Goal: Information Seeking & Learning: Learn about a topic

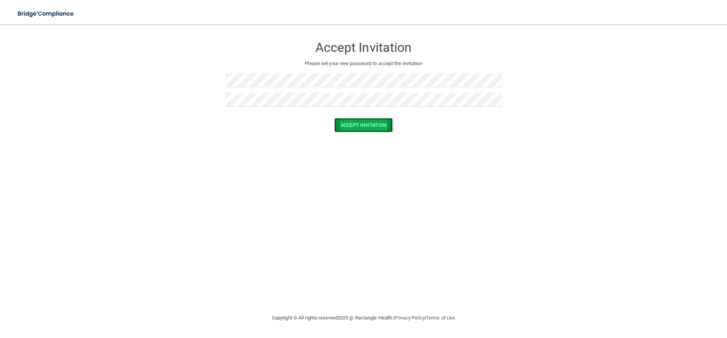
click at [372, 124] on button "Accept Invitation" at bounding box center [363, 125] width 58 height 14
click at [377, 126] on button "Accept Invitation" at bounding box center [363, 125] width 58 height 14
click at [377, 133] on button "Accept Invitation" at bounding box center [363, 136] width 58 height 14
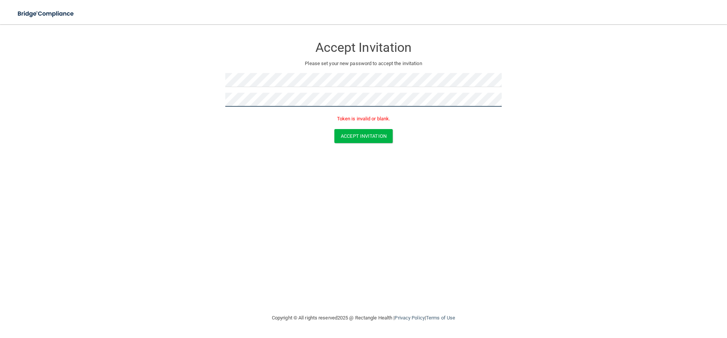
click at [178, 101] on form "Accept Invitation Please set your new password to accept the invitation Token i…" at bounding box center [363, 92] width 696 height 120
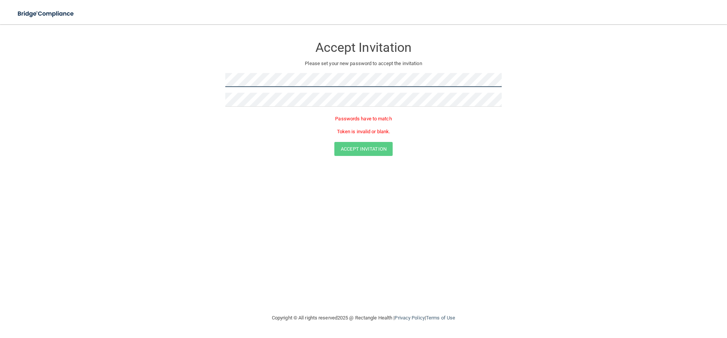
click at [198, 82] on form "Accept Invitation Please set your new password to accept the invitation Passwor…" at bounding box center [363, 98] width 696 height 133
click at [501, 214] on div "Accept Invitation Please set your new password to accept the invitation Passwor…" at bounding box center [363, 169] width 696 height 274
drag, startPoint x: 532, startPoint y: 143, endPoint x: 554, endPoint y: 87, distance: 59.6
click at [532, 141] on form "Accept Invitation Please set your new password to accept the invitation Passwor…" at bounding box center [363, 98] width 696 height 133
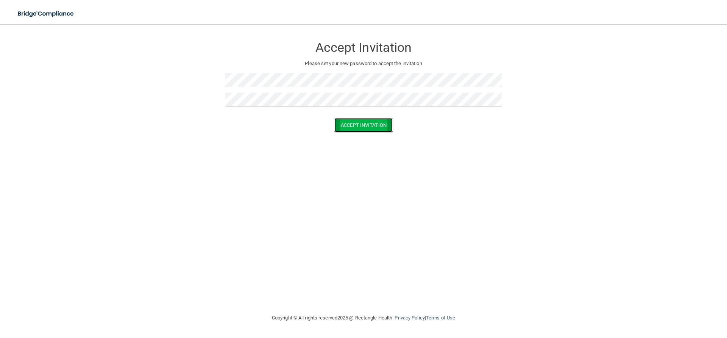
click at [341, 123] on button "Accept Invitation" at bounding box center [363, 125] width 58 height 14
click at [349, 141] on button "Accept Invitation" at bounding box center [363, 136] width 58 height 14
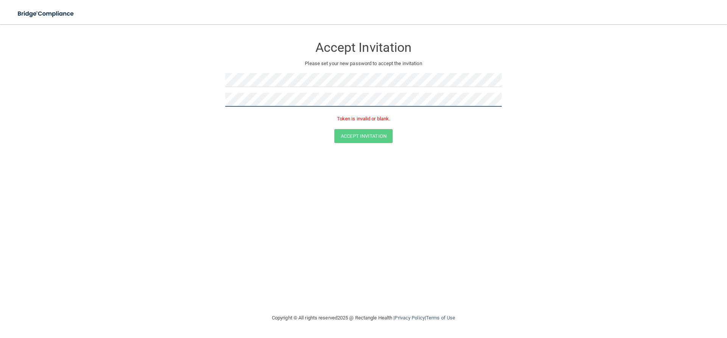
click at [137, 103] on form "Accept Invitation Please set your new password to accept the invitation Token i…" at bounding box center [363, 92] width 696 height 120
click at [376, 118] on p "Token is invalid or blank." at bounding box center [363, 118] width 276 height 9
drag, startPoint x: 398, startPoint y: 120, endPoint x: 88, endPoint y: 60, distance: 316.2
click at [169, 109] on form "Accept Invitation Please set your new password to accept the invitation Token i…" at bounding box center [363, 92] width 696 height 120
click at [372, 117] on p "Token is invalid or blank." at bounding box center [363, 118] width 276 height 9
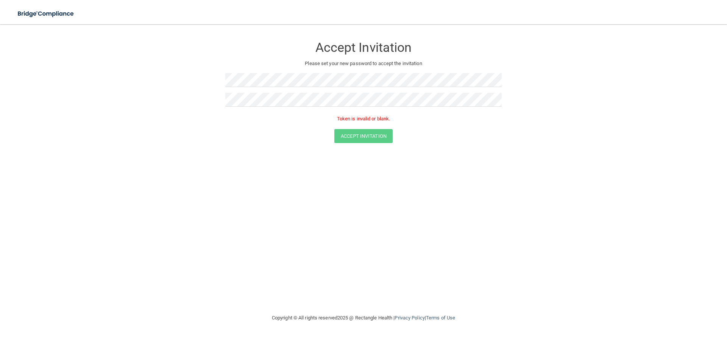
click at [402, 121] on p "Token is invalid or blank." at bounding box center [363, 118] width 276 height 9
click at [383, 123] on button "Accept Invitation" at bounding box center [363, 125] width 58 height 14
click at [156, 98] on form "Accept Invitation Please set your new password to accept the invitation Token i…" at bounding box center [363, 92] width 696 height 120
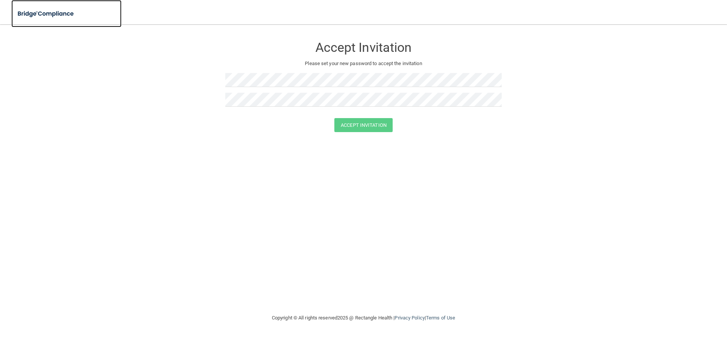
click at [54, 11] on img at bounding box center [46, 14] width 70 height 16
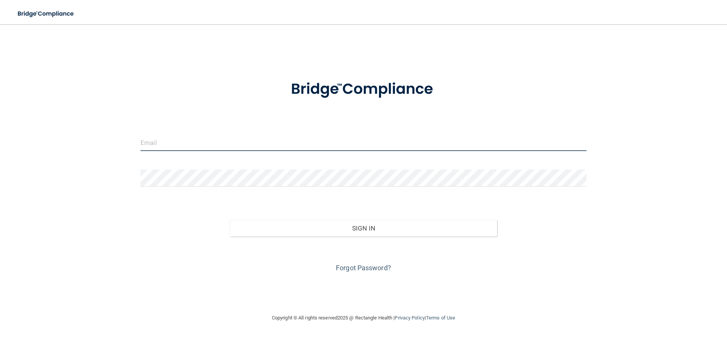
click at [196, 144] on input "email" at bounding box center [363, 142] width 446 height 17
type input "[EMAIL_ADDRESS][DOMAIN_NAME]"
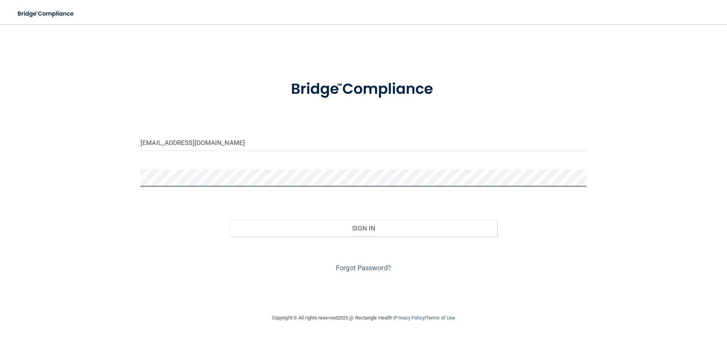
click at [230, 220] on button "Sign In" at bounding box center [364, 228] width 268 height 17
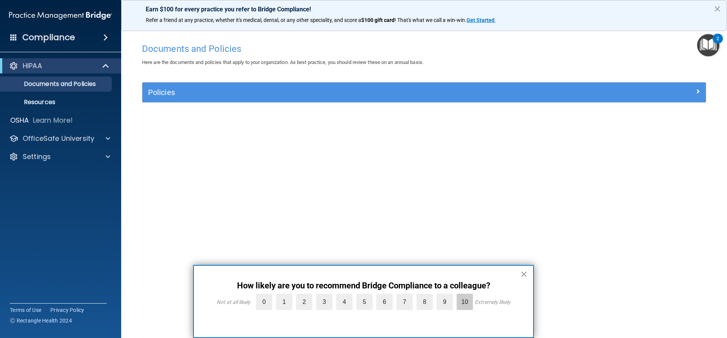
click at [470, 300] on label "10" at bounding box center [464, 302] width 16 height 16
click at [447, 296] on input "10" at bounding box center [447, 296] width 0 height 0
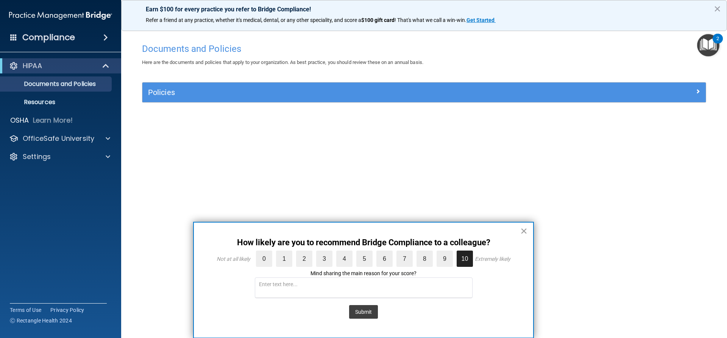
click at [526, 228] on button "×" at bounding box center [523, 231] width 7 height 12
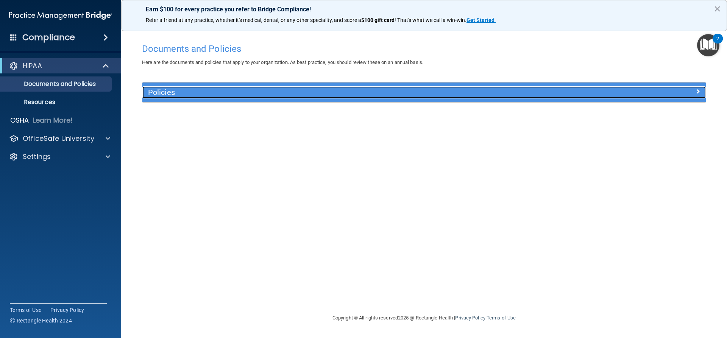
click at [218, 91] on h5 "Policies" at bounding box center [353, 92] width 411 height 8
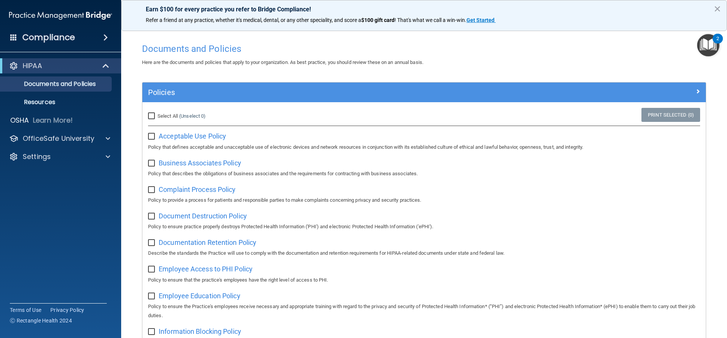
click at [154, 114] on input "Select All (Unselect 0) Unselect All" at bounding box center [152, 116] width 9 height 6
checkbox input "true"
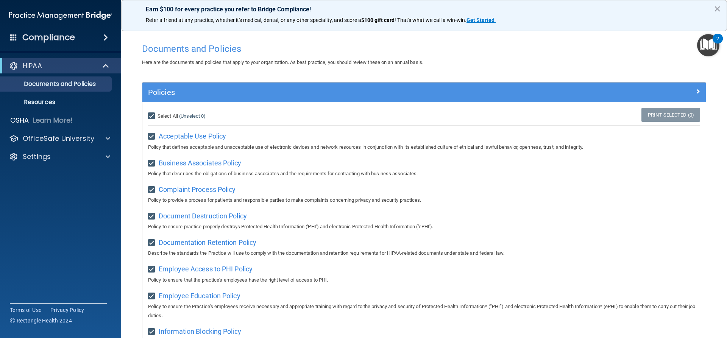
checkbox input "true"
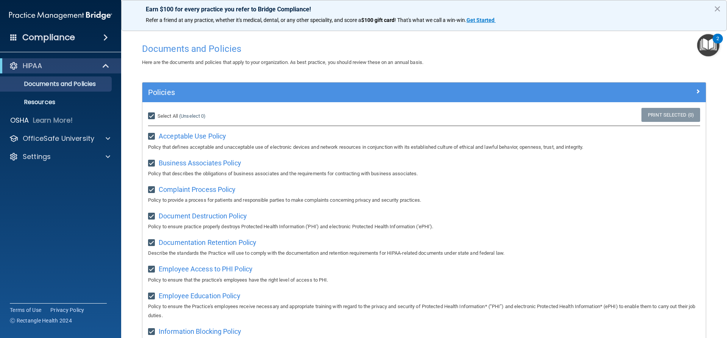
checkbox input "true"
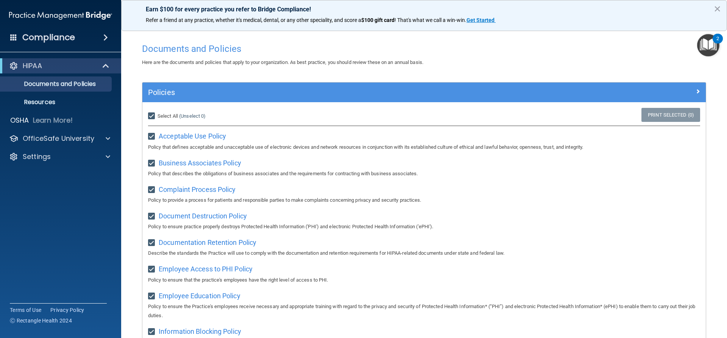
checkbox input "true"
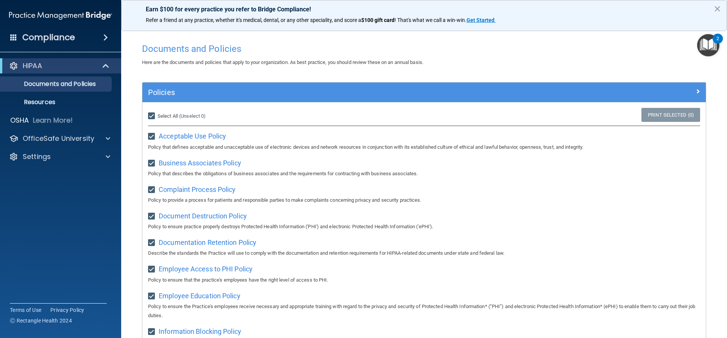
checkbox input "true"
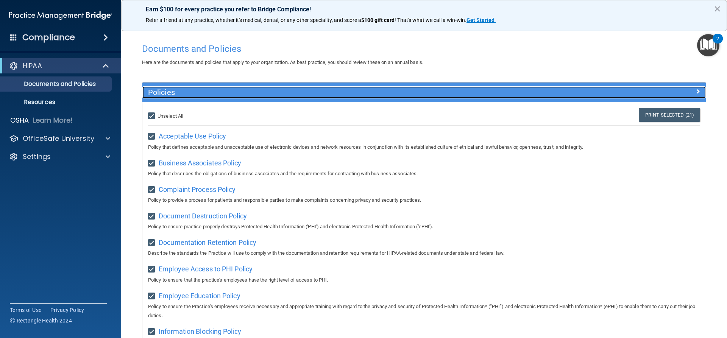
click at [687, 93] on div at bounding box center [635, 90] width 141 height 9
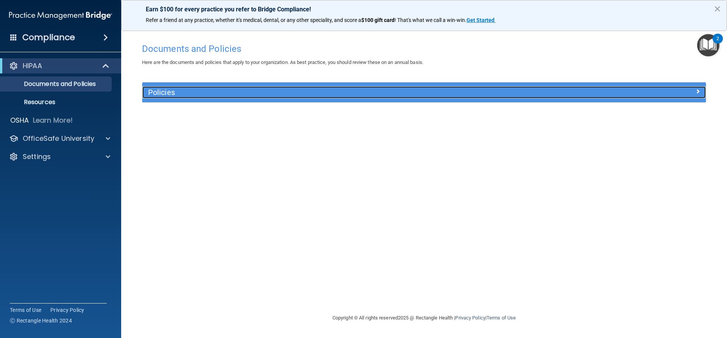
click at [687, 93] on div at bounding box center [635, 90] width 141 height 9
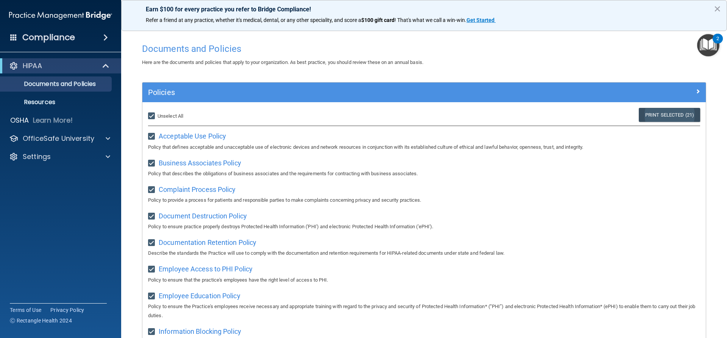
click at [683, 118] on link "Print Selected (21)" at bounding box center [668, 115] width 61 height 14
click at [70, 64] on div "HIPAA" at bounding box center [49, 65] width 93 height 9
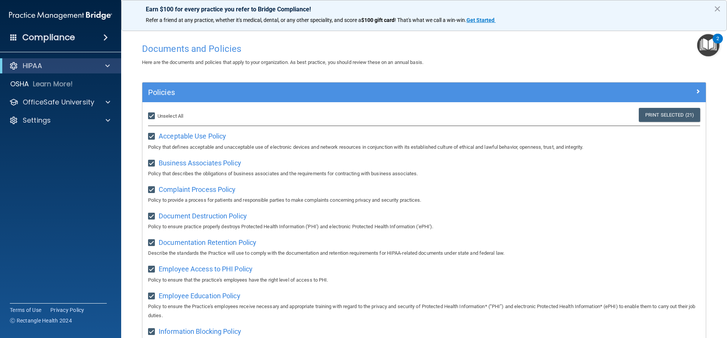
click at [76, 39] on div "Compliance" at bounding box center [60, 37] width 121 height 17
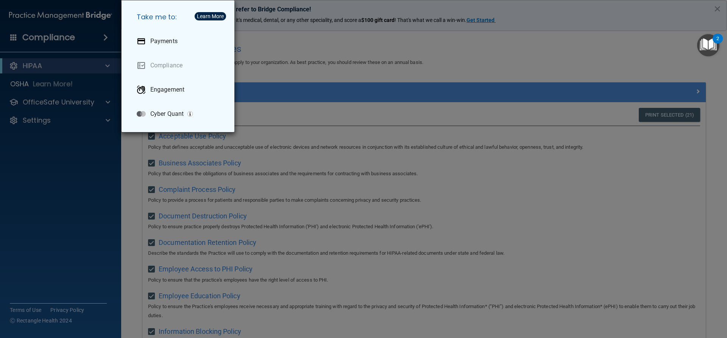
click at [76, 39] on div "Take me to: Payments Compliance Engagement Cyber Quant" at bounding box center [363, 169] width 727 height 338
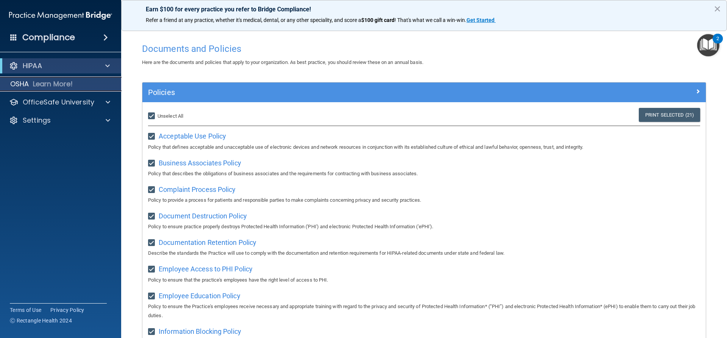
click at [43, 82] on p "Learn More!" at bounding box center [53, 83] width 40 height 9
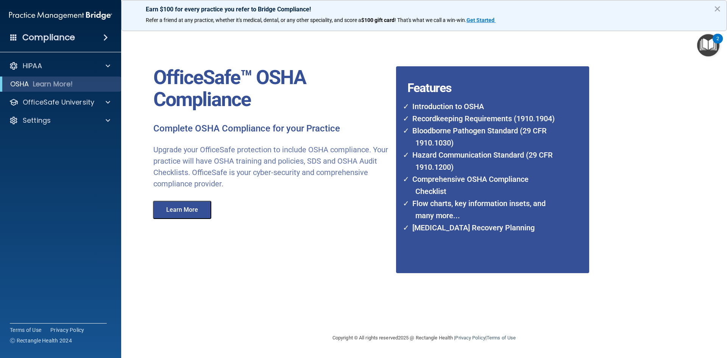
click at [49, 39] on h4 "Compliance" at bounding box center [48, 37] width 53 height 11
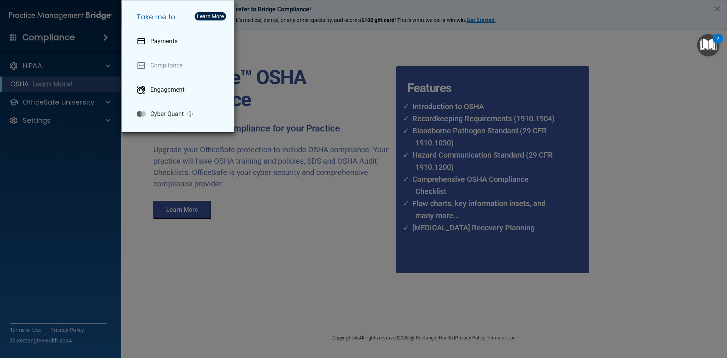
click at [64, 63] on div "Take me to: Payments Compliance Engagement Cyber Quant" at bounding box center [363, 179] width 727 height 358
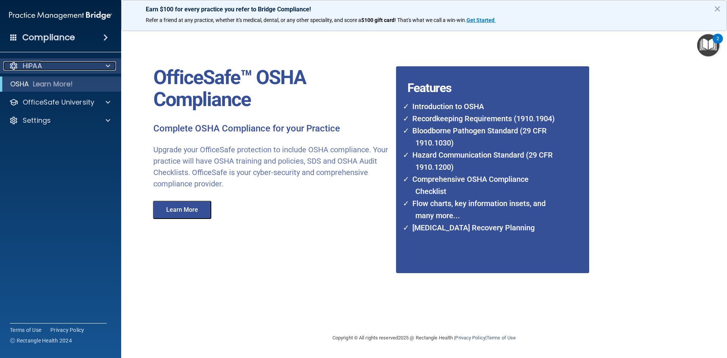
click at [33, 67] on p "HIPAA" at bounding box center [32, 65] width 19 height 9
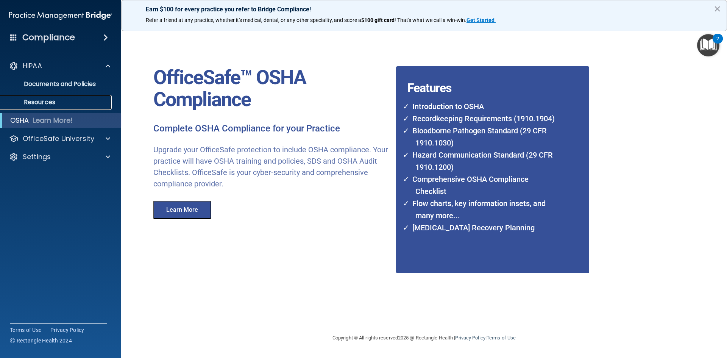
click at [44, 102] on p "Resources" at bounding box center [56, 102] width 103 height 8
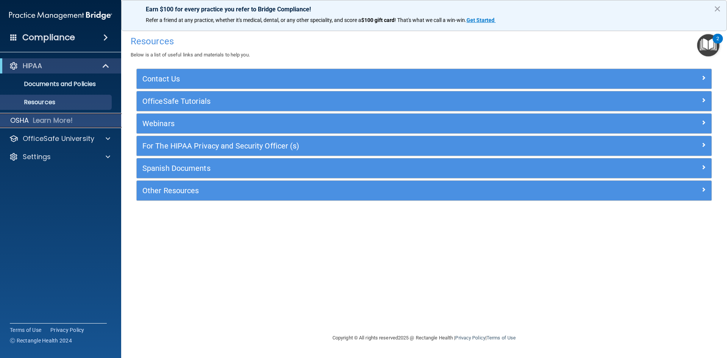
click at [56, 120] on p "Learn More!" at bounding box center [53, 120] width 40 height 9
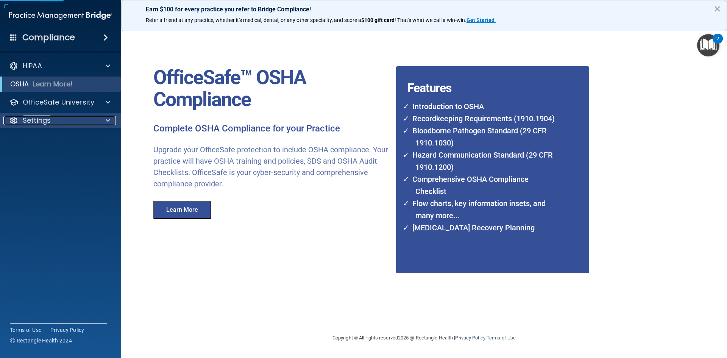
click at [56, 120] on div "Settings" at bounding box center [50, 120] width 94 height 9
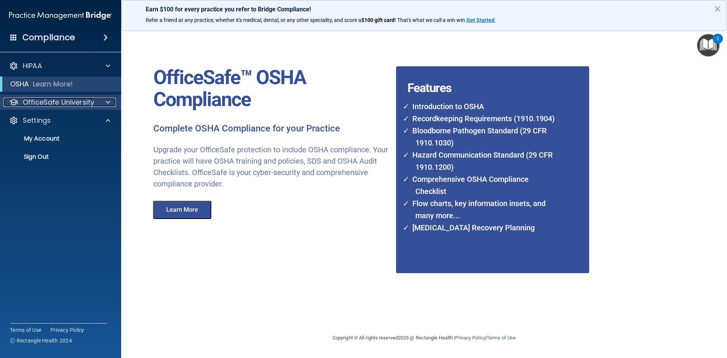
click at [67, 104] on p "OfficeSafe University" at bounding box center [59, 102] width 72 height 9
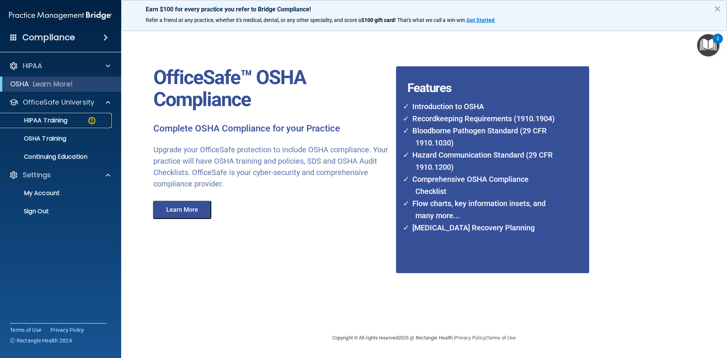
click at [61, 121] on p "HIPAA Training" at bounding box center [36, 121] width 62 height 8
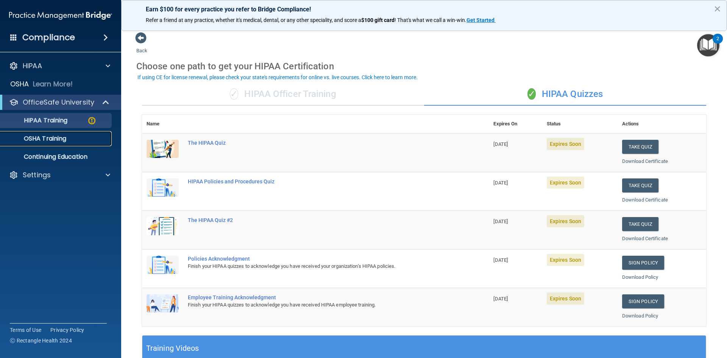
click at [61, 139] on p "OSHA Training" at bounding box center [35, 139] width 61 height 8
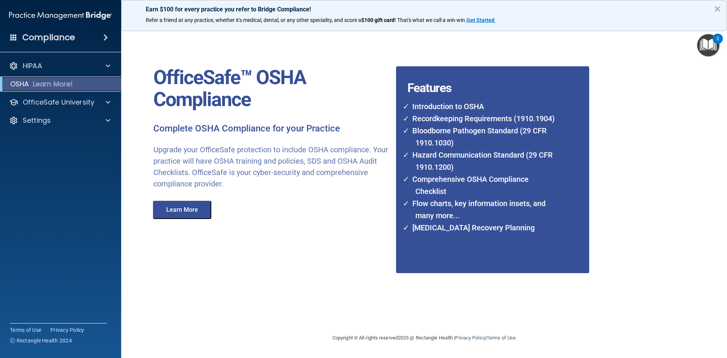
click at [58, 84] on p "Learn More!" at bounding box center [53, 83] width 40 height 9
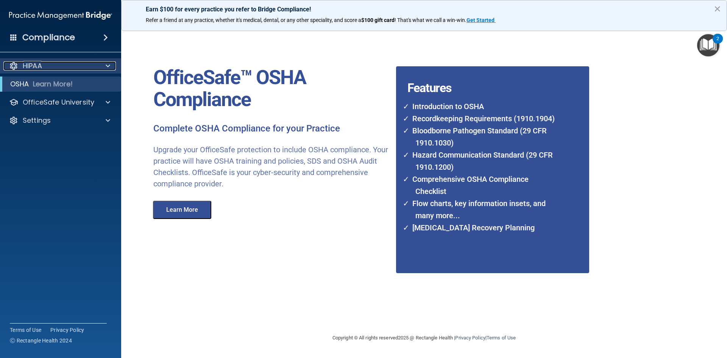
click at [88, 66] on div "HIPAA" at bounding box center [50, 65] width 94 height 9
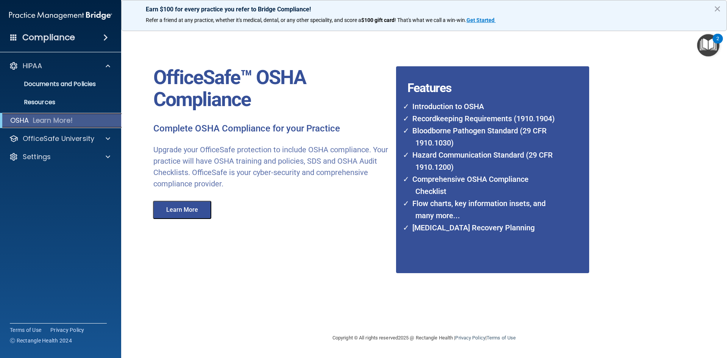
click at [72, 123] on p "Learn More!" at bounding box center [53, 120] width 40 height 9
click at [65, 98] on p "Resources" at bounding box center [56, 102] width 103 height 8
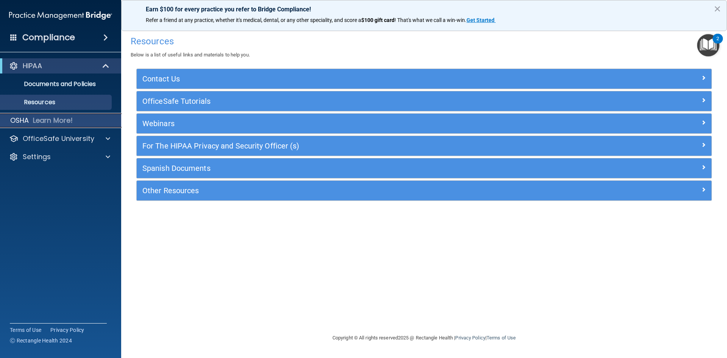
click at [56, 119] on p "Learn More!" at bounding box center [53, 120] width 40 height 9
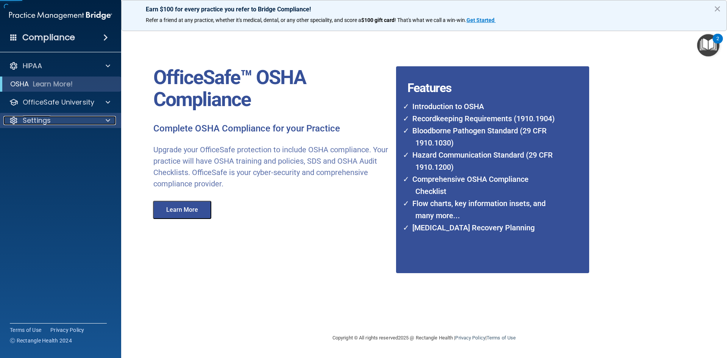
click at [42, 118] on p "Settings" at bounding box center [37, 120] width 28 height 9
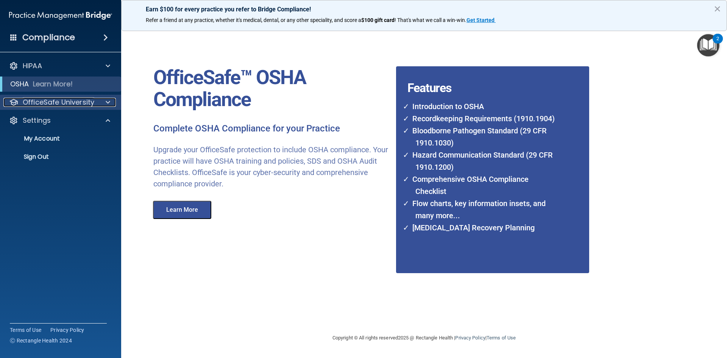
click at [59, 100] on p "OfficeSafe University" at bounding box center [59, 102] width 72 height 9
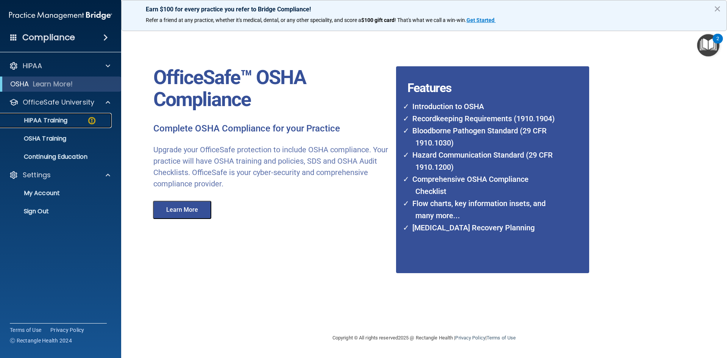
click at [66, 118] on p "HIPAA Training" at bounding box center [36, 121] width 62 height 8
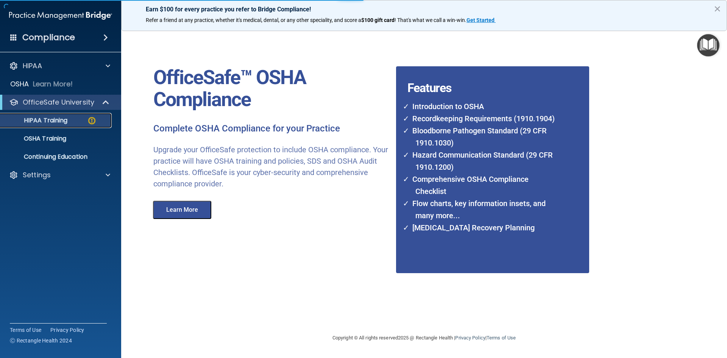
click at [66, 118] on p "HIPAA Training" at bounding box center [36, 121] width 62 height 8
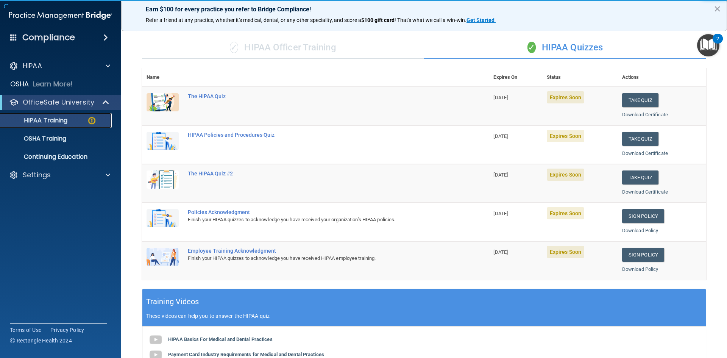
scroll to position [38, 0]
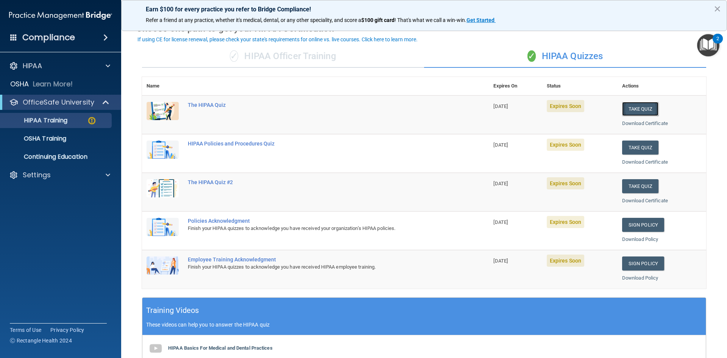
click at [634, 107] on button "Take Quiz" at bounding box center [640, 109] width 36 height 14
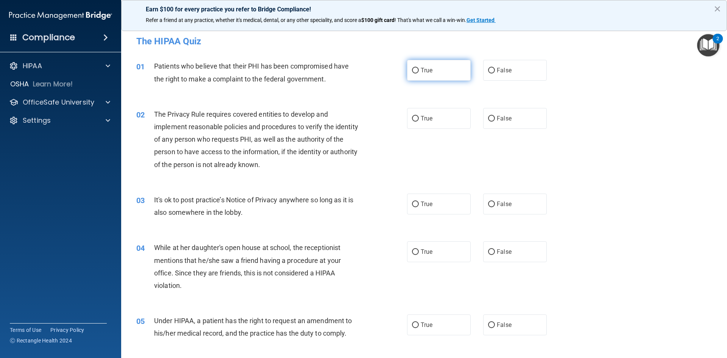
click at [412, 68] on input "True" at bounding box center [415, 71] width 7 height 6
radio input "true"
click at [413, 122] on label "True" at bounding box center [439, 118] width 64 height 21
click at [413, 121] on input "True" at bounding box center [415, 119] width 7 height 6
radio input "true"
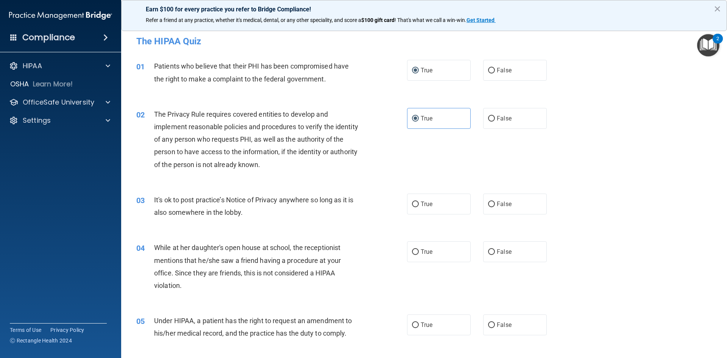
scroll to position [38, 0]
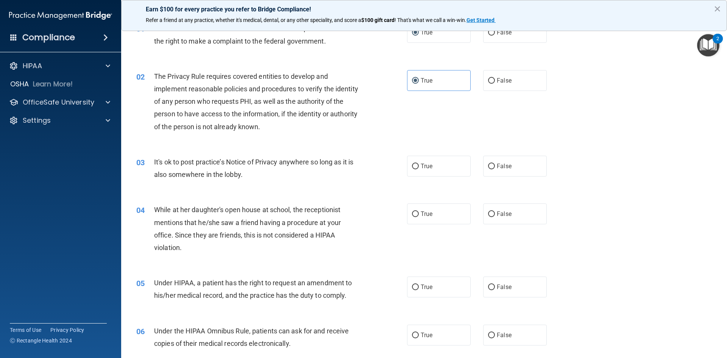
drag, startPoint x: 415, startPoint y: 167, endPoint x: 398, endPoint y: 167, distance: 17.0
click at [415, 167] on input "True" at bounding box center [415, 167] width 7 height 6
radio input "true"
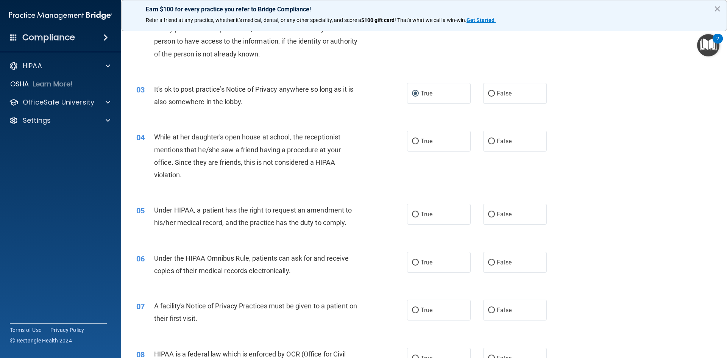
scroll to position [114, 0]
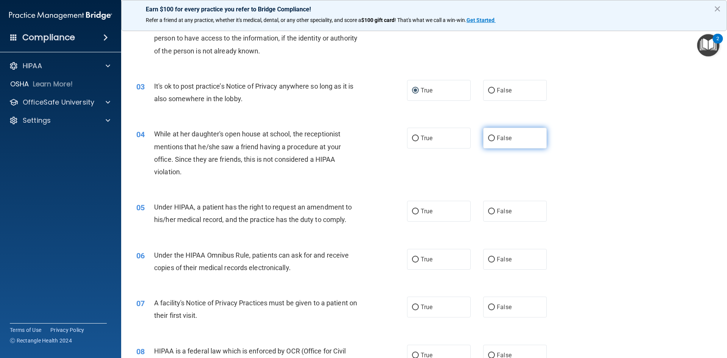
click at [492, 139] on label "False" at bounding box center [515, 138] width 64 height 21
click at [492, 139] on input "False" at bounding box center [491, 138] width 7 height 6
radio input "true"
click at [422, 210] on span "True" at bounding box center [426, 210] width 12 height 7
click at [419, 210] on input "True" at bounding box center [415, 212] width 7 height 6
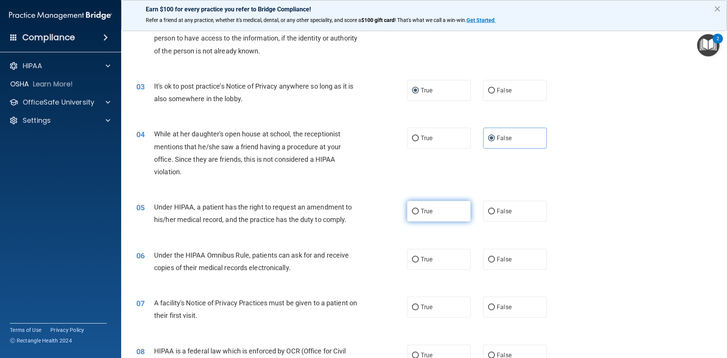
radio input "true"
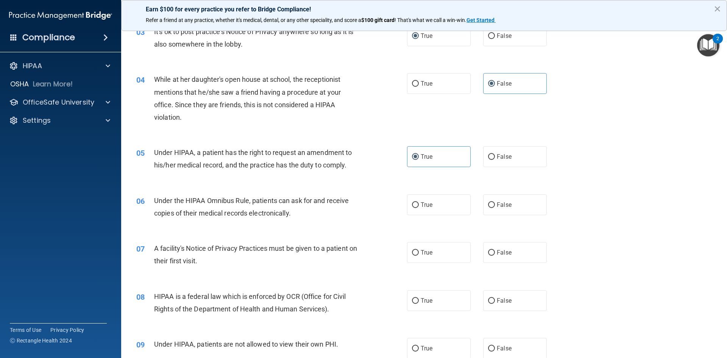
scroll to position [189, 0]
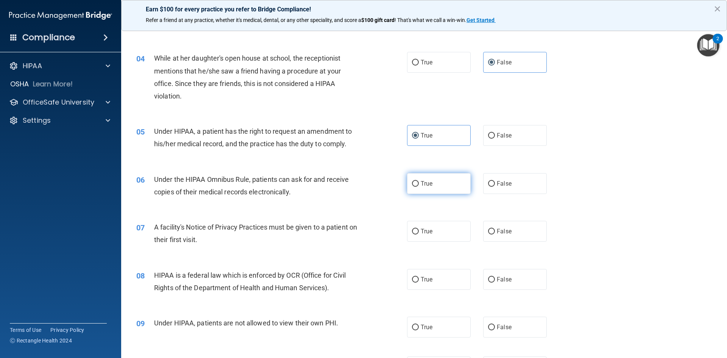
click at [420, 187] on label "True" at bounding box center [439, 183] width 64 height 21
click at [419, 187] on input "True" at bounding box center [415, 184] width 7 height 6
radio input "true"
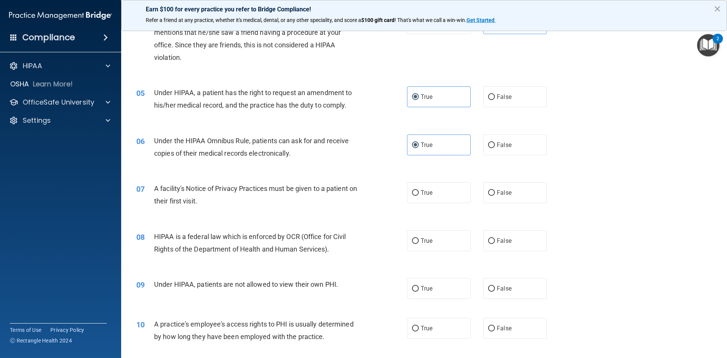
scroll to position [265, 0]
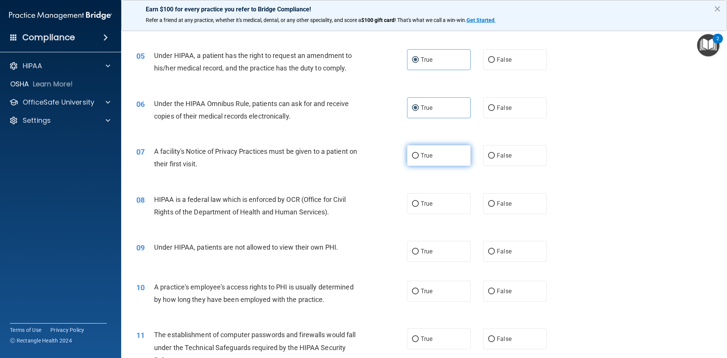
click at [419, 162] on label "True" at bounding box center [439, 155] width 64 height 21
click at [419, 159] on input "True" at bounding box center [415, 156] width 7 height 6
radio input "true"
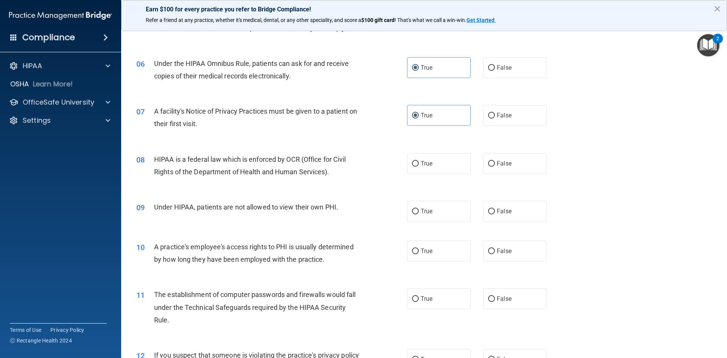
scroll to position [341, 0]
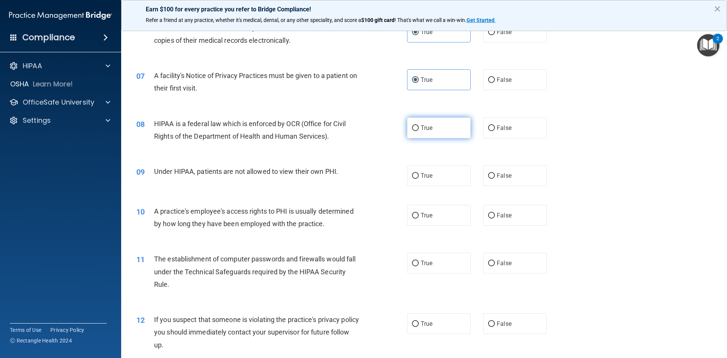
drag, startPoint x: 413, startPoint y: 130, endPoint x: 431, endPoint y: 130, distance: 18.5
click at [431, 130] on label "True" at bounding box center [439, 127] width 64 height 21
click at [419, 130] on input "True" at bounding box center [415, 128] width 7 height 6
radio input "true"
click at [508, 174] on label "False" at bounding box center [515, 175] width 64 height 21
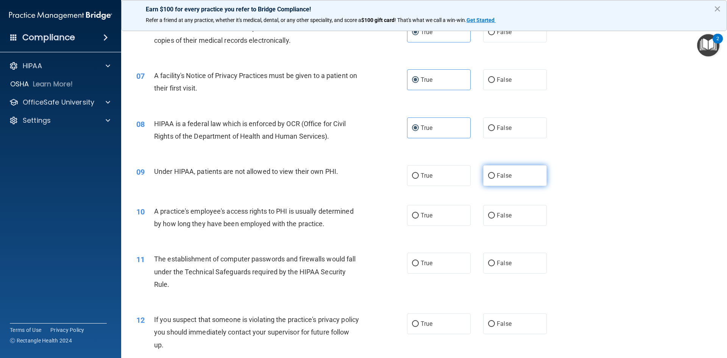
click at [495, 174] on input "False" at bounding box center [491, 176] width 7 height 6
radio input "true"
click at [492, 217] on label "False" at bounding box center [515, 215] width 64 height 21
click at [492, 217] on input "False" at bounding box center [491, 216] width 7 height 6
radio input "true"
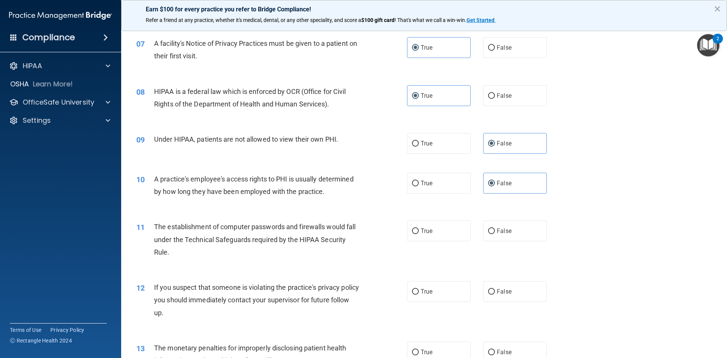
scroll to position [416, 0]
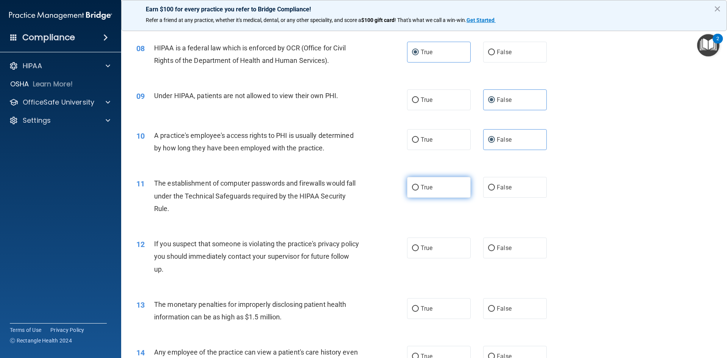
click at [412, 188] on input "True" at bounding box center [415, 188] width 7 height 6
radio input "true"
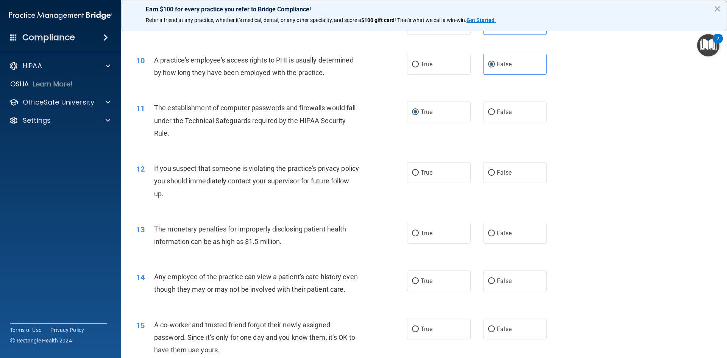
scroll to position [492, 0]
click at [416, 176] on label "True" at bounding box center [439, 172] width 64 height 21
click at [416, 175] on input "True" at bounding box center [415, 173] width 7 height 6
radio input "true"
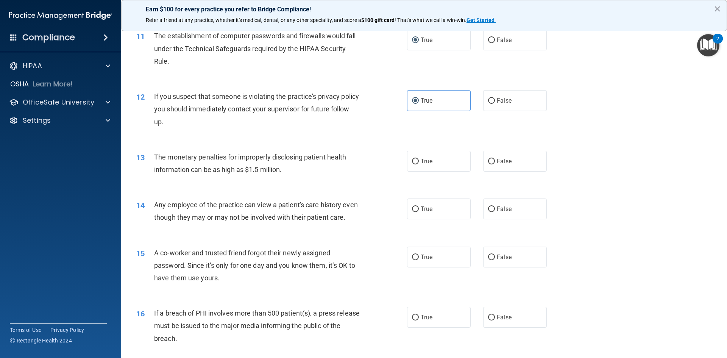
scroll to position [606, 0]
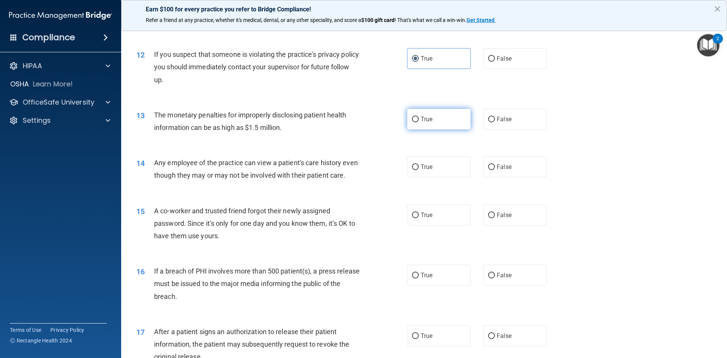
click at [424, 118] on span "True" at bounding box center [426, 118] width 12 height 7
click at [419, 118] on input "True" at bounding box center [415, 120] width 7 height 6
radio input "true"
click at [499, 168] on span "False" at bounding box center [504, 166] width 15 height 7
click at [495, 168] on input "False" at bounding box center [491, 167] width 7 height 6
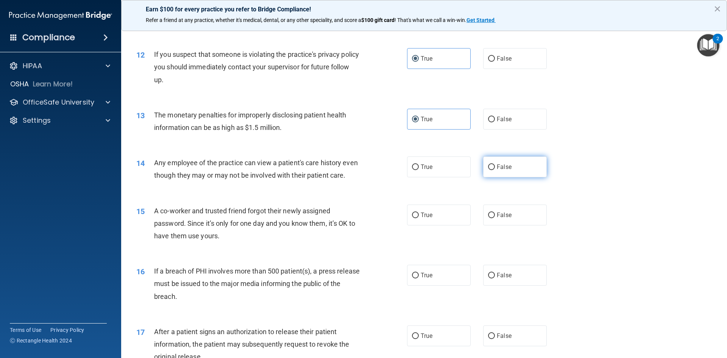
radio input "true"
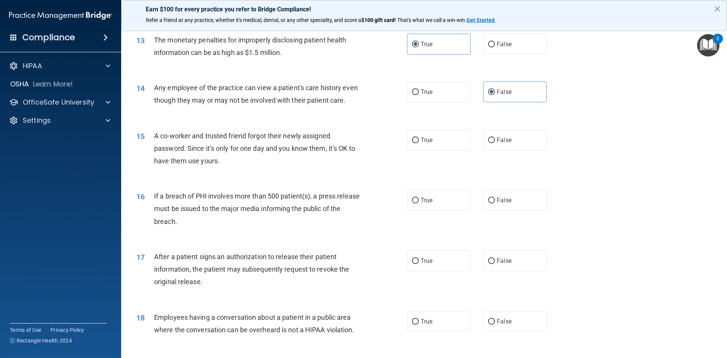
scroll to position [681, 0]
click at [492, 146] on label "False" at bounding box center [515, 139] width 64 height 21
click at [492, 142] on input "False" at bounding box center [491, 140] width 7 height 6
radio input "true"
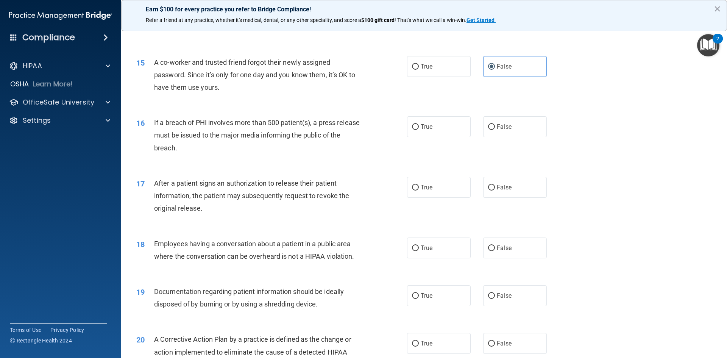
scroll to position [757, 0]
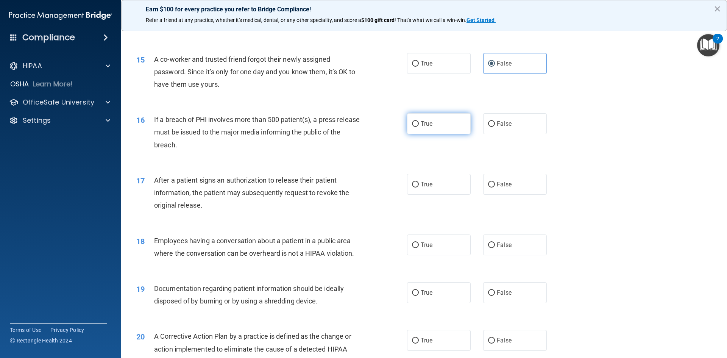
click at [420, 127] on span "True" at bounding box center [426, 123] width 12 height 7
click at [419, 127] on input "True" at bounding box center [415, 124] width 7 height 6
radio input "true"
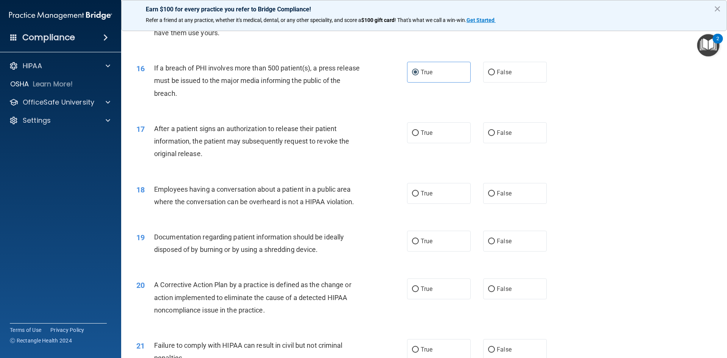
scroll to position [833, 0]
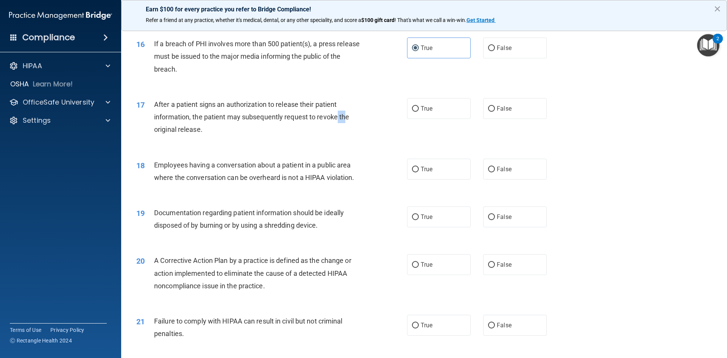
click at [345, 133] on span "After a patient signs an authorization to release their patient information, th…" at bounding box center [251, 116] width 195 height 33
click at [352, 134] on div "After a patient signs an authorization to release their patient information, th…" at bounding box center [260, 117] width 212 height 38
click at [507, 112] on span "False" at bounding box center [504, 108] width 15 height 7
click at [495, 112] on input "False" at bounding box center [491, 109] width 7 height 6
radio input "true"
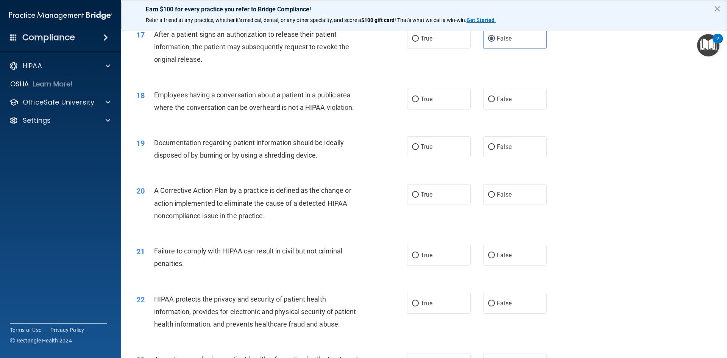
scroll to position [908, 0]
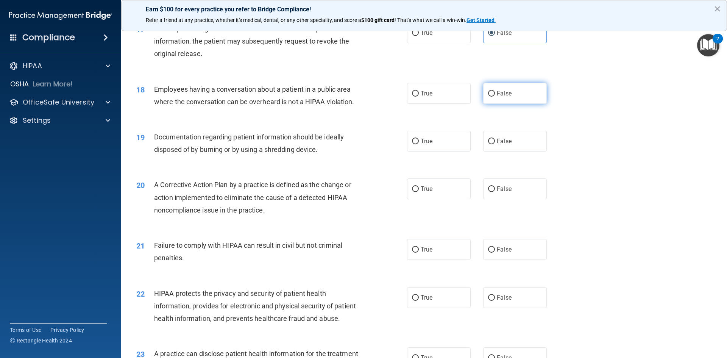
click at [497, 97] on span "False" at bounding box center [504, 93] width 15 height 7
click at [495, 97] on input "False" at bounding box center [491, 94] width 7 height 6
radio input "true"
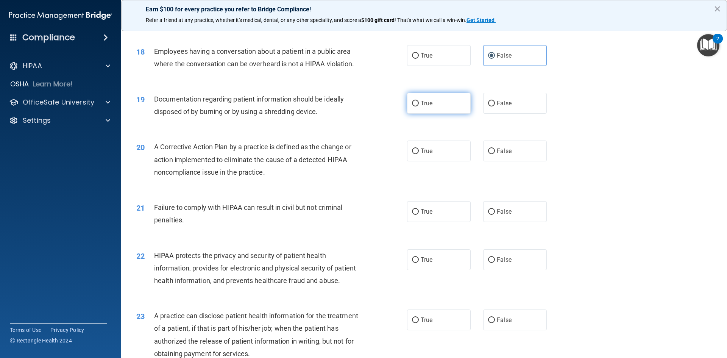
click at [407, 114] on label "True" at bounding box center [439, 103] width 64 height 21
click at [412, 106] on input "True" at bounding box center [415, 104] width 7 height 6
radio input "true"
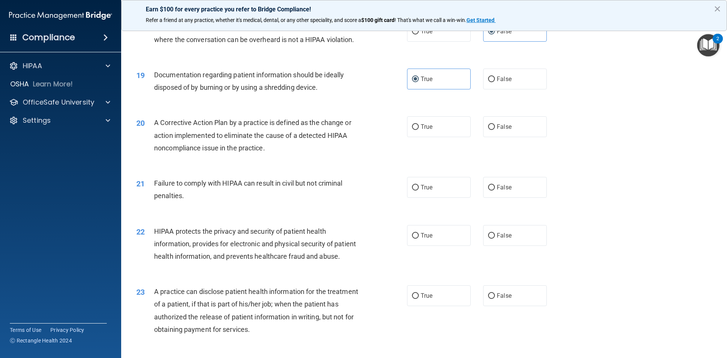
scroll to position [984, 0]
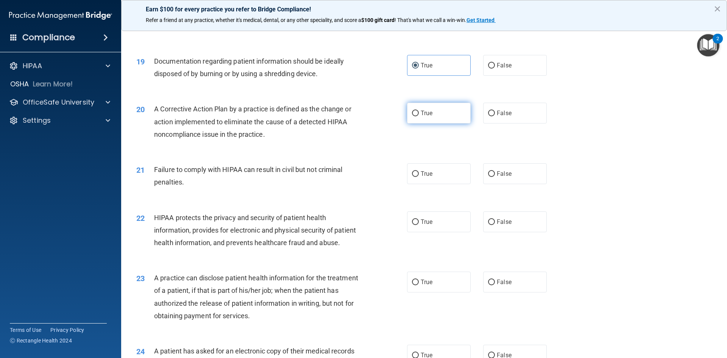
click at [440, 123] on label "True" at bounding box center [439, 113] width 64 height 21
click at [419, 116] on input "True" at bounding box center [415, 114] width 7 height 6
radio input "true"
click at [444, 184] on label "True" at bounding box center [439, 173] width 64 height 21
click at [419, 177] on input "True" at bounding box center [415, 174] width 7 height 6
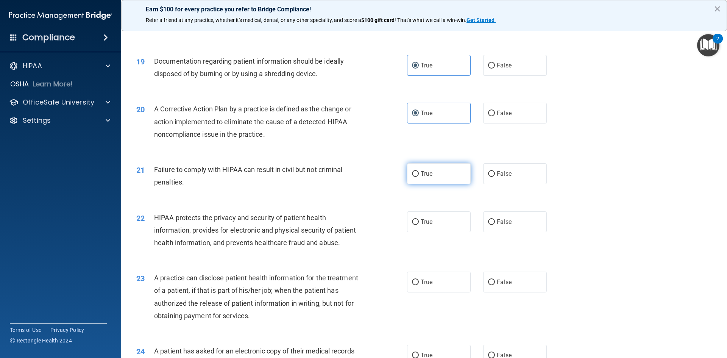
radio input "true"
click at [433, 232] on label "True" at bounding box center [439, 221] width 64 height 21
click at [419, 225] on input "True" at bounding box center [415, 222] width 7 height 6
radio input "true"
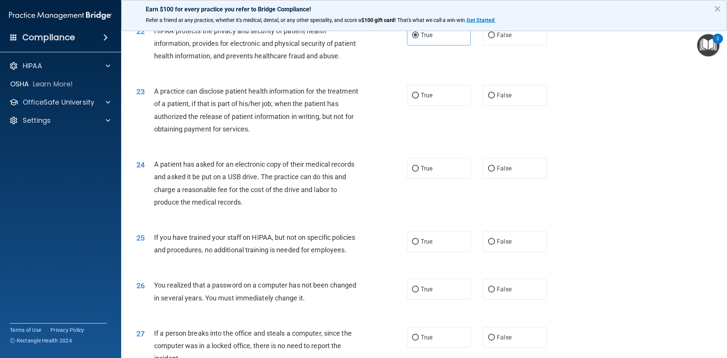
scroll to position [1173, 0]
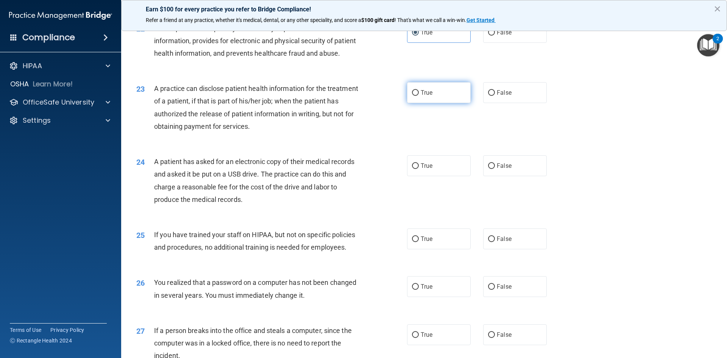
click at [425, 96] on span "True" at bounding box center [426, 92] width 12 height 7
click at [419, 96] on input "True" at bounding box center [415, 93] width 7 height 6
radio input "true"
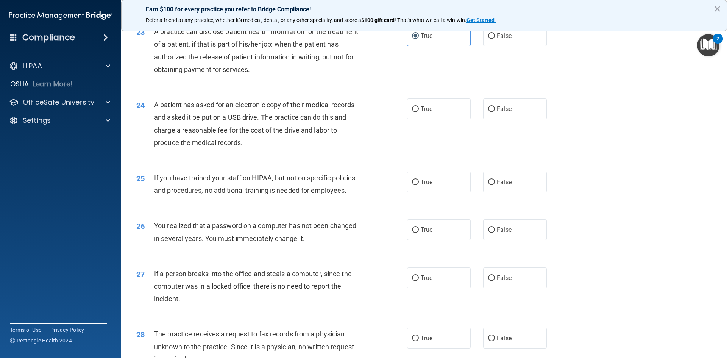
scroll to position [1249, 0]
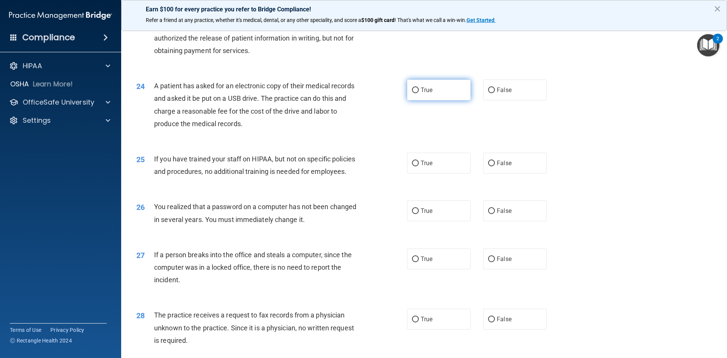
click at [414, 93] on input "True" at bounding box center [415, 90] width 7 height 6
radio input "true"
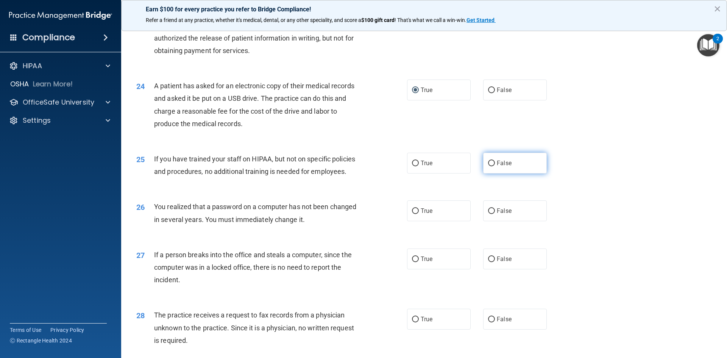
click at [494, 173] on label "False" at bounding box center [515, 163] width 64 height 21
click at [494, 166] on input "False" at bounding box center [491, 163] width 7 height 6
radio input "true"
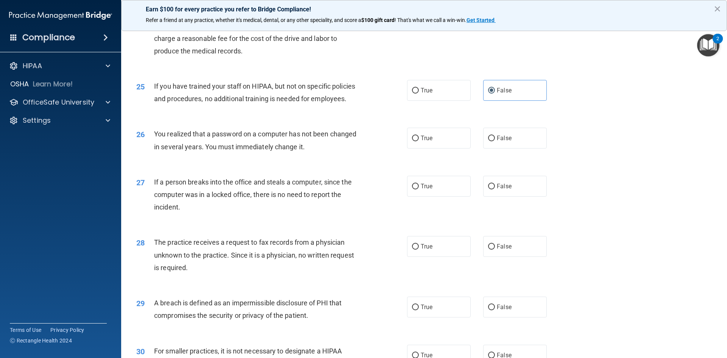
scroll to position [1325, 0]
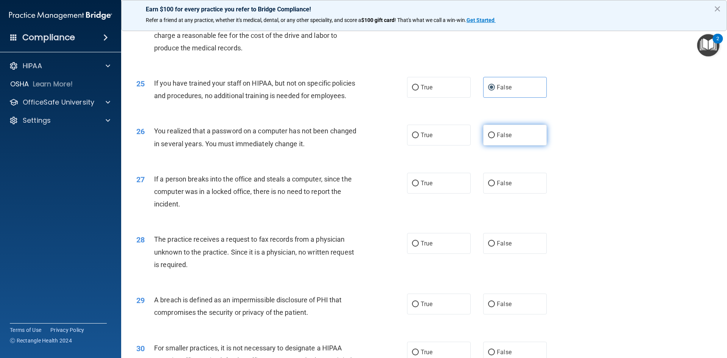
click at [488, 138] on input "False" at bounding box center [491, 135] width 7 height 6
radio input "true"
click at [498, 187] on span "False" at bounding box center [504, 182] width 15 height 7
click at [495, 186] on input "False" at bounding box center [491, 184] width 7 height 6
radio input "true"
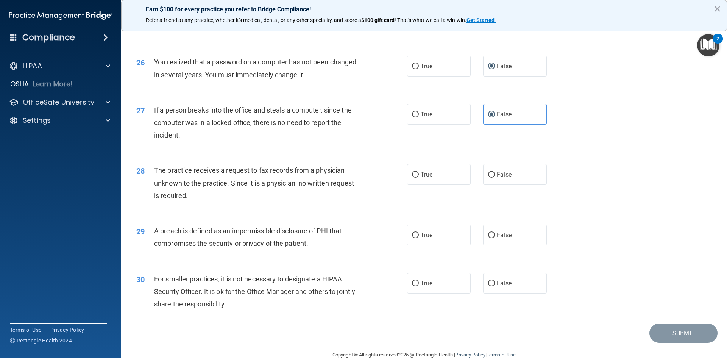
scroll to position [1400, 0]
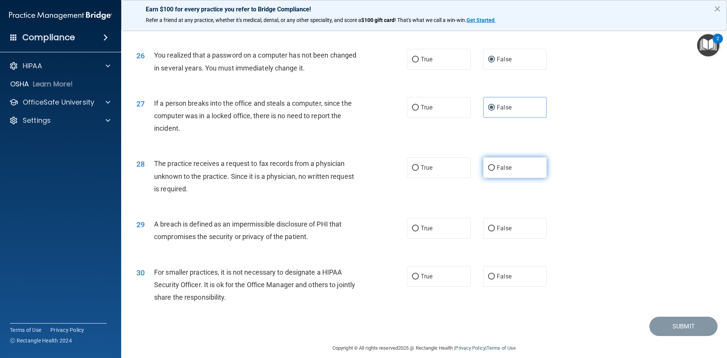
click at [515, 178] on label "False" at bounding box center [515, 167] width 64 height 21
click at [495, 171] on input "False" at bounding box center [491, 168] width 7 height 6
radio input "true"
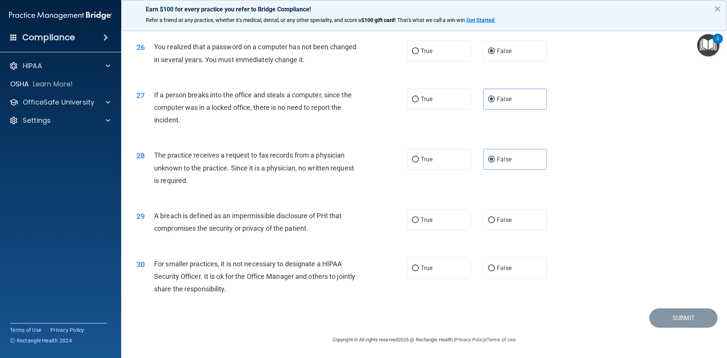
scroll to position [1434, 0]
click at [304, 236] on div "29 A breach is defined as an impermissible disclosure of PHI that compromises t…" at bounding box center [271, 223] width 293 height 29
click at [429, 221] on span "True" at bounding box center [426, 219] width 12 height 7
click at [419, 221] on input "True" at bounding box center [415, 220] width 7 height 6
radio input "true"
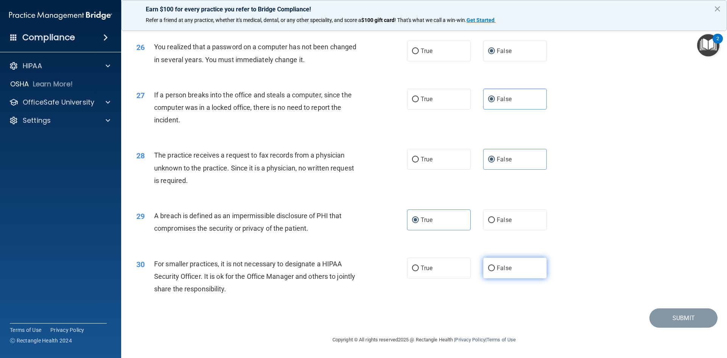
click at [497, 266] on span "False" at bounding box center [504, 267] width 15 height 7
click at [494, 266] on input "False" at bounding box center [491, 268] width 7 height 6
radio input "true"
click at [690, 317] on button "Submit" at bounding box center [683, 317] width 68 height 19
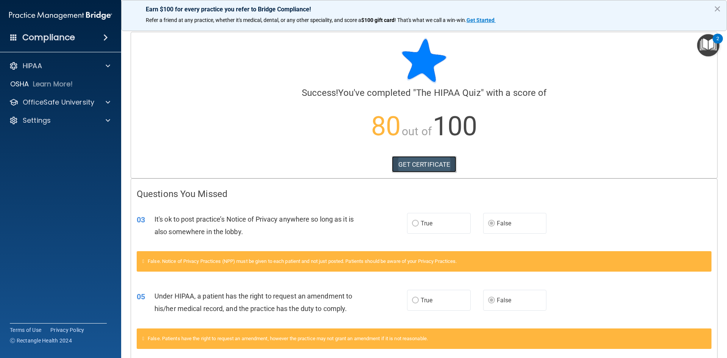
click at [440, 162] on link "GET CERTIFICATE" at bounding box center [424, 164] width 65 height 17
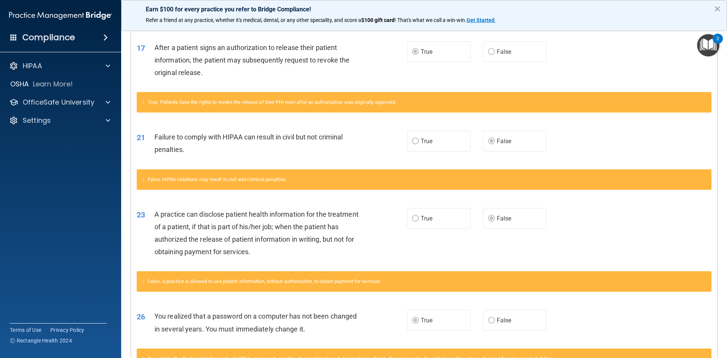
scroll to position [382, 0]
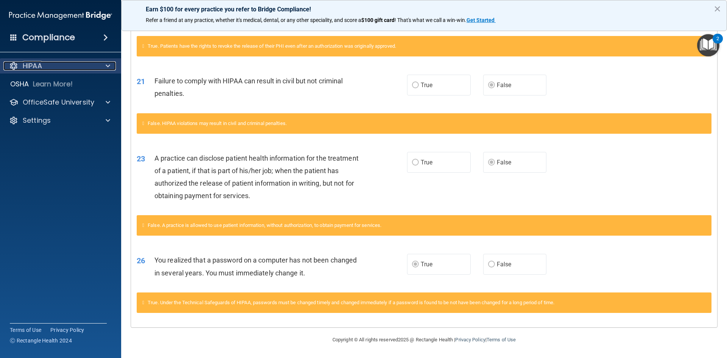
click at [50, 69] on div "HIPAA" at bounding box center [50, 65] width 94 height 9
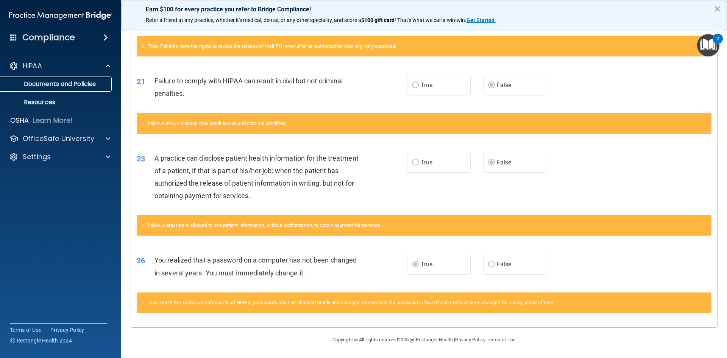
click at [56, 84] on p "Documents and Policies" at bounding box center [56, 84] width 103 height 8
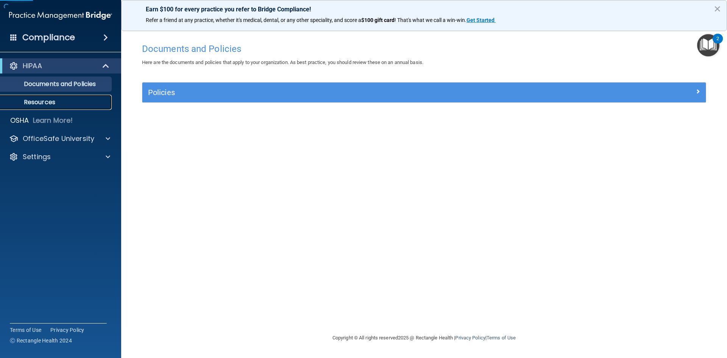
click at [52, 98] on p "Resources" at bounding box center [56, 102] width 103 height 8
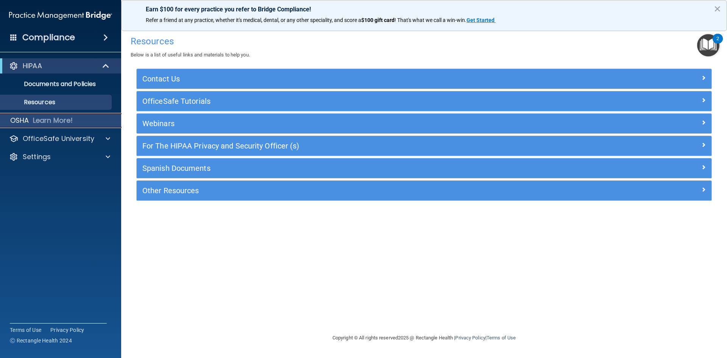
click at [56, 118] on p "Learn More!" at bounding box center [53, 120] width 40 height 9
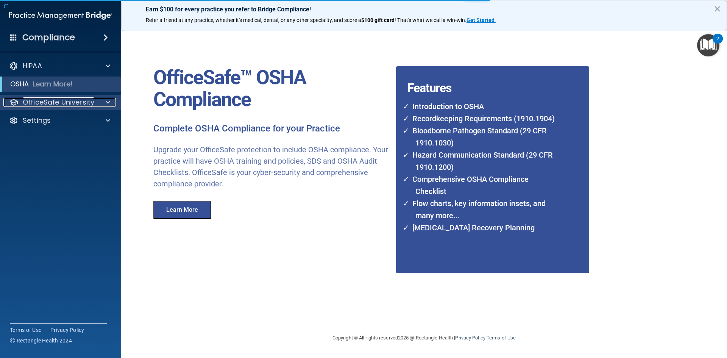
click at [62, 103] on p "OfficeSafe University" at bounding box center [59, 102] width 72 height 9
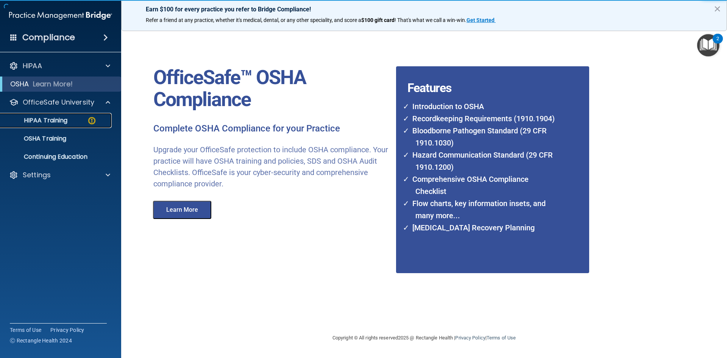
click at [59, 120] on p "HIPAA Training" at bounding box center [36, 121] width 62 height 8
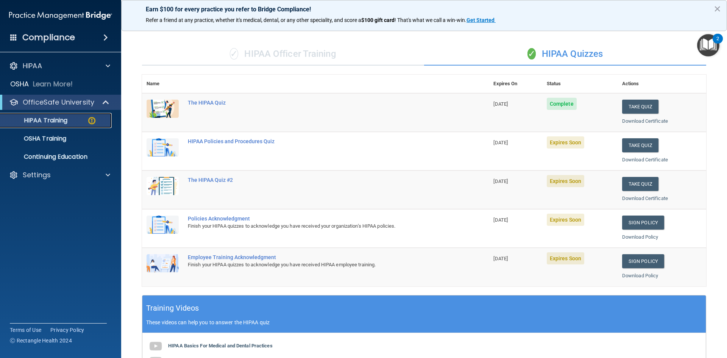
scroll to position [38, 0]
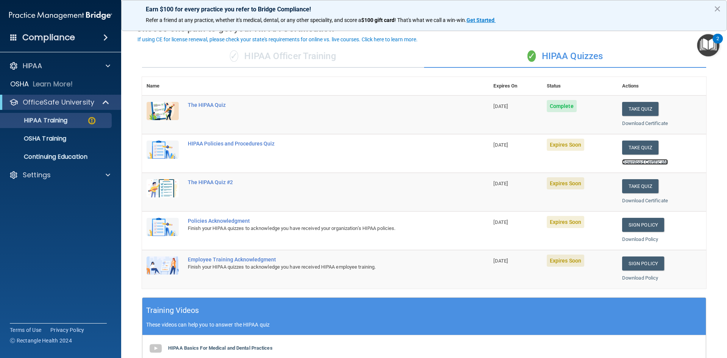
click at [645, 160] on link "Download Certificate" at bounding box center [645, 162] width 46 height 6
click at [647, 201] on link "Download Certificate" at bounding box center [645, 201] width 46 height 6
click at [643, 239] on link "Download Policy" at bounding box center [640, 239] width 36 height 6
click at [641, 279] on link "Download Policy" at bounding box center [640, 278] width 36 height 6
click at [633, 145] on button "Take Quiz" at bounding box center [640, 147] width 36 height 14
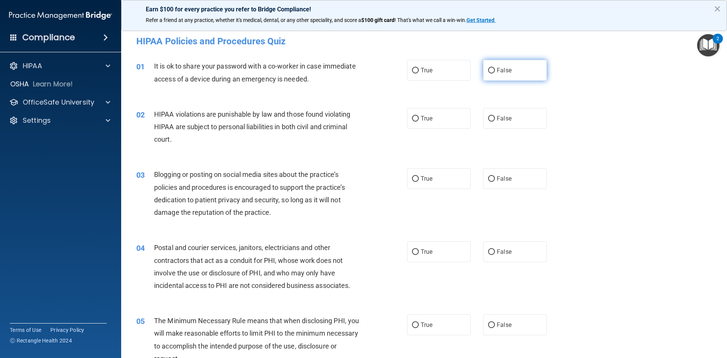
click at [491, 71] on input "False" at bounding box center [491, 71] width 7 height 6
radio input "true"
click at [416, 117] on label "True" at bounding box center [439, 118] width 64 height 21
click at [416, 117] on input "True" at bounding box center [415, 119] width 7 height 6
radio input "true"
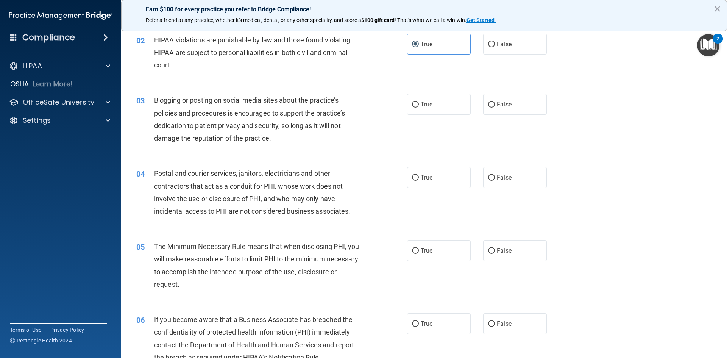
scroll to position [76, 0]
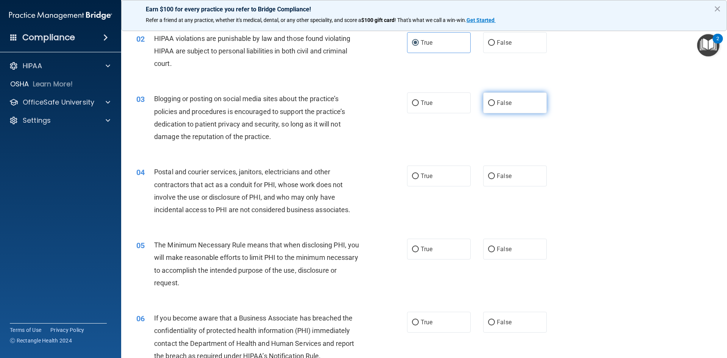
click at [505, 100] on span "False" at bounding box center [504, 102] width 15 height 7
click at [495, 100] on input "False" at bounding box center [491, 103] width 7 height 6
radio input "true"
click at [413, 173] on input "True" at bounding box center [415, 176] width 7 height 6
radio input "true"
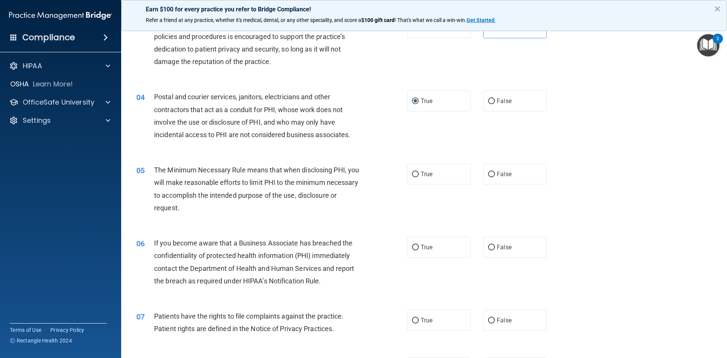
scroll to position [151, 0]
click at [408, 179] on label "True" at bounding box center [439, 173] width 64 height 21
click at [412, 176] on input "True" at bounding box center [415, 174] width 7 height 6
radio input "true"
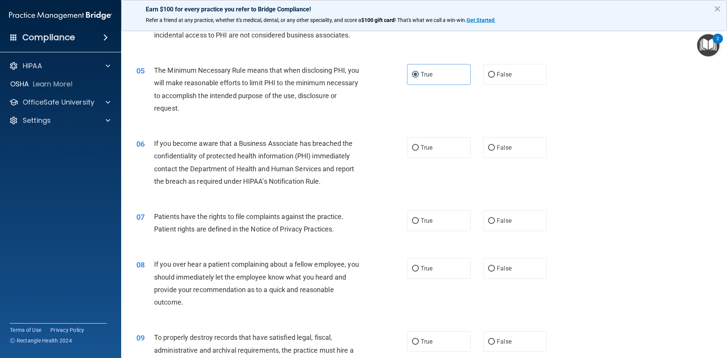
scroll to position [265, 0]
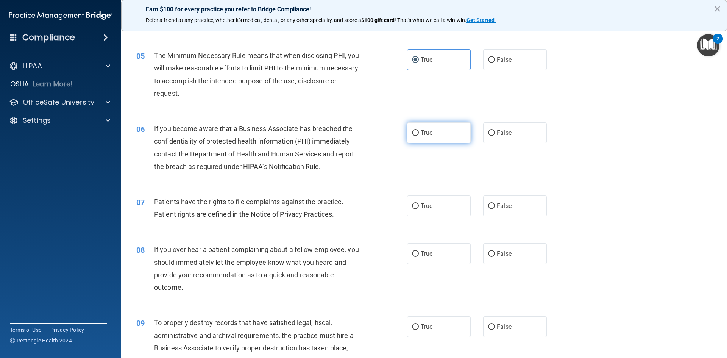
click at [424, 140] on label "True" at bounding box center [439, 132] width 64 height 21
click at [419, 136] on input "True" at bounding box center [415, 133] width 7 height 6
radio input "true"
click at [428, 209] on label "True" at bounding box center [439, 205] width 64 height 21
click at [419, 209] on input "True" at bounding box center [415, 206] width 7 height 6
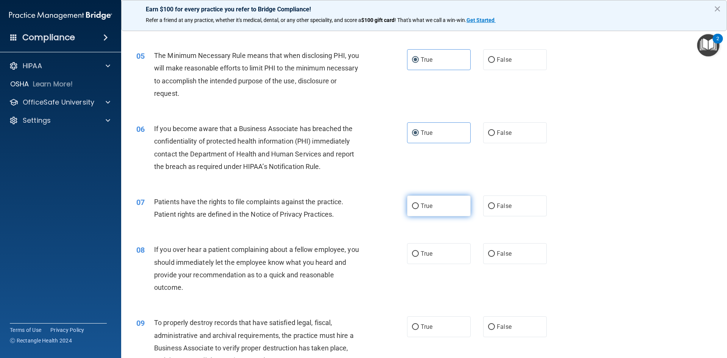
radio input "true"
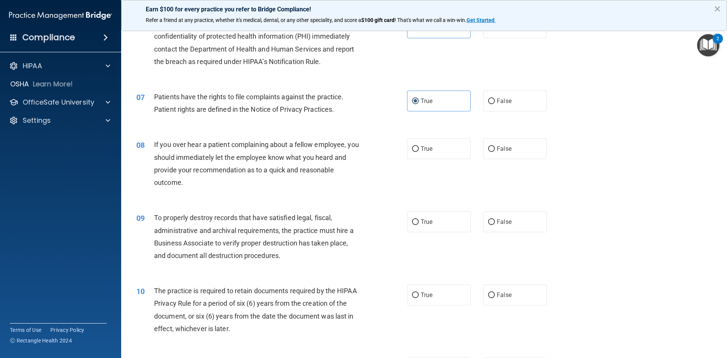
scroll to position [378, 0]
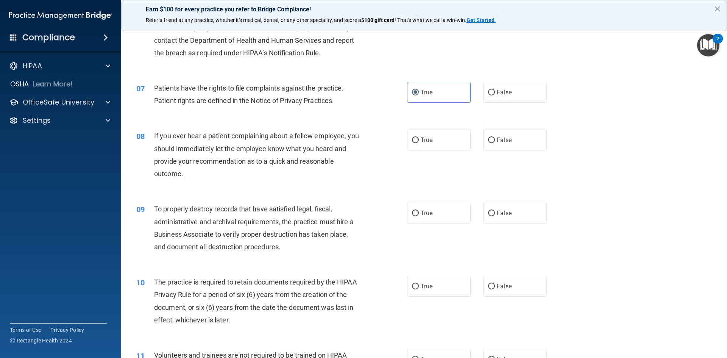
drag, startPoint x: 372, startPoint y: 158, endPoint x: 381, endPoint y: 156, distance: 9.6
click at [381, 156] on div "08 If you over hear a patient complaining about a fellow employee, you should i…" at bounding box center [271, 156] width 293 height 54
click at [424, 142] on span "True" at bounding box center [426, 139] width 12 height 7
click at [419, 142] on input "True" at bounding box center [415, 140] width 7 height 6
radio input "true"
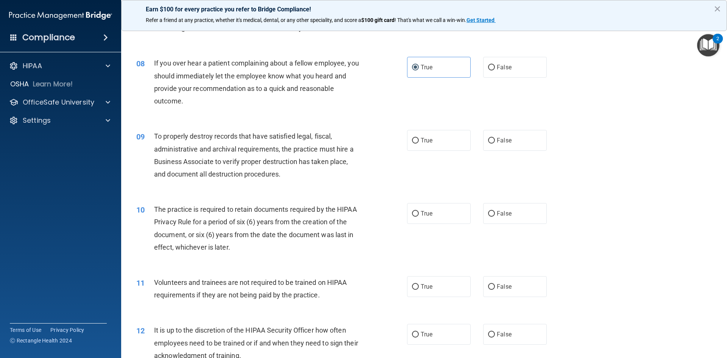
scroll to position [454, 0]
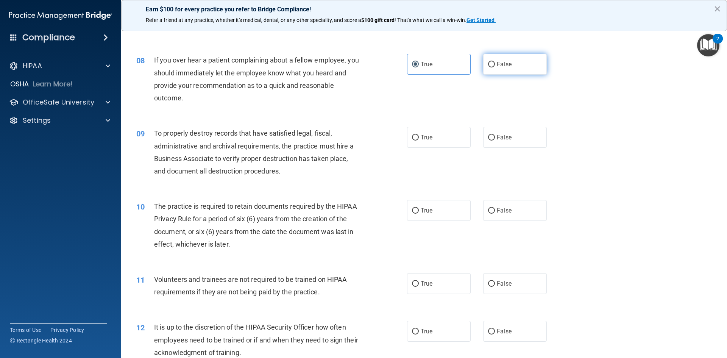
click at [491, 63] on input "False" at bounding box center [491, 65] width 7 height 6
radio input "true"
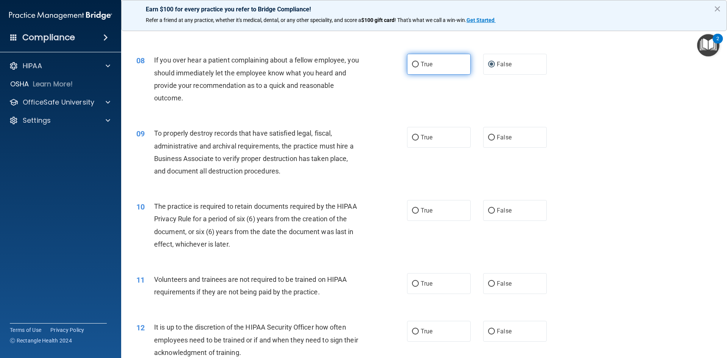
click at [417, 65] on label "True" at bounding box center [439, 64] width 64 height 21
click at [417, 65] on input "True" at bounding box center [415, 65] width 7 height 6
radio input "true"
radio input "false"
click at [422, 131] on label "True" at bounding box center [439, 137] width 64 height 21
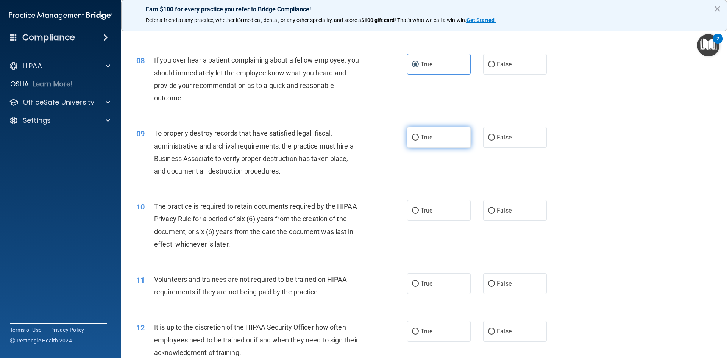
click at [419, 135] on input "True" at bounding box center [415, 138] width 7 height 6
radio input "true"
click at [417, 214] on label "True" at bounding box center [439, 210] width 64 height 21
click at [417, 213] on input "True" at bounding box center [415, 211] width 7 height 6
radio input "true"
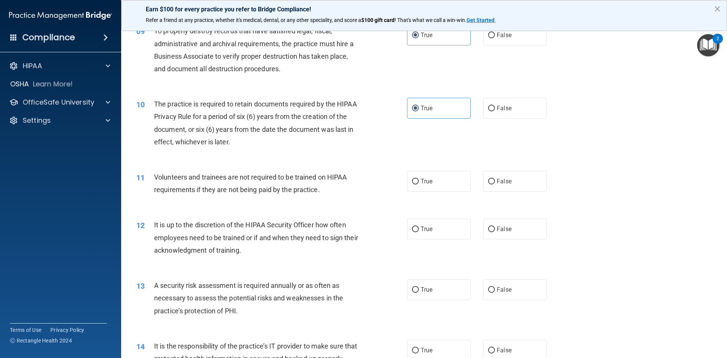
scroll to position [568, 0]
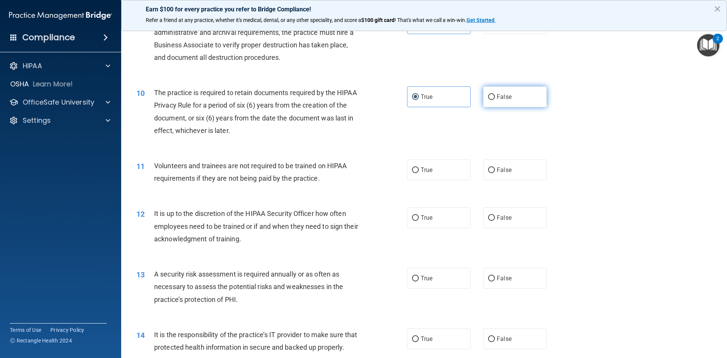
click at [506, 97] on span "False" at bounding box center [504, 96] width 15 height 7
click at [495, 97] on input "False" at bounding box center [491, 97] width 7 height 6
radio input "true"
radio input "false"
click at [515, 170] on label "False" at bounding box center [515, 169] width 64 height 21
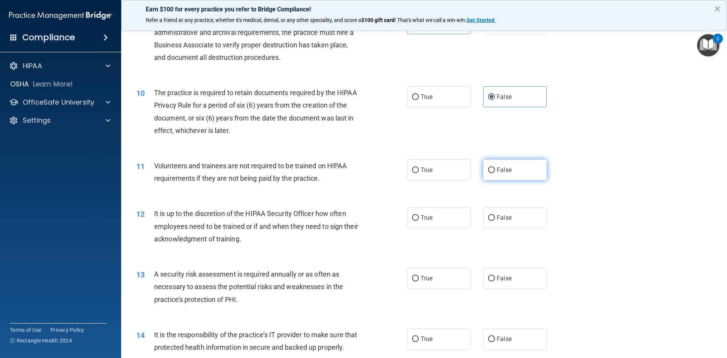
click at [495, 170] on input "False" at bounding box center [491, 170] width 7 height 6
radio input "true"
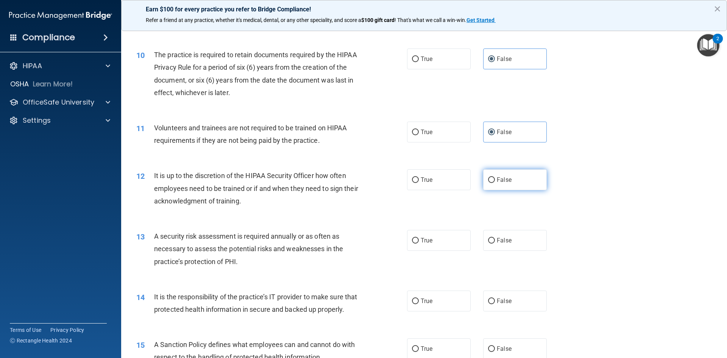
click at [497, 181] on span "False" at bounding box center [504, 179] width 15 height 7
click at [495, 181] on input "False" at bounding box center [491, 180] width 7 height 6
radio input "true"
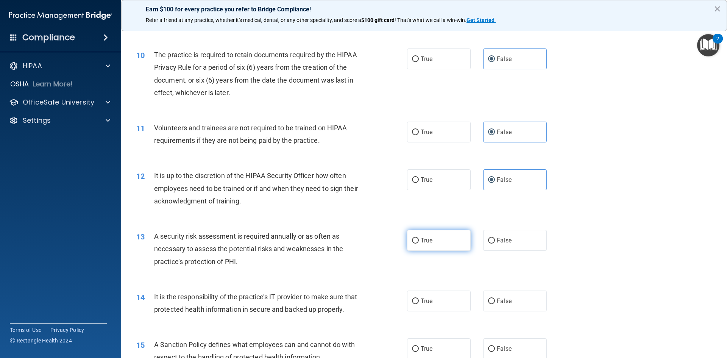
click at [416, 243] on label "True" at bounding box center [439, 240] width 64 height 21
click at [416, 243] on input "True" at bounding box center [415, 241] width 7 height 6
radio input "true"
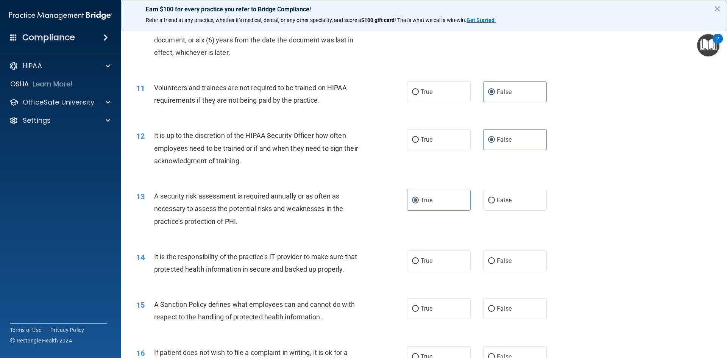
scroll to position [681, 0]
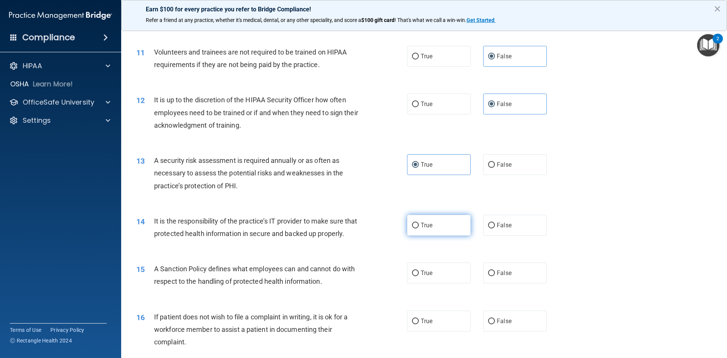
click at [432, 227] on label "True" at bounding box center [439, 225] width 64 height 21
click at [419, 227] on input "True" at bounding box center [415, 226] width 7 height 6
radio input "true"
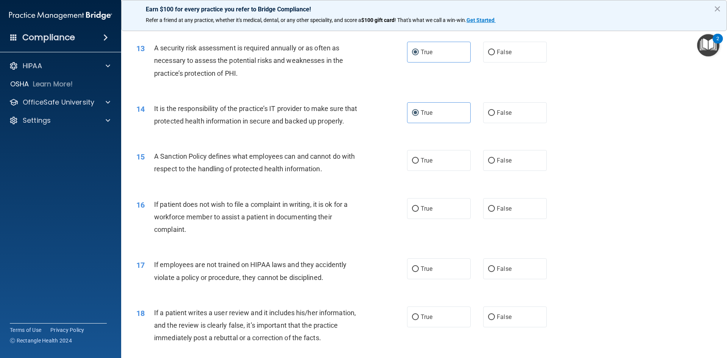
scroll to position [795, 0]
click at [422, 163] on span "True" at bounding box center [426, 159] width 12 height 7
click at [419, 162] on input "True" at bounding box center [415, 160] width 7 height 6
radio input "true"
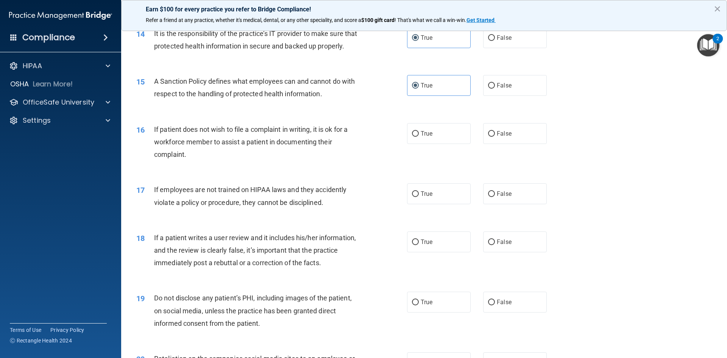
scroll to position [871, 0]
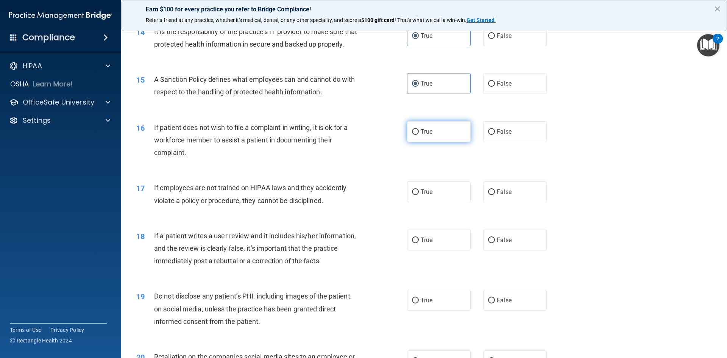
click at [420, 135] on span "True" at bounding box center [426, 131] width 12 height 7
click at [419, 135] on input "True" at bounding box center [415, 132] width 7 height 6
radio input "true"
click at [489, 202] on label "False" at bounding box center [515, 191] width 64 height 21
click at [489, 195] on input "False" at bounding box center [491, 192] width 7 height 6
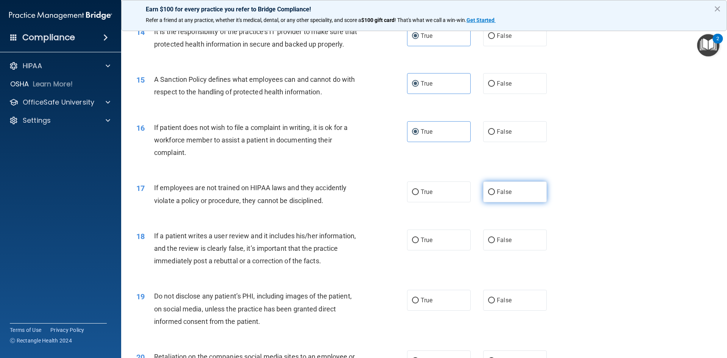
radio input "true"
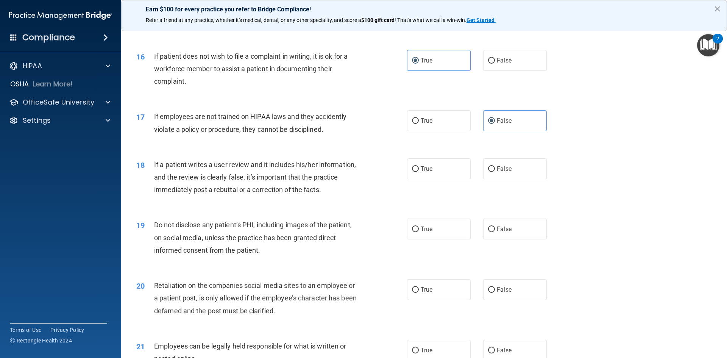
scroll to position [946, 0]
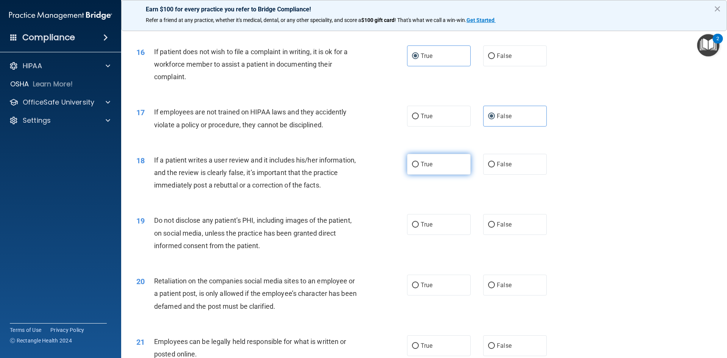
click at [435, 174] on label "True" at bounding box center [439, 164] width 64 height 21
click at [419, 167] on input "True" at bounding box center [415, 165] width 7 height 6
radio input "true"
click at [423, 228] on span "True" at bounding box center [426, 224] width 12 height 7
click at [419, 227] on input "True" at bounding box center [415, 225] width 7 height 6
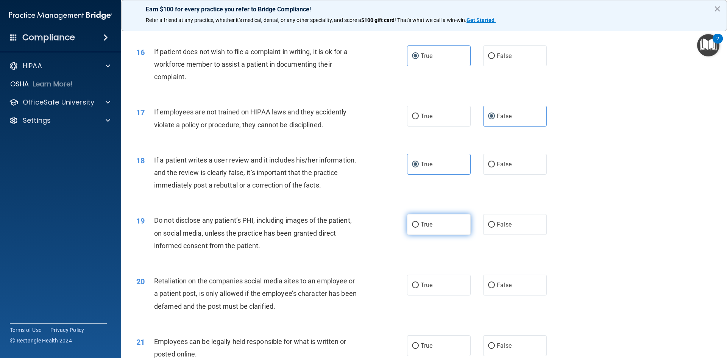
radio input "true"
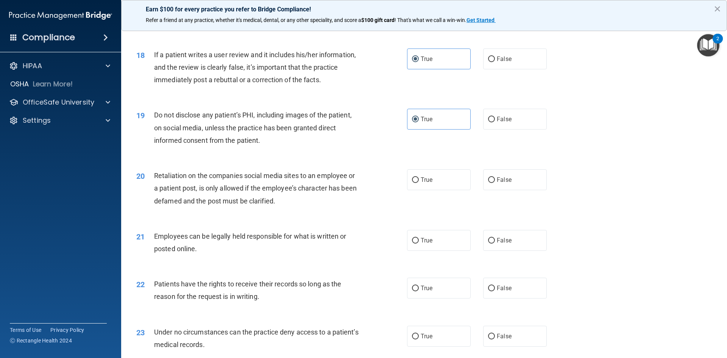
scroll to position [1060, 0]
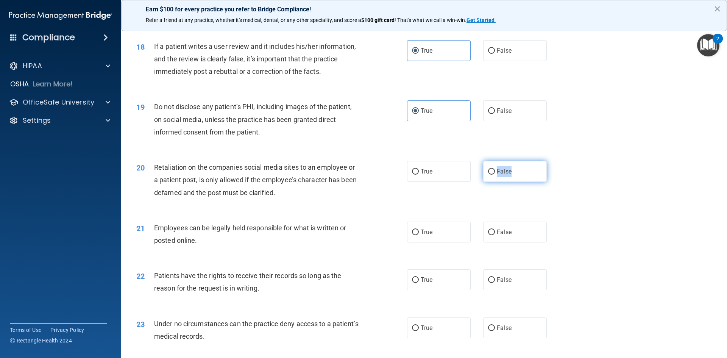
drag, startPoint x: 432, startPoint y: 190, endPoint x: 509, endPoint y: 190, distance: 76.5
click at [509, 182] on div "True False" at bounding box center [483, 171] width 153 height 21
click at [509, 182] on label "False" at bounding box center [515, 171] width 64 height 21
click at [495, 174] on input "False" at bounding box center [491, 172] width 7 height 6
radio input "true"
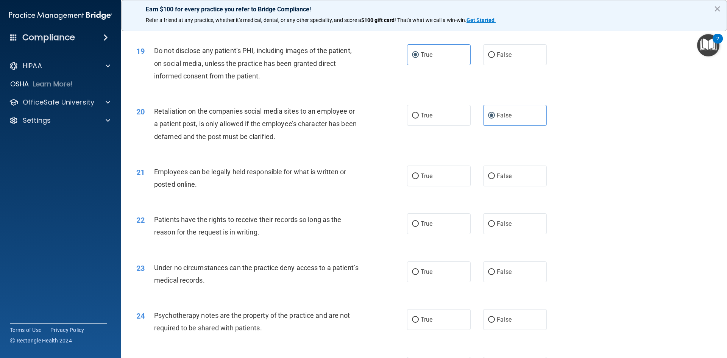
scroll to position [1135, 0]
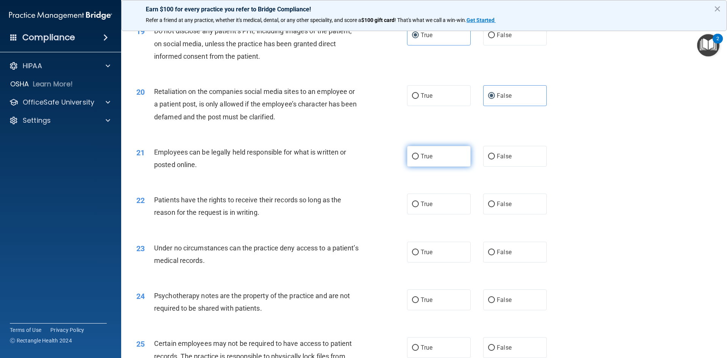
click at [426, 160] on span "True" at bounding box center [426, 156] width 12 height 7
click at [419, 159] on input "True" at bounding box center [415, 157] width 7 height 6
radio input "true"
click at [414, 207] on input "True" at bounding box center [415, 204] width 7 height 6
radio input "true"
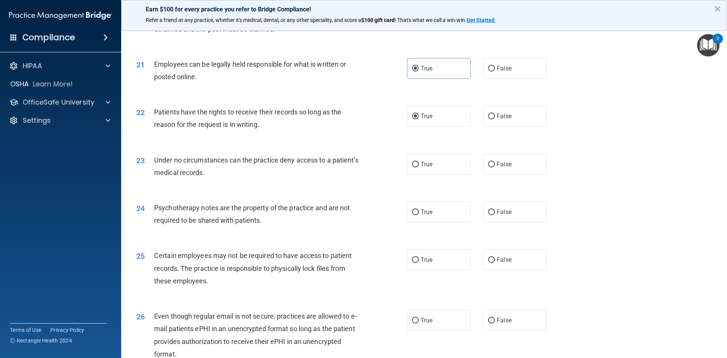
scroll to position [1249, 0]
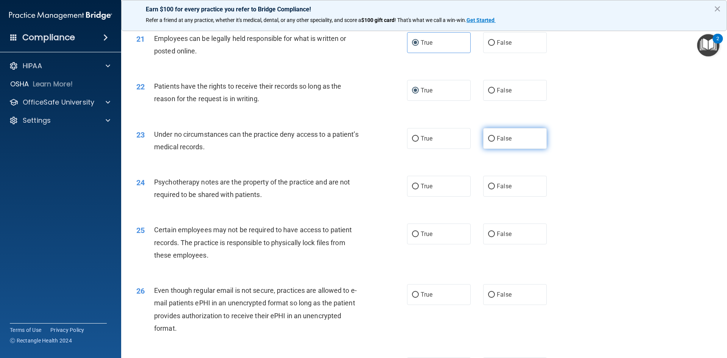
click at [504, 142] on span "False" at bounding box center [504, 138] width 15 height 7
click at [495, 142] on input "False" at bounding box center [491, 139] width 7 height 6
radio input "true"
click at [417, 196] on label "True" at bounding box center [439, 186] width 64 height 21
click at [417, 189] on input "True" at bounding box center [415, 187] width 7 height 6
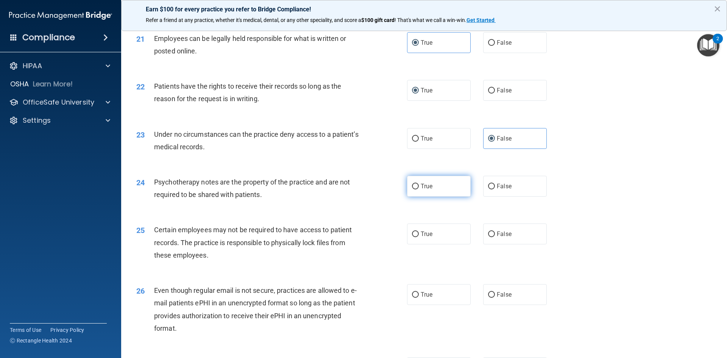
radio input "true"
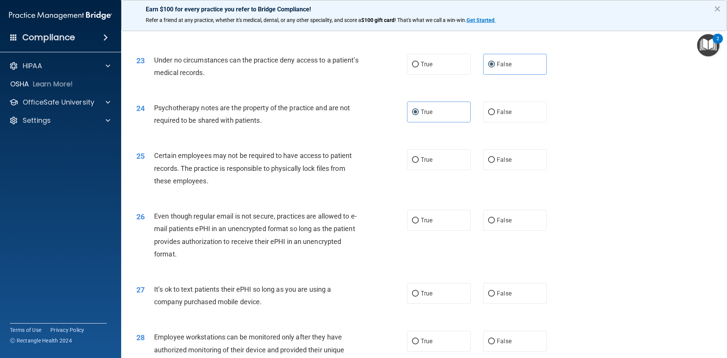
scroll to position [1325, 0]
click at [497, 162] on span "False" at bounding box center [504, 157] width 15 height 7
click at [494, 161] on input "False" at bounding box center [491, 159] width 7 height 6
radio input "true"
click at [422, 222] on span "True" at bounding box center [426, 218] width 12 height 7
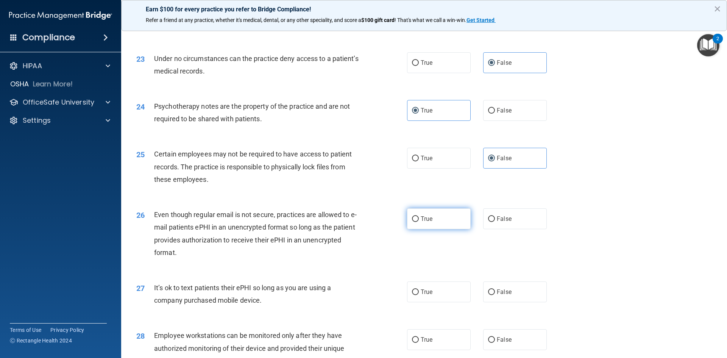
click at [419, 222] on input "True" at bounding box center [415, 219] width 7 height 6
radio input "true"
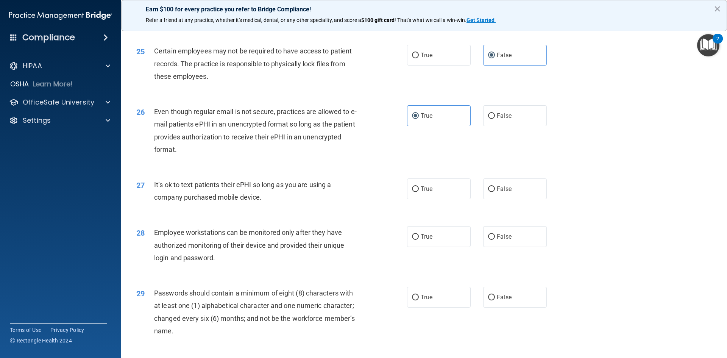
scroll to position [1438, 0]
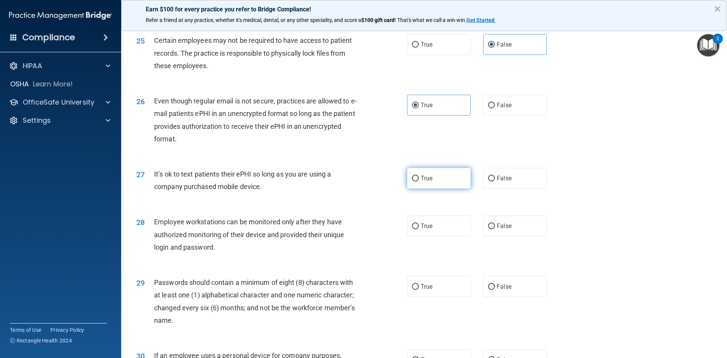
click at [412, 181] on input "True" at bounding box center [415, 179] width 7 height 6
radio input "true"
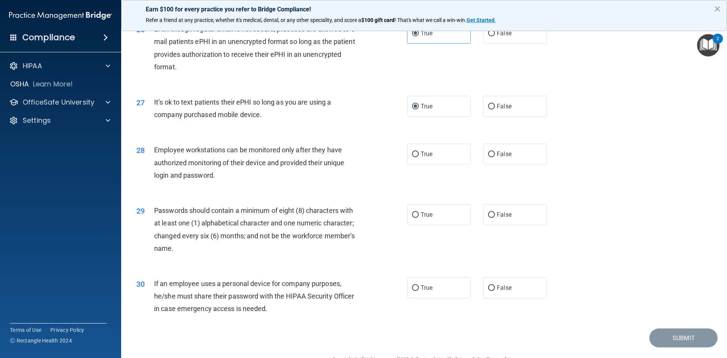
scroll to position [1514, 0]
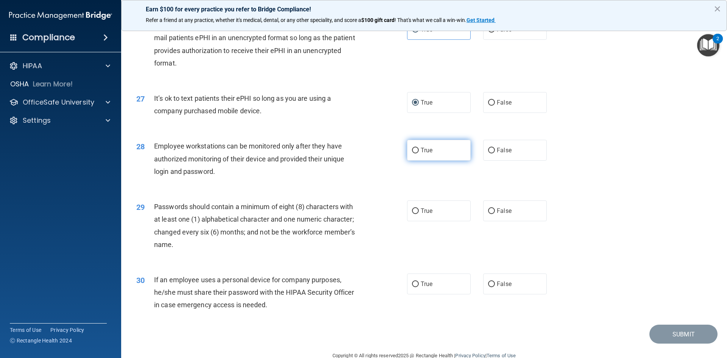
click at [453, 160] on label "True" at bounding box center [439, 150] width 64 height 21
click at [419, 153] on input "True" at bounding box center [415, 151] width 7 height 6
radio input "true"
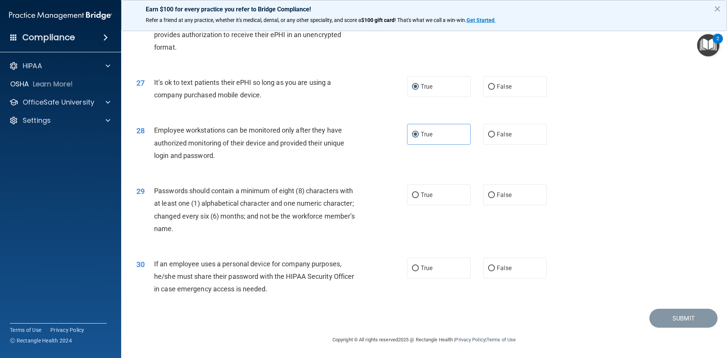
scroll to position [1542, 0]
click at [423, 197] on span "True" at bounding box center [426, 194] width 12 height 7
click at [419, 197] on input "True" at bounding box center [415, 195] width 7 height 6
radio input "true"
click at [421, 268] on span "True" at bounding box center [426, 267] width 12 height 7
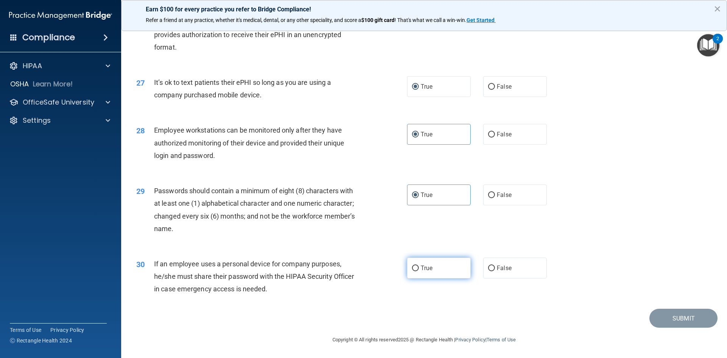
click at [419, 268] on input "True" at bounding box center [415, 268] width 7 height 6
radio input "true"
click at [677, 318] on button "Submit" at bounding box center [683, 317] width 68 height 19
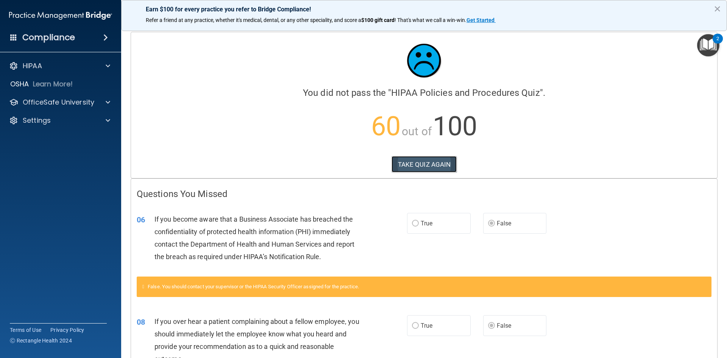
click at [441, 165] on button "TAKE QUIZ AGAIN" at bounding box center [423, 164] width 65 height 17
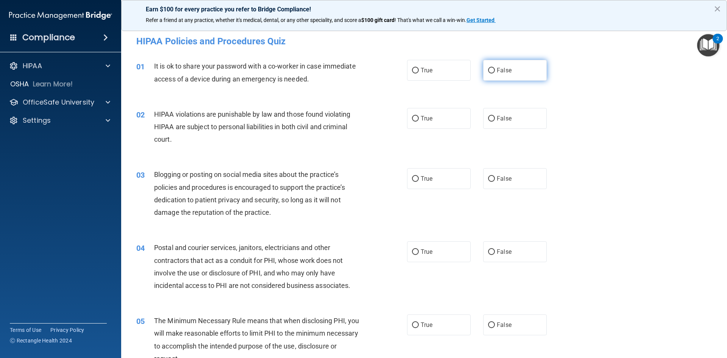
click at [497, 69] on span "False" at bounding box center [504, 70] width 15 height 7
click at [495, 69] on input "False" at bounding box center [491, 71] width 7 height 6
radio input "true"
click at [417, 119] on label "True" at bounding box center [439, 118] width 64 height 21
click at [417, 119] on input "True" at bounding box center [415, 119] width 7 height 6
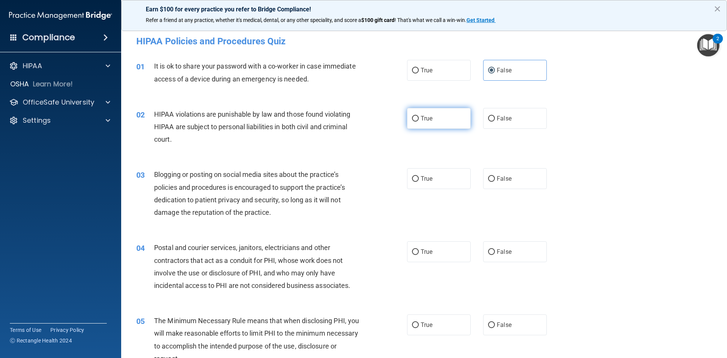
radio input "true"
click at [511, 178] on label "False" at bounding box center [515, 178] width 64 height 21
click at [495, 178] on input "False" at bounding box center [491, 179] width 7 height 6
radio input "true"
click at [414, 254] on input "True" at bounding box center [415, 252] width 7 height 6
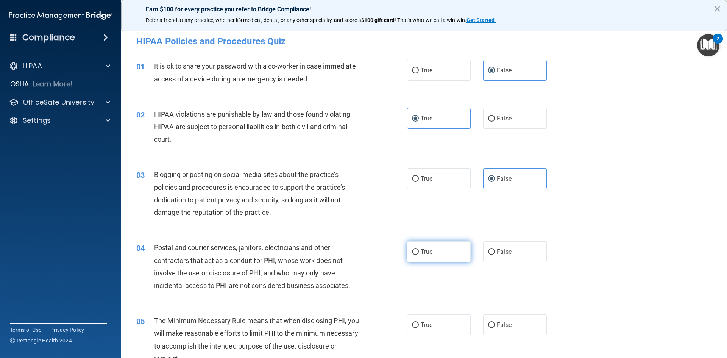
radio input "true"
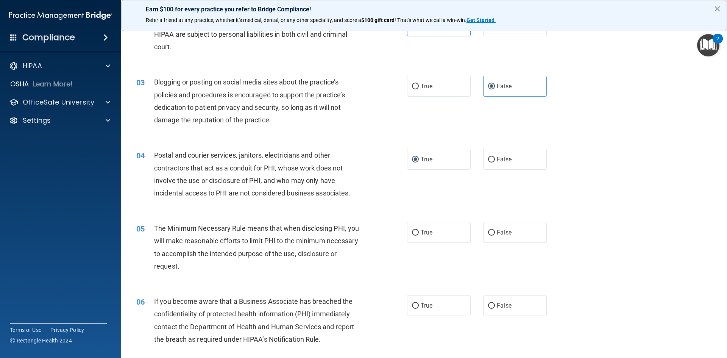
scroll to position [114, 0]
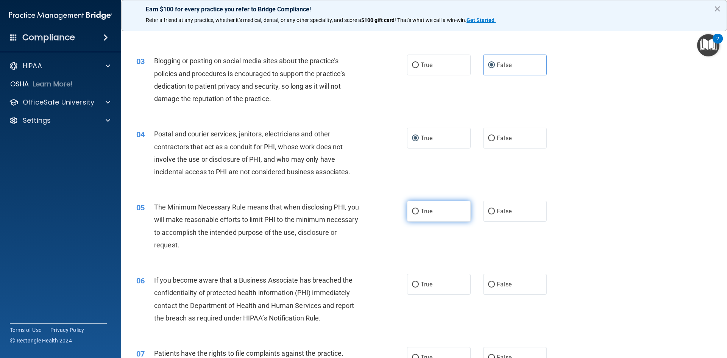
click at [420, 212] on span "True" at bounding box center [426, 210] width 12 height 7
click at [418, 212] on input "True" at bounding box center [415, 212] width 7 height 6
radio input "true"
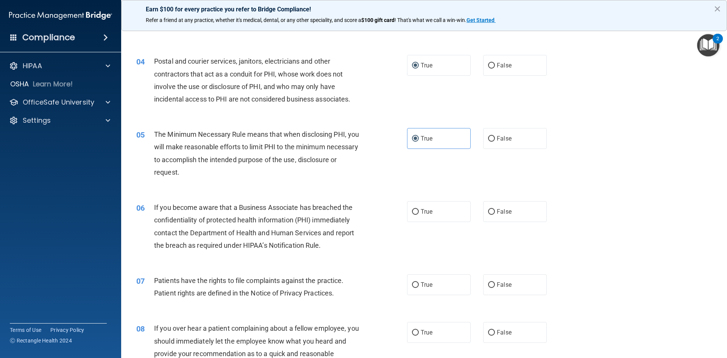
scroll to position [189, 0]
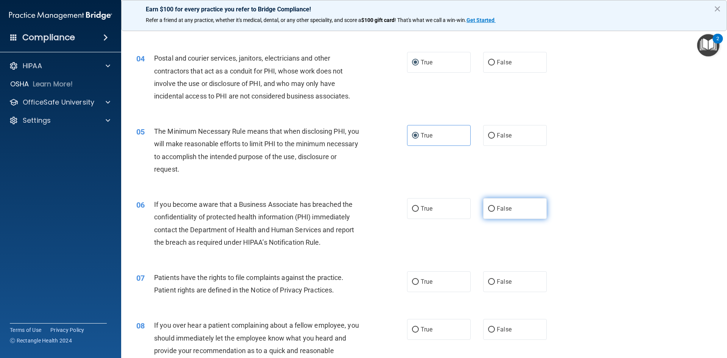
click at [507, 211] on span "False" at bounding box center [504, 208] width 15 height 7
click at [495, 211] on input "False" at bounding box center [491, 209] width 7 height 6
radio input "true"
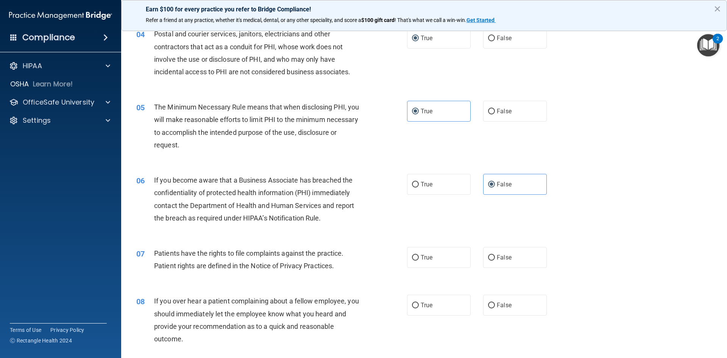
scroll to position [227, 0]
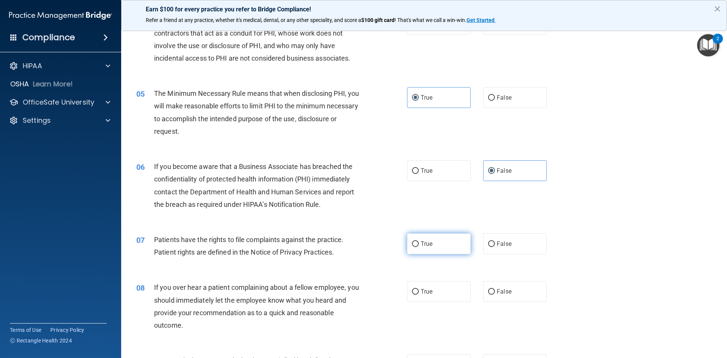
click at [416, 244] on label "True" at bounding box center [439, 243] width 64 height 21
click at [416, 244] on input "True" at bounding box center [415, 244] width 7 height 6
radio input "true"
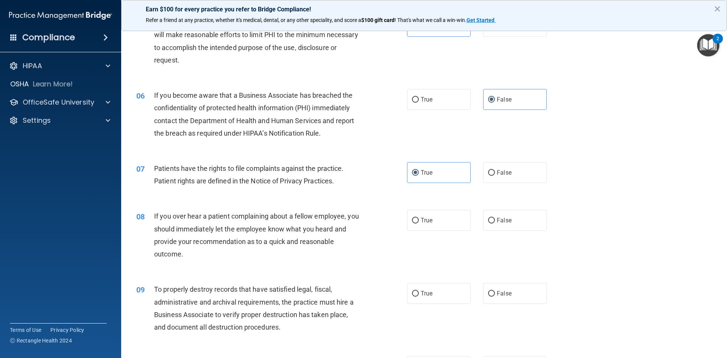
scroll to position [303, 0]
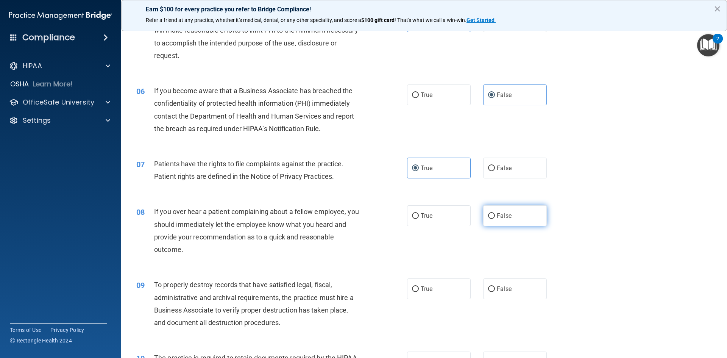
click at [505, 216] on span "False" at bounding box center [504, 215] width 15 height 7
click at [495, 216] on input "False" at bounding box center [491, 216] width 7 height 6
radio input "true"
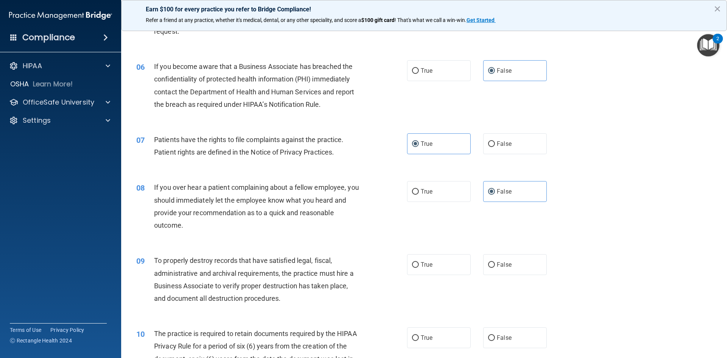
scroll to position [378, 0]
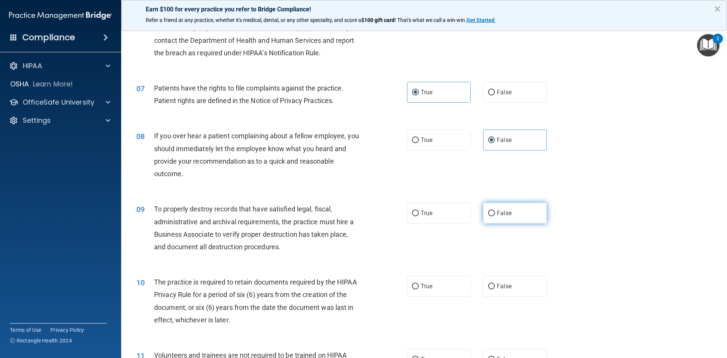
click at [497, 212] on span "False" at bounding box center [504, 212] width 15 height 7
click at [495, 212] on input "False" at bounding box center [491, 213] width 7 height 6
radio input "true"
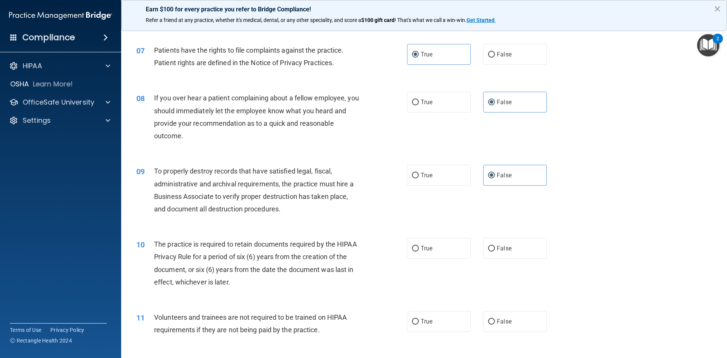
scroll to position [454, 0]
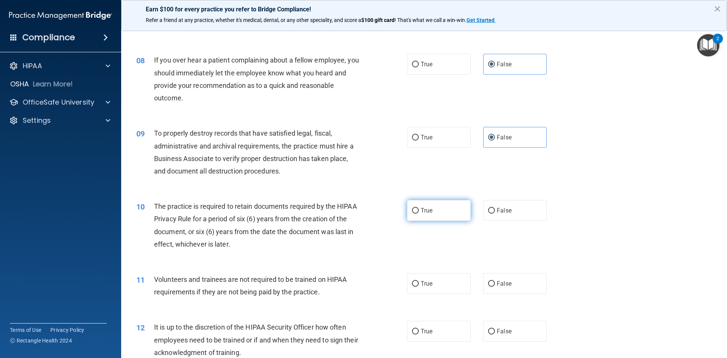
click at [422, 214] on label "True" at bounding box center [439, 210] width 64 height 21
click at [419, 213] on input "True" at bounding box center [415, 211] width 7 height 6
radio input "true"
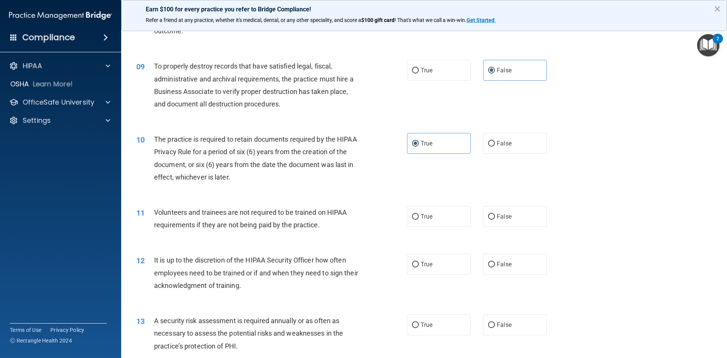
scroll to position [530, 0]
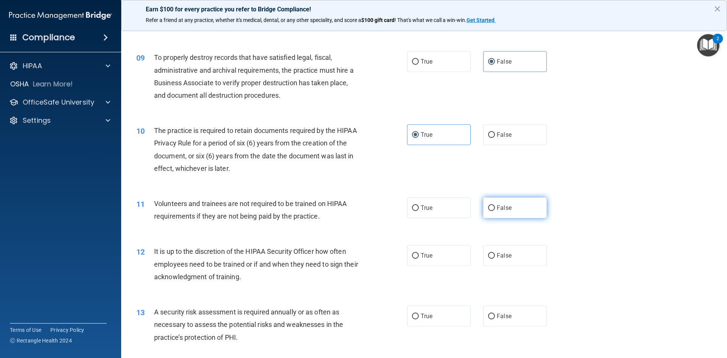
click at [497, 205] on span "False" at bounding box center [504, 207] width 15 height 7
click at [493, 205] on input "False" at bounding box center [491, 208] width 7 height 6
radio input "true"
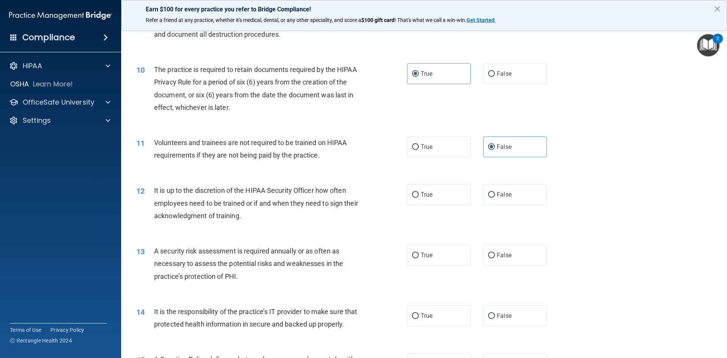
scroll to position [606, 0]
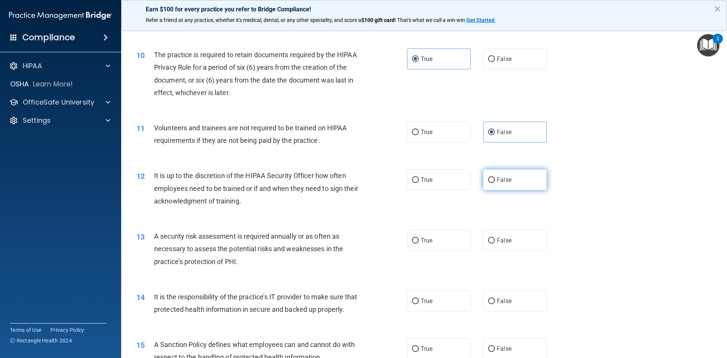
click at [489, 180] on input "False" at bounding box center [491, 180] width 7 height 6
radio input "true"
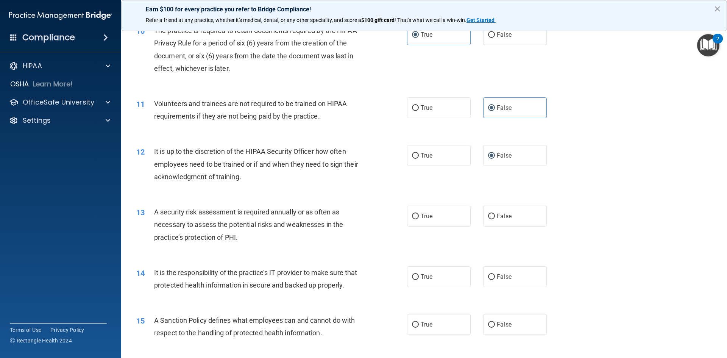
scroll to position [643, 0]
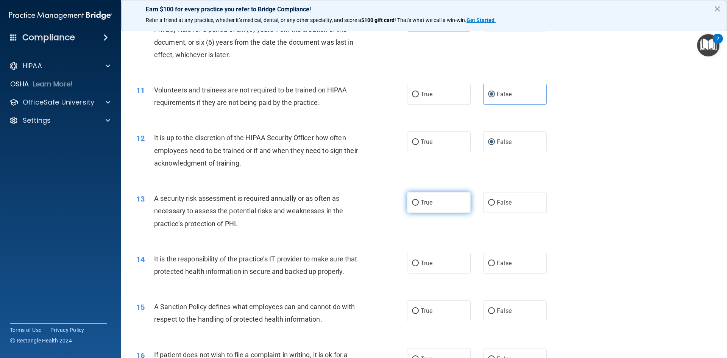
click at [414, 205] on input "True" at bounding box center [415, 203] width 7 height 6
radio input "true"
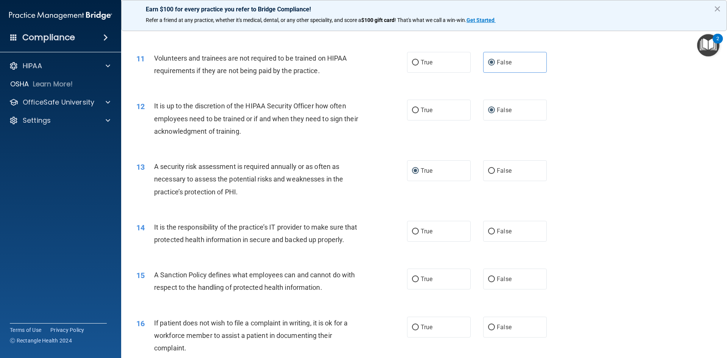
scroll to position [719, 0]
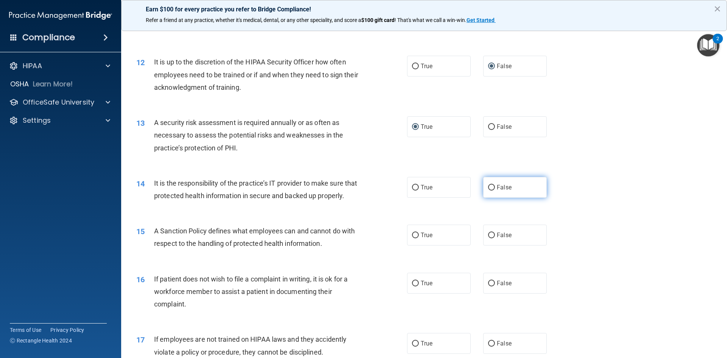
click at [488, 183] on label "False" at bounding box center [515, 187] width 64 height 21
click at [488, 185] on input "False" at bounding box center [491, 188] width 7 height 6
radio input "true"
click at [497, 238] on span "False" at bounding box center [504, 234] width 15 height 7
click at [495, 238] on input "False" at bounding box center [491, 235] width 7 height 6
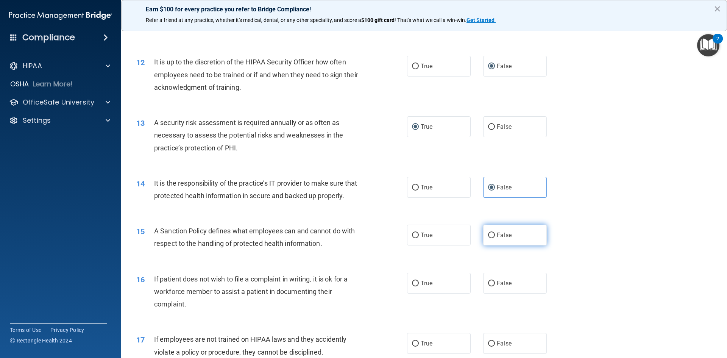
radio input "true"
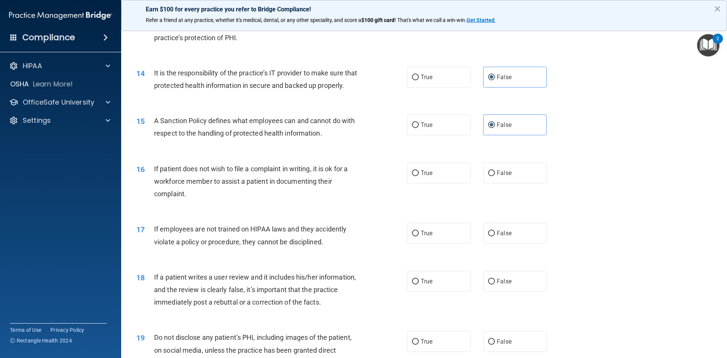
scroll to position [833, 0]
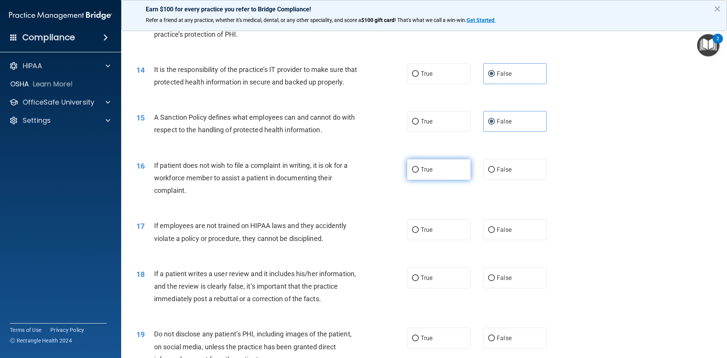
click at [431, 180] on label "True" at bounding box center [439, 169] width 64 height 21
click at [419, 173] on input "True" at bounding box center [415, 170] width 7 height 6
radio input "true"
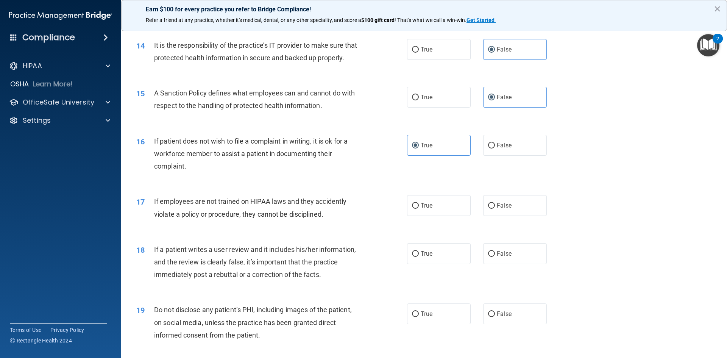
scroll to position [871, 0]
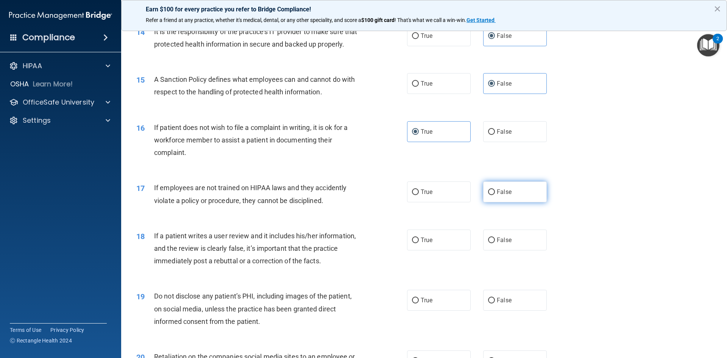
click at [492, 202] on label "False" at bounding box center [515, 191] width 64 height 21
click at [492, 195] on input "False" at bounding box center [491, 192] width 7 height 6
radio input "true"
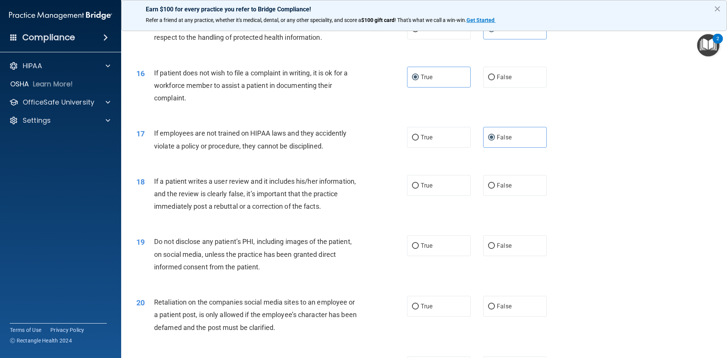
scroll to position [946, 0]
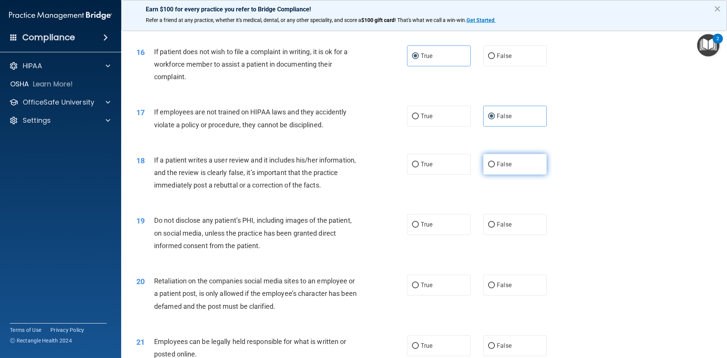
click at [490, 173] on label "False" at bounding box center [515, 164] width 64 height 21
click at [490, 167] on input "False" at bounding box center [491, 165] width 7 height 6
radio input "true"
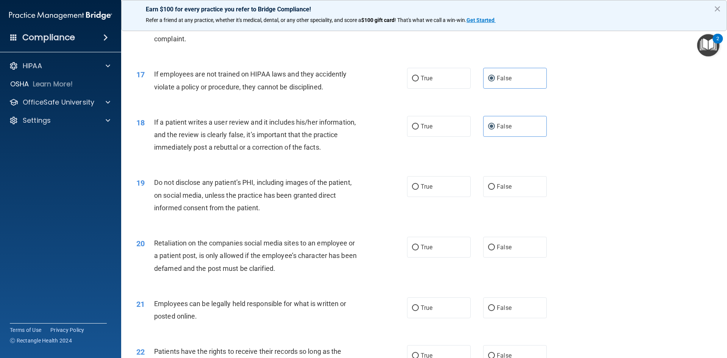
scroll to position [1022, 0]
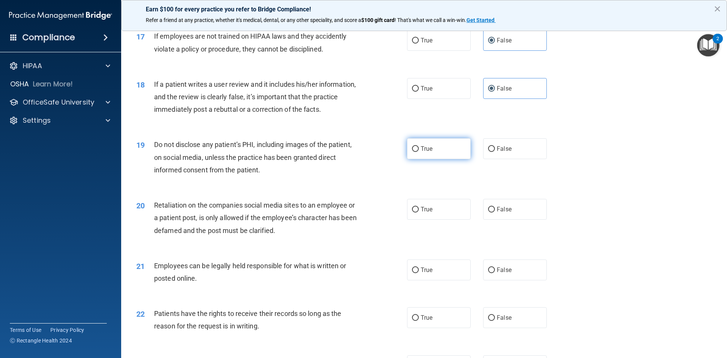
click at [417, 159] on label "True" at bounding box center [439, 148] width 64 height 21
click at [417, 152] on input "True" at bounding box center [415, 149] width 7 height 6
radio input "true"
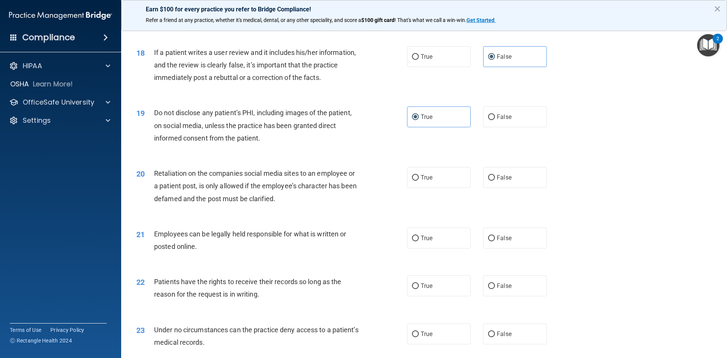
scroll to position [1135, 0]
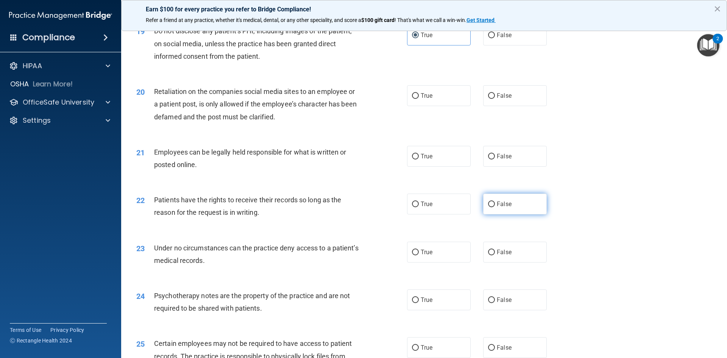
click at [485, 213] on label "False" at bounding box center [515, 203] width 64 height 21
click at [488, 207] on input "False" at bounding box center [491, 204] width 7 height 6
radio input "true"
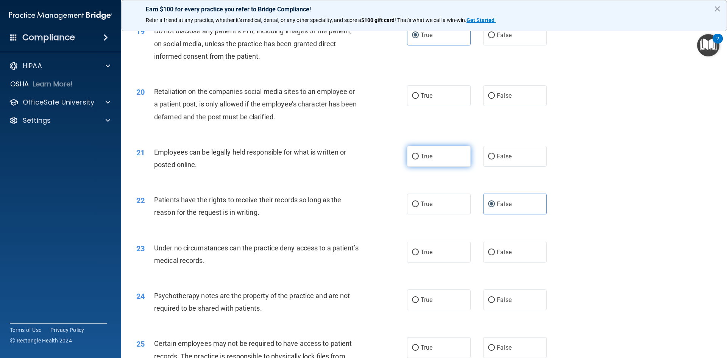
click at [416, 167] on label "True" at bounding box center [439, 156] width 64 height 21
click at [416, 159] on input "True" at bounding box center [415, 157] width 7 height 6
radio input "true"
click at [492, 106] on label "False" at bounding box center [515, 95] width 64 height 21
click at [492, 99] on input "False" at bounding box center [491, 96] width 7 height 6
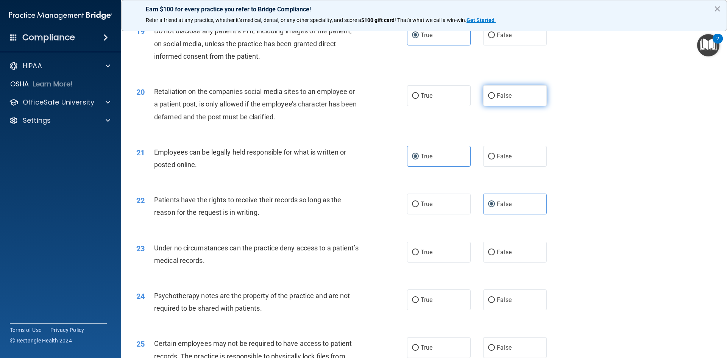
radio input "true"
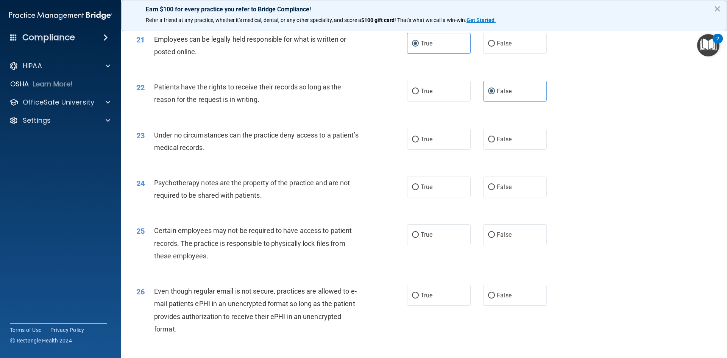
scroll to position [1249, 0]
click at [425, 237] on span "True" at bounding box center [426, 233] width 12 height 7
click at [419, 237] on input "True" at bounding box center [415, 234] width 7 height 6
radio input "true"
click at [417, 196] on label "True" at bounding box center [439, 186] width 64 height 21
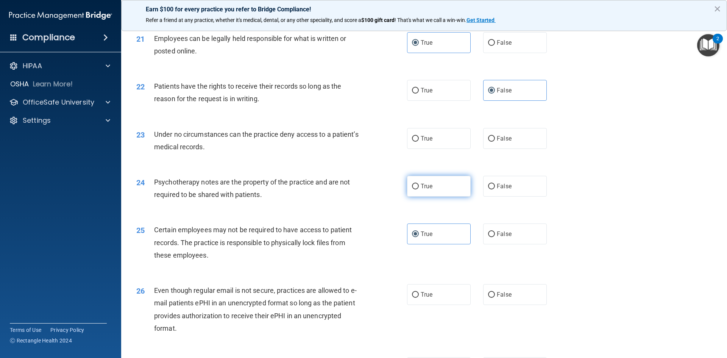
click at [417, 189] on input "True" at bounding box center [415, 187] width 7 height 6
radio input "true"
click at [496, 149] on label "False" at bounding box center [515, 138] width 64 height 21
click at [495, 142] on input "False" at bounding box center [491, 139] width 7 height 6
radio input "true"
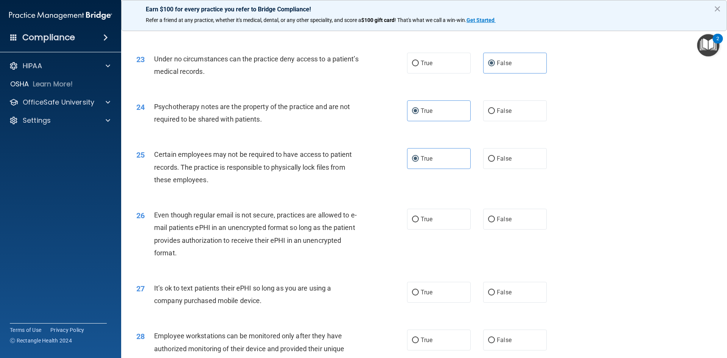
scroll to position [1325, 0]
click at [420, 222] on span "True" at bounding box center [426, 218] width 12 height 7
click at [419, 222] on input "True" at bounding box center [415, 219] width 7 height 6
radio input "true"
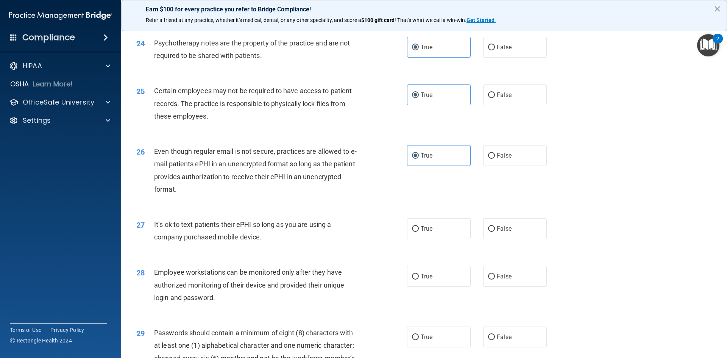
scroll to position [1400, 0]
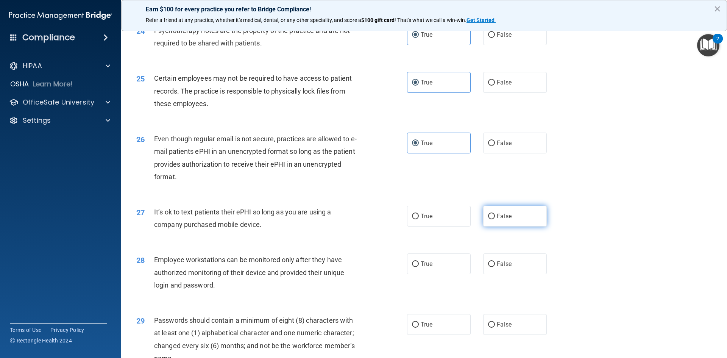
click at [492, 226] on label "False" at bounding box center [515, 216] width 64 height 21
click at [492, 219] on input "False" at bounding box center [491, 216] width 7 height 6
radio input "true"
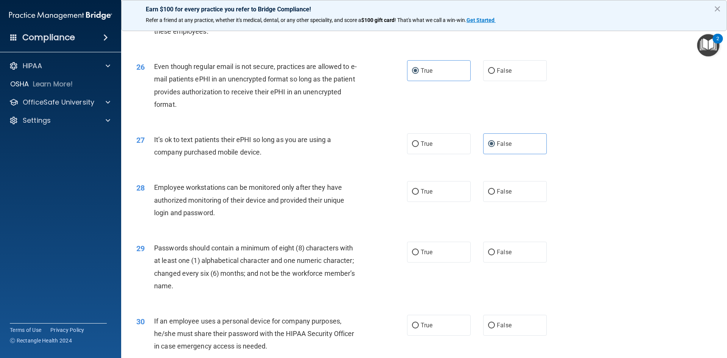
scroll to position [1476, 0]
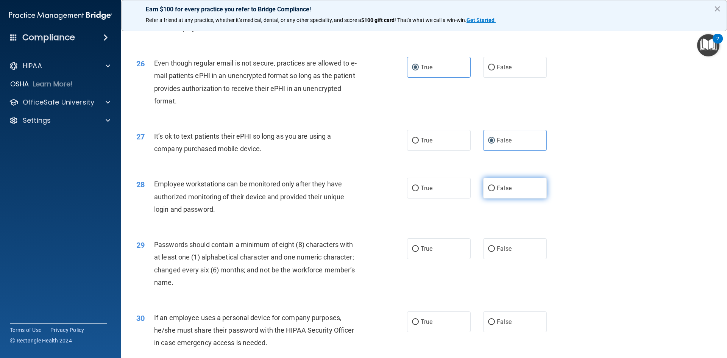
click at [505, 192] on span "False" at bounding box center [504, 187] width 15 height 7
click at [495, 191] on input "False" at bounding box center [491, 188] width 7 height 6
radio input "true"
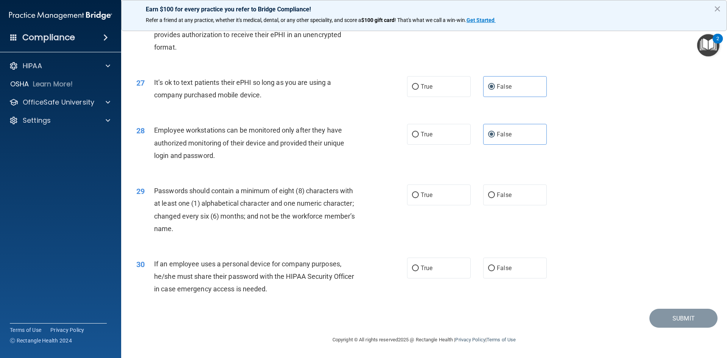
scroll to position [1542, 0]
click at [500, 267] on span "False" at bounding box center [504, 267] width 15 height 7
click at [495, 267] on input "False" at bounding box center [491, 268] width 7 height 6
radio input "true"
click at [415, 196] on input "True" at bounding box center [415, 195] width 7 height 6
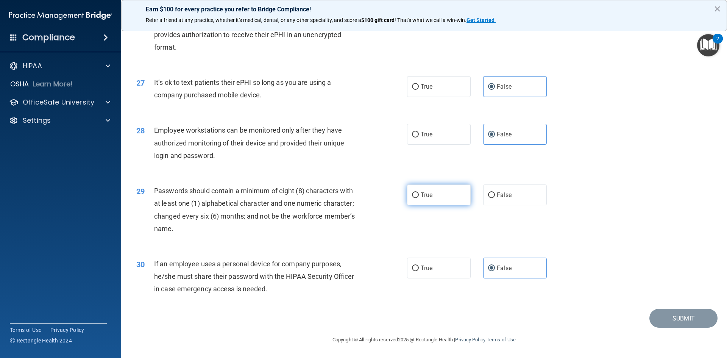
radio input "true"
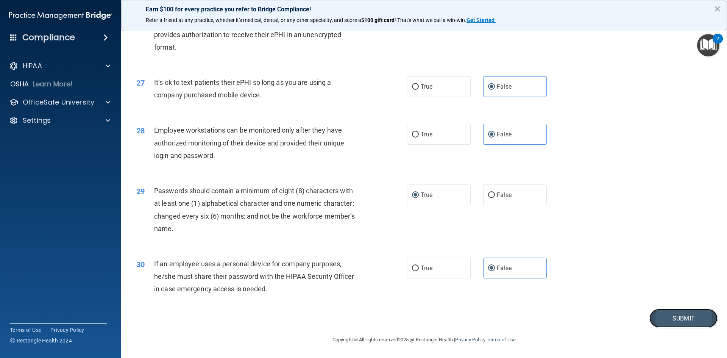
click at [678, 316] on button "Submit" at bounding box center [683, 317] width 68 height 19
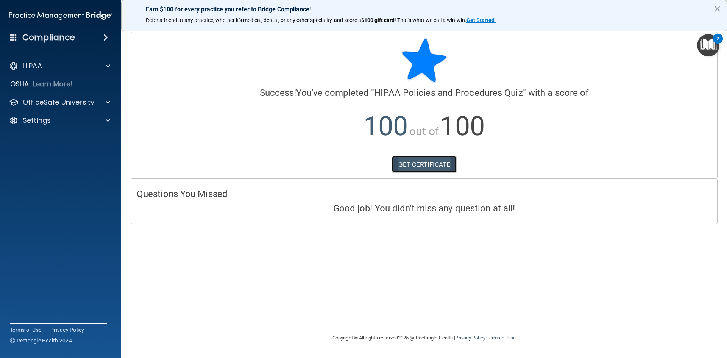
click at [417, 163] on link "GET CERTIFICATE" at bounding box center [424, 164] width 65 height 17
click at [52, 84] on p "Learn More!" at bounding box center [53, 83] width 40 height 9
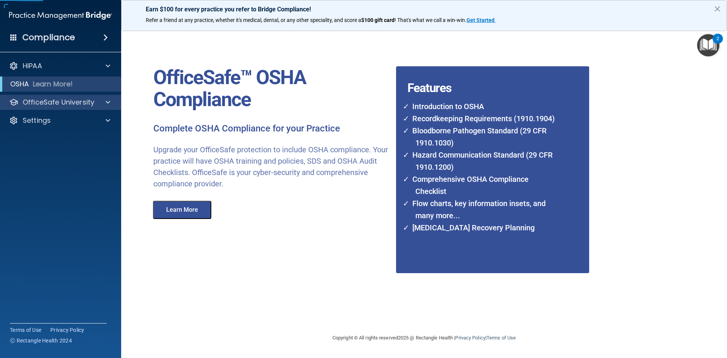
click at [49, 96] on div "OfficeSafe University" at bounding box center [60, 102] width 121 height 15
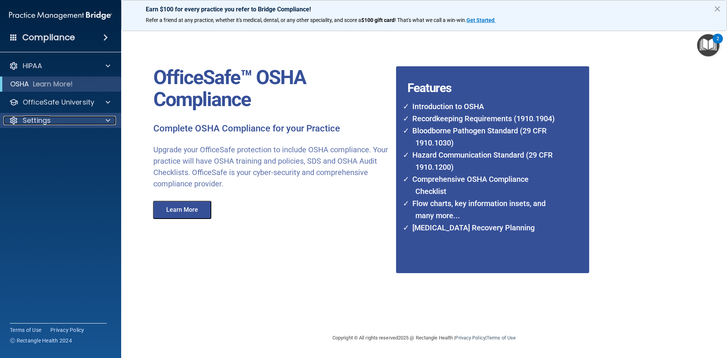
click at [43, 121] on p "Settings" at bounding box center [37, 120] width 28 height 9
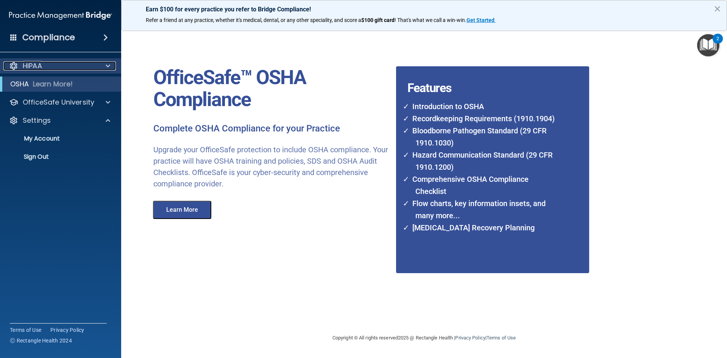
click at [40, 68] on p "HIPAA" at bounding box center [32, 65] width 19 height 9
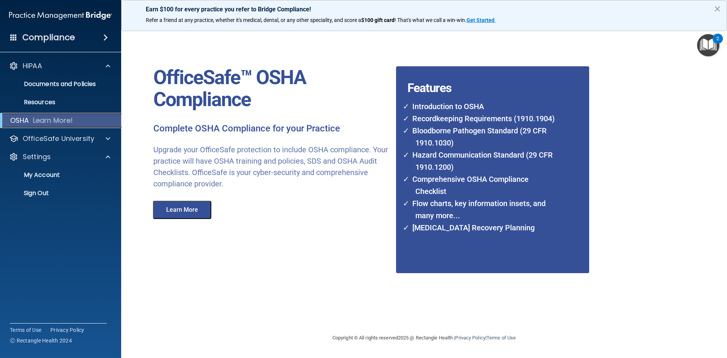
click at [47, 120] on p "Learn More!" at bounding box center [53, 120] width 40 height 9
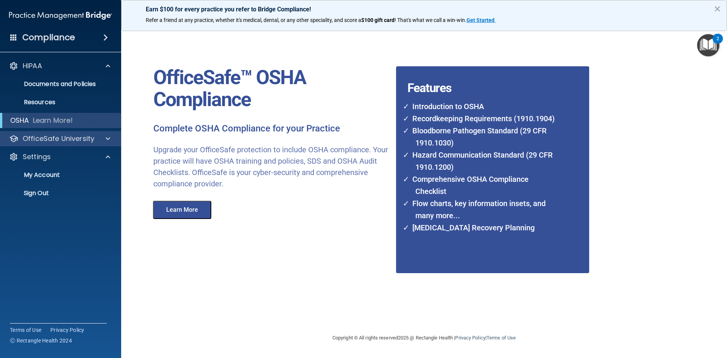
click at [49, 133] on div "OfficeSafe University" at bounding box center [60, 138] width 121 height 15
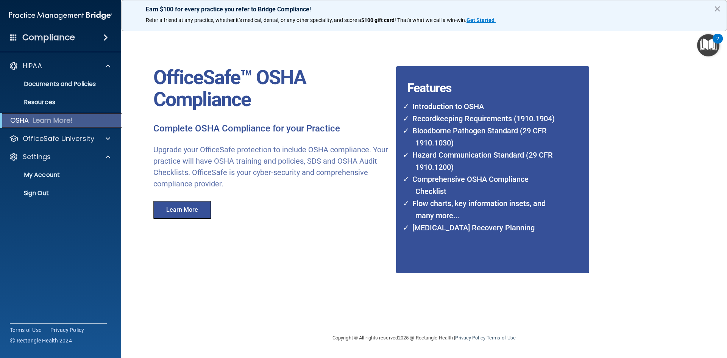
click at [51, 118] on p "Learn More!" at bounding box center [53, 120] width 40 height 9
click at [34, 100] on p "Resources" at bounding box center [56, 102] width 103 height 8
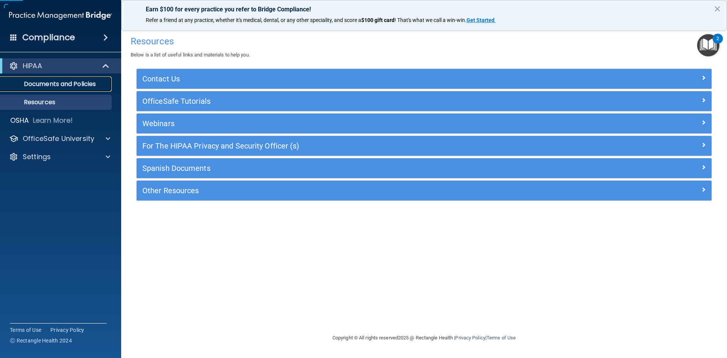
click at [41, 80] on p "Documents and Policies" at bounding box center [56, 84] width 103 height 8
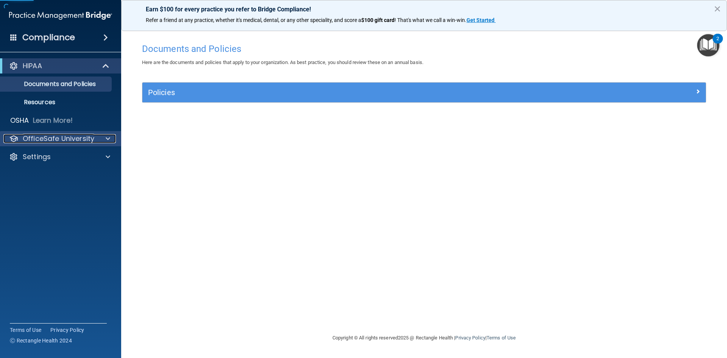
click at [30, 138] on p "OfficeSafe University" at bounding box center [59, 138] width 72 height 9
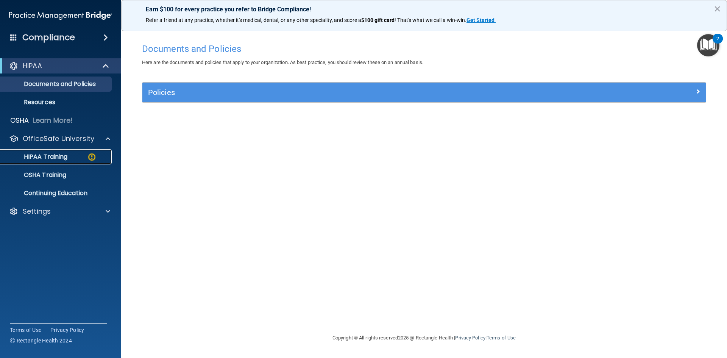
click at [38, 155] on p "HIPAA Training" at bounding box center [36, 157] width 62 height 8
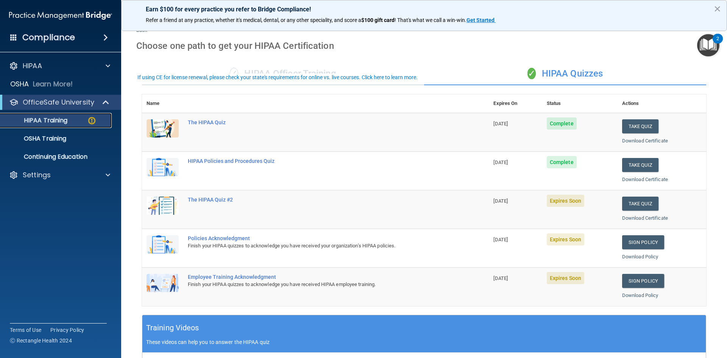
scroll to position [38, 0]
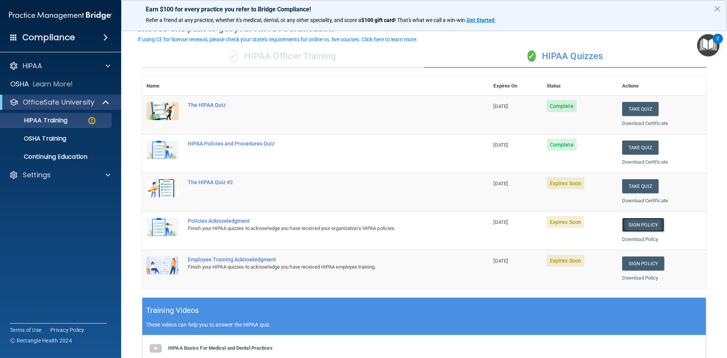
click at [644, 221] on link "Sign Policy" at bounding box center [643, 225] width 42 height 14
click at [456, 191] on td "The HIPAA Quiz #2" at bounding box center [335, 192] width 305 height 39
click at [233, 178] on td "The HIPAA Quiz #2" at bounding box center [335, 192] width 305 height 39
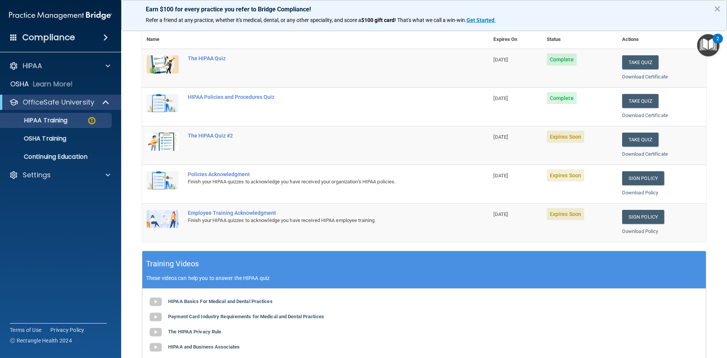
scroll to position [76, 0]
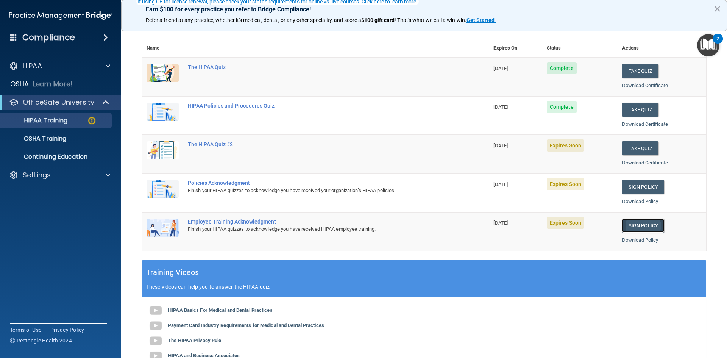
click at [646, 226] on link "Sign Policy" at bounding box center [643, 225] width 42 height 14
click at [59, 102] on p "OfficeSafe University" at bounding box center [59, 102] width 72 height 9
click at [45, 121] on p "Settings" at bounding box center [37, 120] width 28 height 9
click at [51, 98] on p "OfficeSafe University" at bounding box center [59, 102] width 72 height 9
click at [51, 135] on p "OSHA Training" at bounding box center [35, 139] width 61 height 8
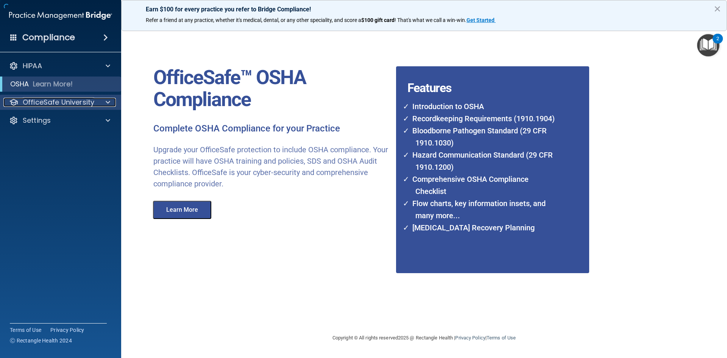
click at [55, 100] on p "OfficeSafe University" at bounding box center [59, 102] width 72 height 9
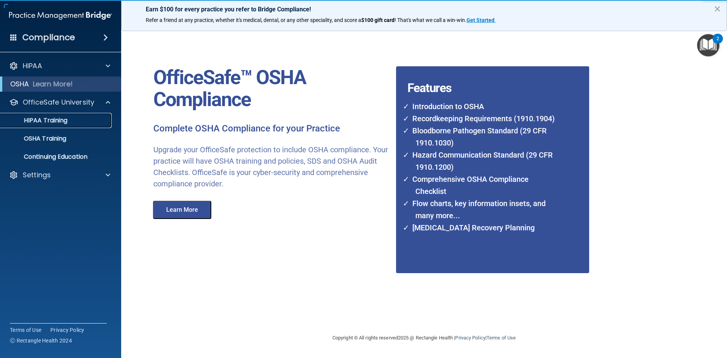
click at [55, 119] on p "HIPAA Training" at bounding box center [36, 121] width 62 height 8
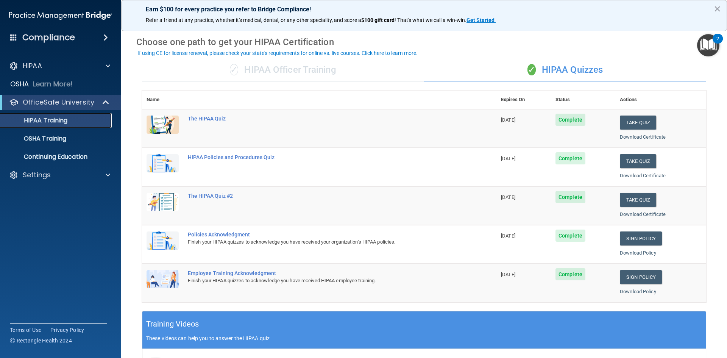
scroll to position [38, 0]
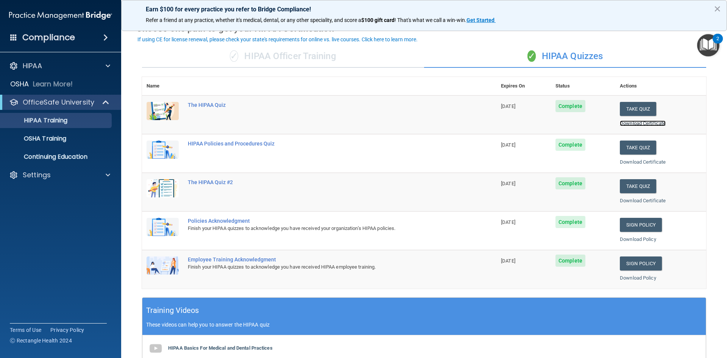
click at [631, 122] on link "Download Certificate" at bounding box center [643, 123] width 46 height 6
click at [646, 159] on link "Download Certificate" at bounding box center [643, 162] width 46 height 6
click at [653, 201] on link "Download Certificate" at bounding box center [643, 201] width 46 height 6
click at [645, 238] on link "Download Policy" at bounding box center [638, 239] width 36 height 6
click at [642, 278] on link "Download Policy" at bounding box center [638, 278] width 36 height 6
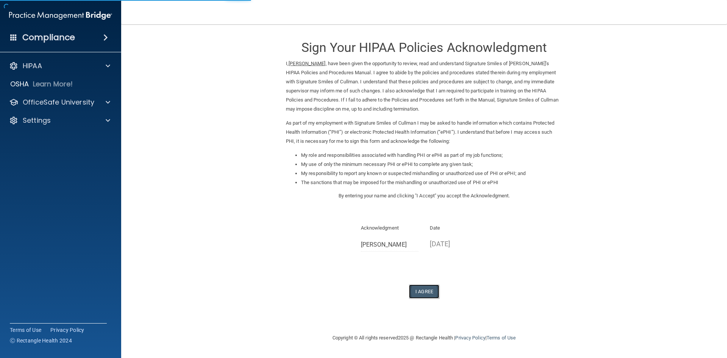
click at [423, 293] on button "I Agree" at bounding box center [424, 291] width 30 height 14
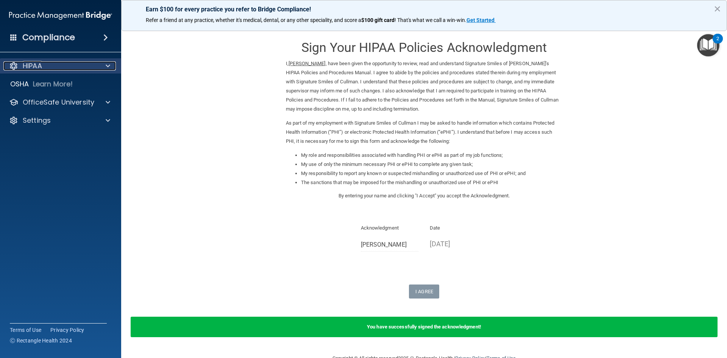
click at [39, 68] on p "HIPAA" at bounding box center [32, 65] width 19 height 9
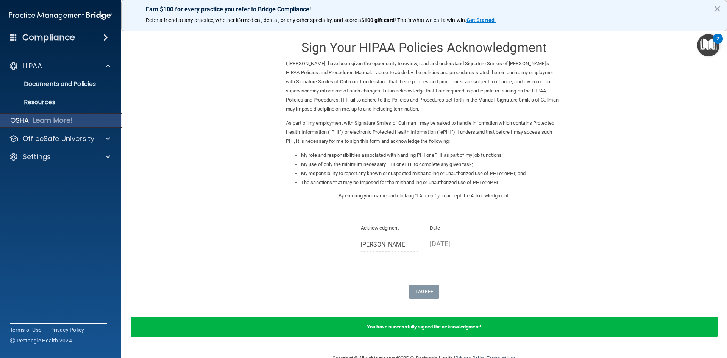
click at [47, 121] on p "Learn More!" at bounding box center [53, 120] width 40 height 9
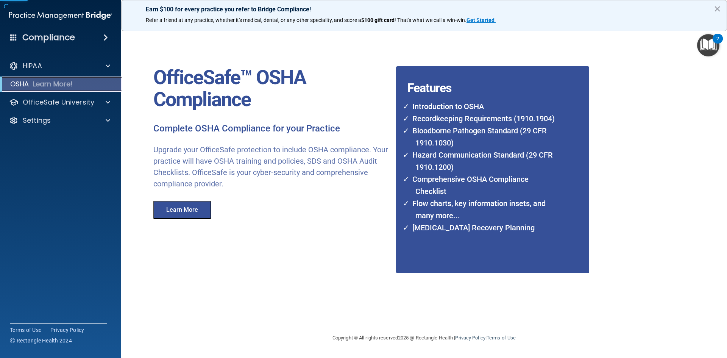
click at [54, 88] on p "Learn More!" at bounding box center [53, 83] width 40 height 9
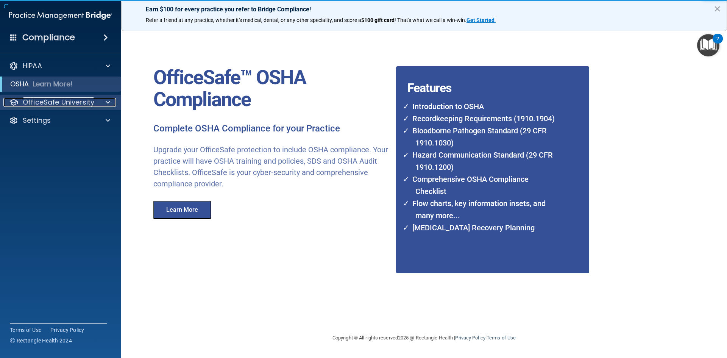
click at [54, 100] on p "OfficeSafe University" at bounding box center [59, 102] width 72 height 9
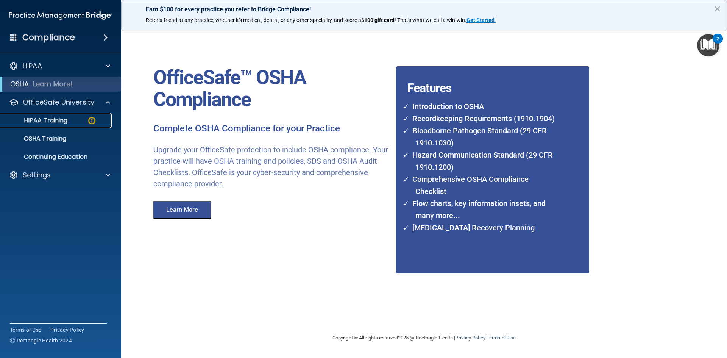
click at [53, 118] on p "HIPAA Training" at bounding box center [36, 121] width 62 height 8
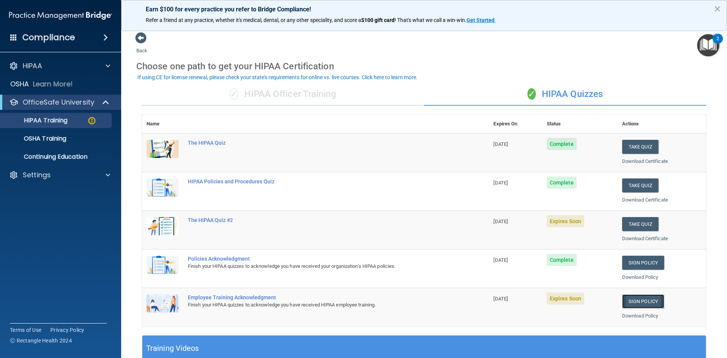
click at [643, 302] on link "Sign Policy" at bounding box center [643, 301] width 42 height 14
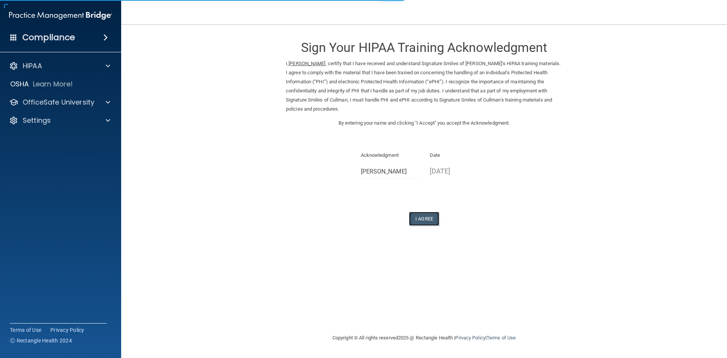
click at [420, 217] on button "I Agree" at bounding box center [424, 219] width 30 height 14
click at [522, 274] on div "Sign Your HIPAA Training Acknowledgment I, [PERSON_NAME] , certify that I have …" at bounding box center [423, 179] width 575 height 294
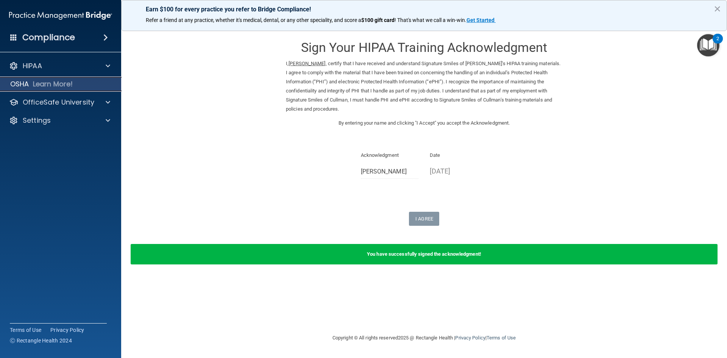
click at [48, 83] on p "Learn More!" at bounding box center [53, 83] width 40 height 9
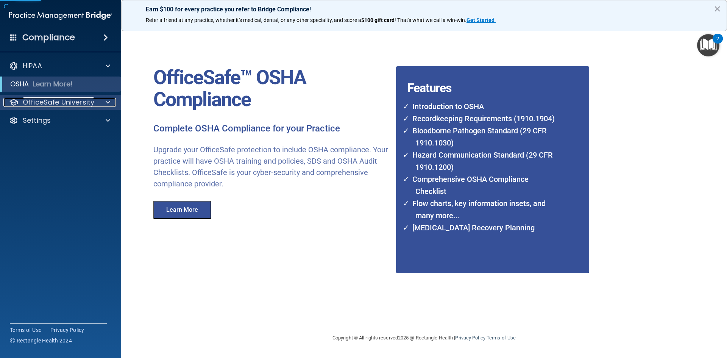
click at [44, 99] on p "OfficeSafe University" at bounding box center [59, 102] width 72 height 9
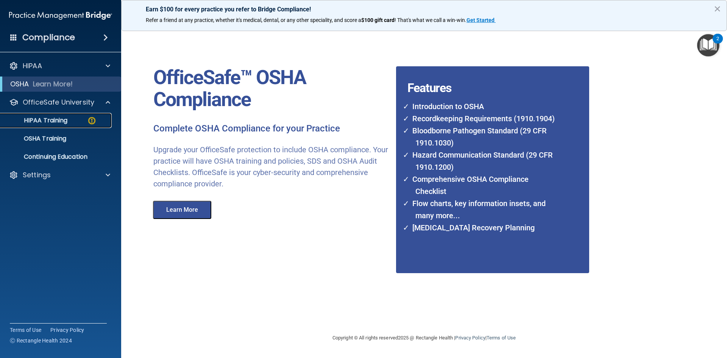
click at [51, 120] on p "HIPAA Training" at bounding box center [36, 121] width 62 height 8
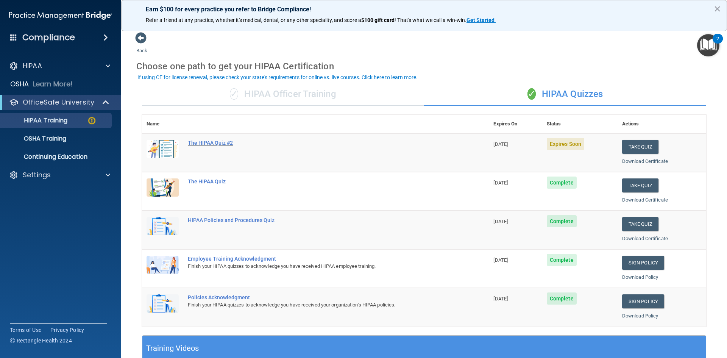
click at [214, 144] on div "The HIPAA Quiz #2" at bounding box center [319, 143] width 263 height 6
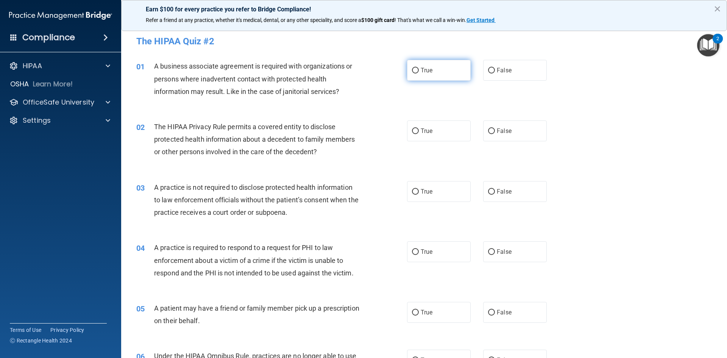
click at [413, 69] on input "True" at bounding box center [415, 71] width 7 height 6
radio input "true"
click at [414, 128] on input "True" at bounding box center [415, 131] width 7 height 6
radio input "true"
click at [414, 193] on input "True" at bounding box center [415, 192] width 7 height 6
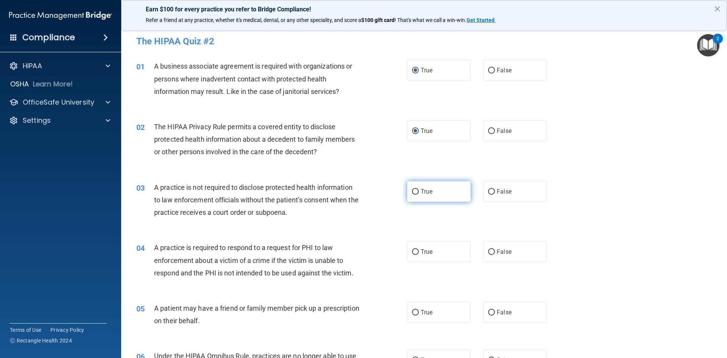
radio input "true"
click at [413, 254] on input "True" at bounding box center [415, 252] width 7 height 6
radio input "true"
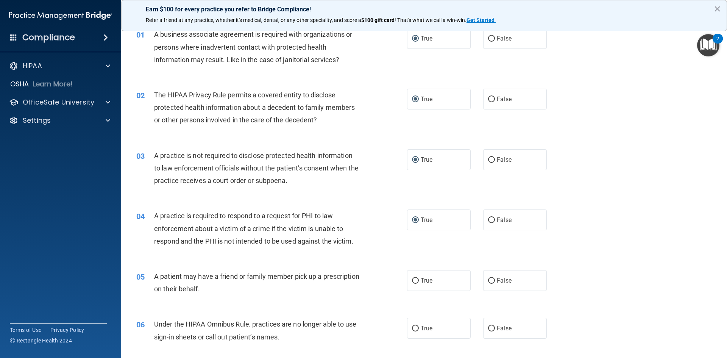
scroll to position [76, 0]
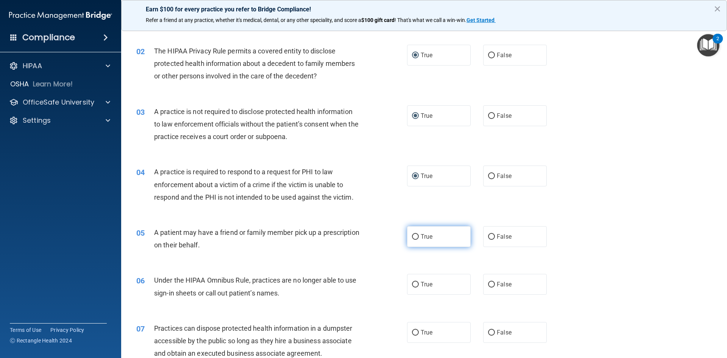
click at [412, 240] on input "True" at bounding box center [415, 237] width 7 height 6
radio input "true"
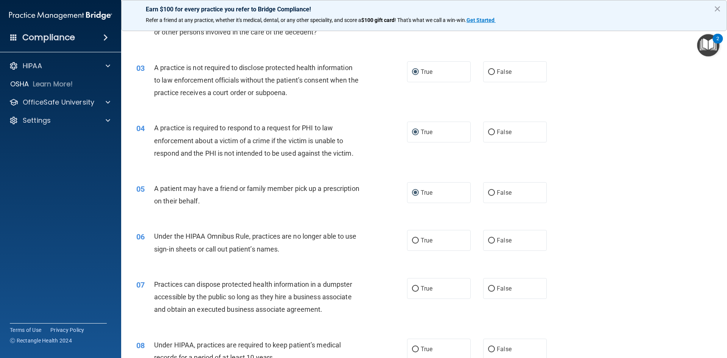
scroll to position [189, 0]
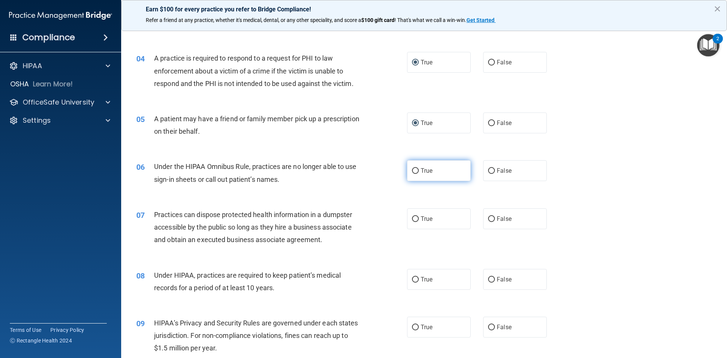
click at [412, 172] on input "True" at bounding box center [415, 171] width 7 height 6
radio input "true"
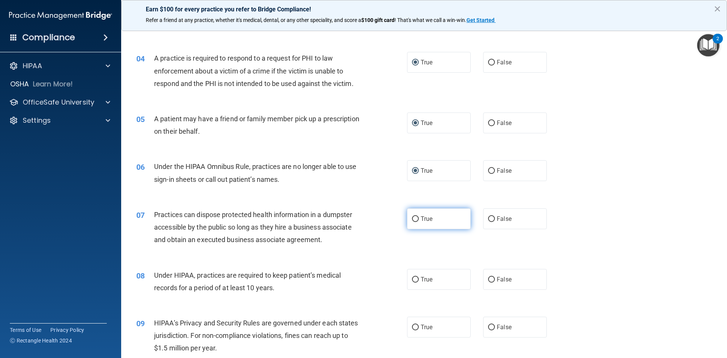
click at [415, 222] on label "True" at bounding box center [439, 218] width 64 height 21
click at [415, 222] on input "True" at bounding box center [415, 219] width 7 height 6
radio input "true"
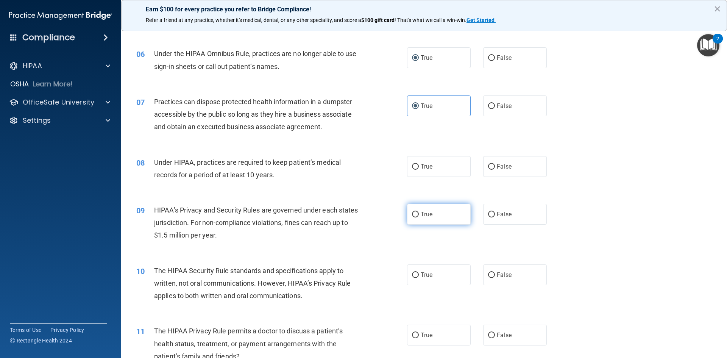
scroll to position [303, 0]
click at [412, 167] on input "True" at bounding box center [415, 166] width 7 height 6
radio input "true"
drag, startPoint x: 413, startPoint y: 213, endPoint x: 393, endPoint y: 224, distance: 23.2
click at [413, 214] on input "True" at bounding box center [415, 214] width 7 height 6
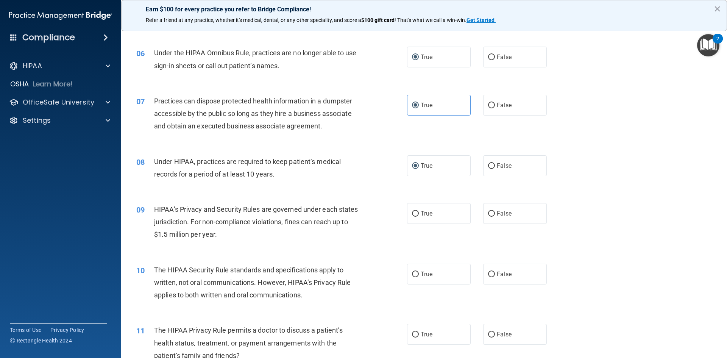
radio input "true"
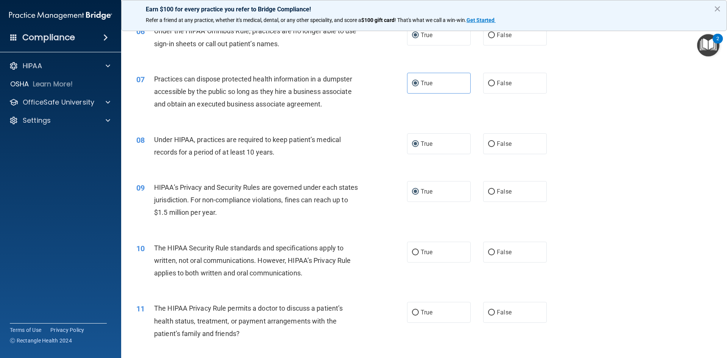
scroll to position [416, 0]
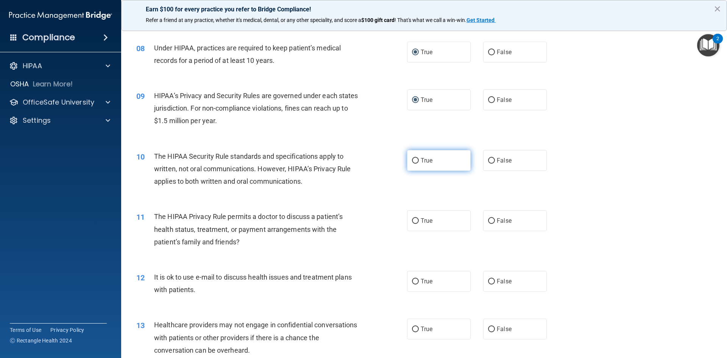
click at [412, 160] on input "True" at bounding box center [415, 161] width 7 height 6
radio input "true"
drag, startPoint x: 411, startPoint y: 223, endPoint x: 416, endPoint y: 257, distance: 34.5
click at [412, 223] on input "True" at bounding box center [415, 221] width 7 height 6
radio input "true"
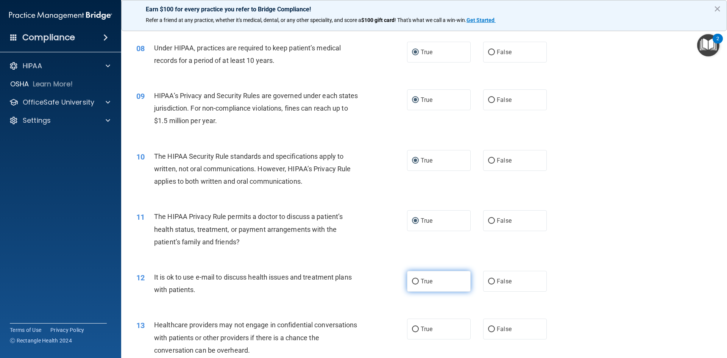
click at [413, 283] on input "True" at bounding box center [415, 282] width 7 height 6
radio input "true"
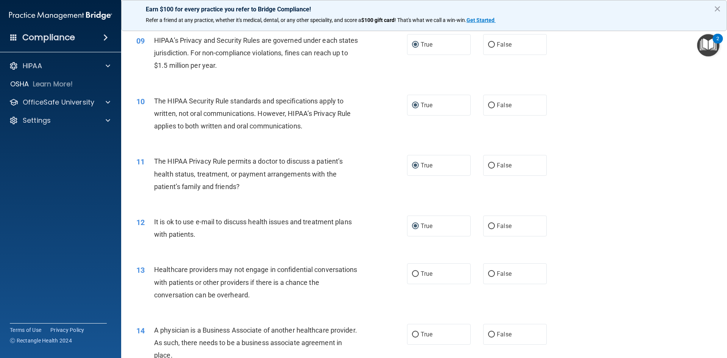
scroll to position [568, 0]
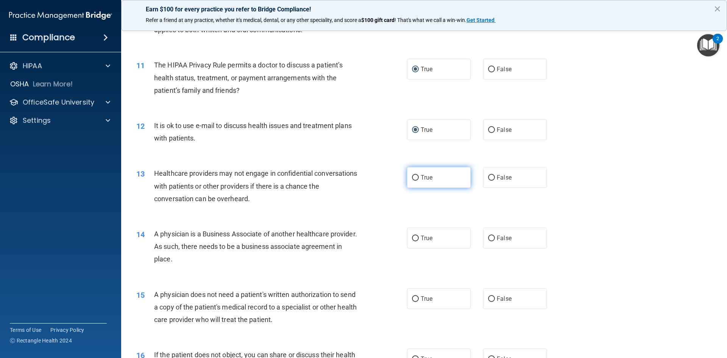
click at [412, 179] on input "True" at bounding box center [415, 178] width 7 height 6
radio input "true"
click at [412, 238] on input "True" at bounding box center [415, 238] width 7 height 6
radio input "true"
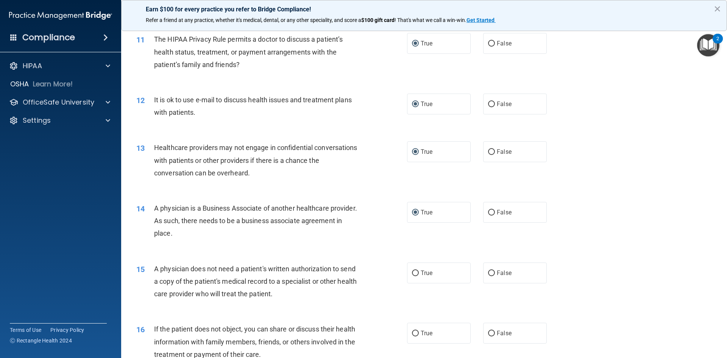
scroll to position [643, 0]
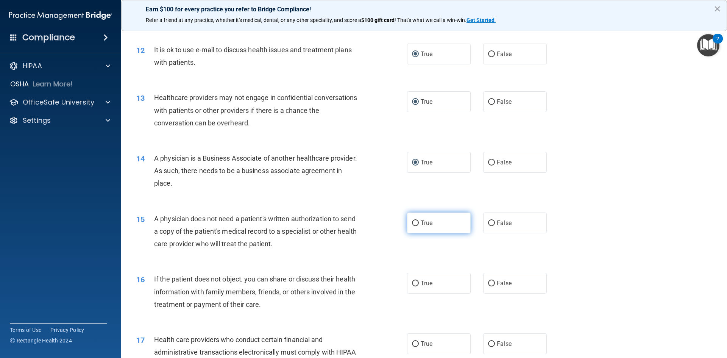
click at [413, 224] on input "True" at bounding box center [415, 223] width 7 height 6
radio input "true"
click at [414, 285] on input "True" at bounding box center [415, 283] width 7 height 6
radio input "true"
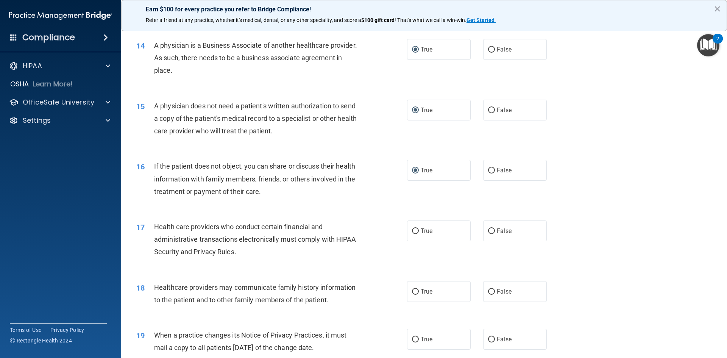
scroll to position [757, 0]
click at [414, 229] on input "True" at bounding box center [415, 230] width 7 height 6
radio input "true"
click at [412, 294] on label "True" at bounding box center [439, 290] width 64 height 21
click at [412, 294] on input "True" at bounding box center [415, 291] width 7 height 6
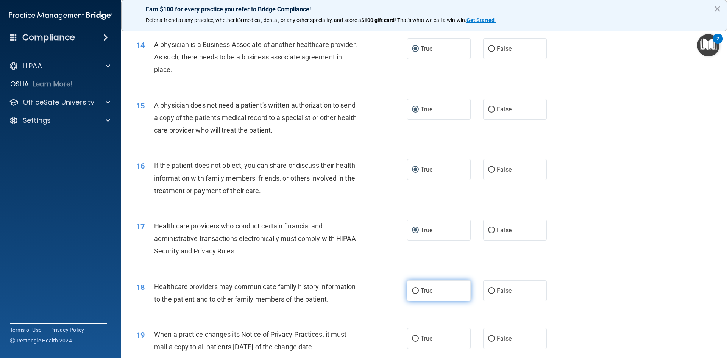
radio input "true"
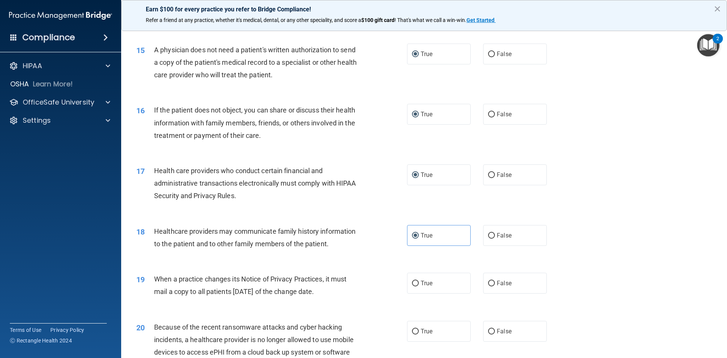
scroll to position [908, 0]
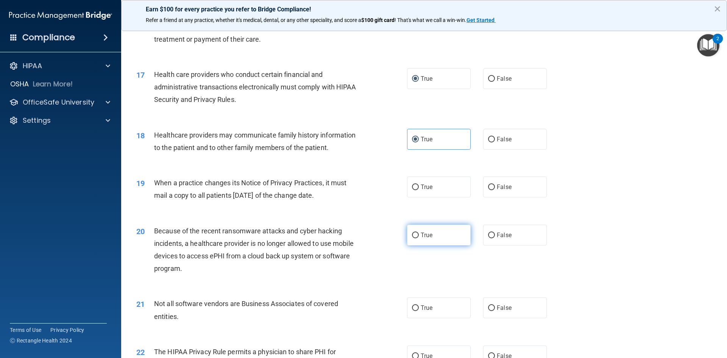
click at [413, 237] on input "True" at bounding box center [415, 235] width 7 height 6
radio input "true"
click at [409, 190] on label "True" at bounding box center [439, 186] width 64 height 21
click at [412, 190] on input "True" at bounding box center [415, 187] width 7 height 6
radio input "true"
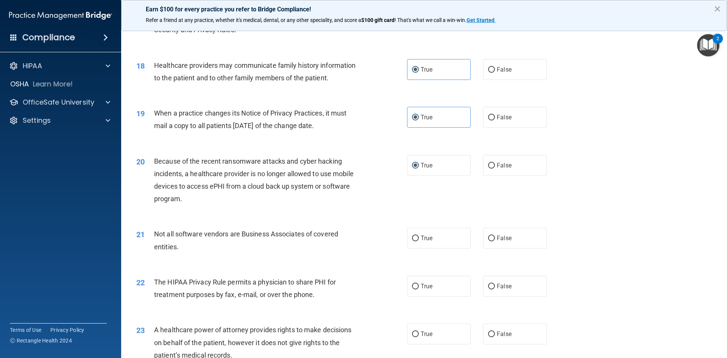
scroll to position [1098, 0]
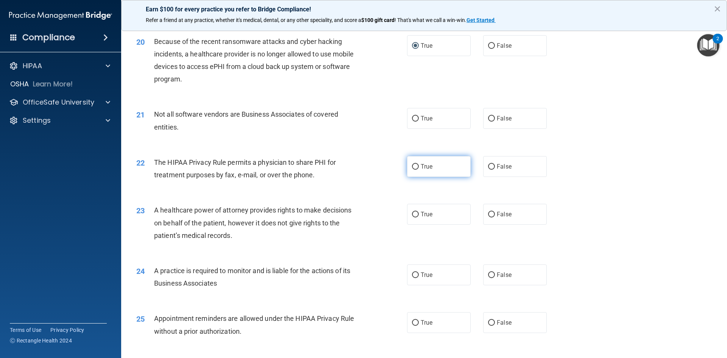
click at [412, 170] on label "True" at bounding box center [439, 166] width 64 height 21
click at [412, 170] on input "True" at bounding box center [415, 167] width 7 height 6
radio input "true"
click at [412, 121] on input "True" at bounding box center [415, 119] width 7 height 6
radio input "true"
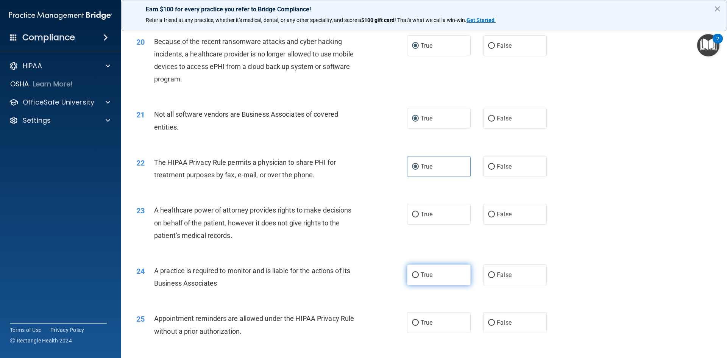
drag, startPoint x: 414, startPoint y: 277, endPoint x: 414, endPoint y: 270, distance: 6.8
click at [414, 277] on input "True" at bounding box center [415, 275] width 7 height 6
radio input "true"
click at [413, 214] on input "True" at bounding box center [415, 215] width 7 height 6
radio input "true"
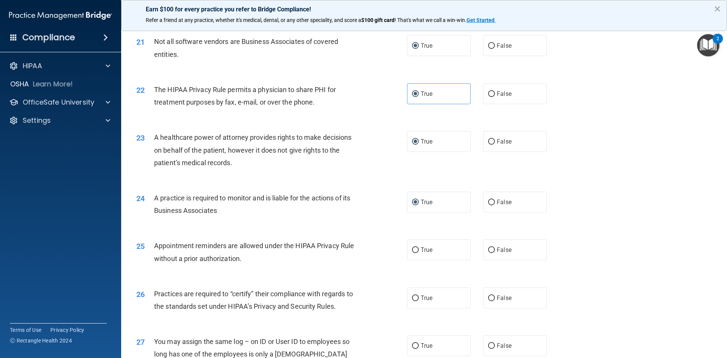
scroll to position [1173, 0]
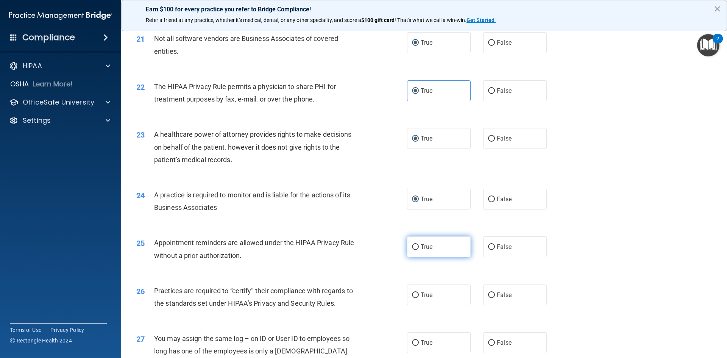
click at [413, 249] on input "True" at bounding box center [415, 247] width 7 height 6
radio input "true"
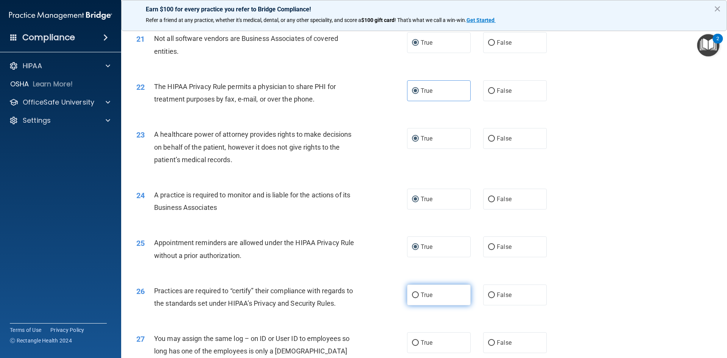
click at [413, 293] on input "True" at bounding box center [415, 295] width 7 height 6
radio input "true"
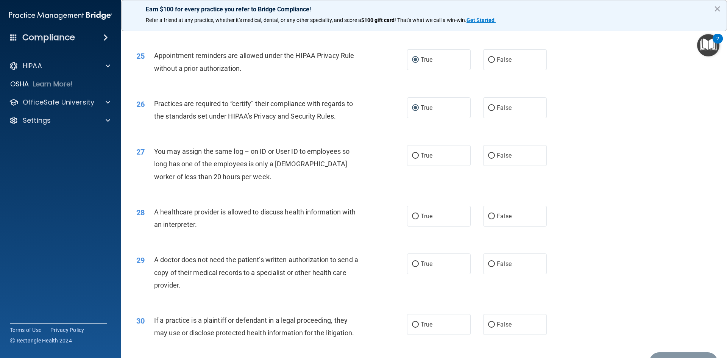
scroll to position [1363, 0]
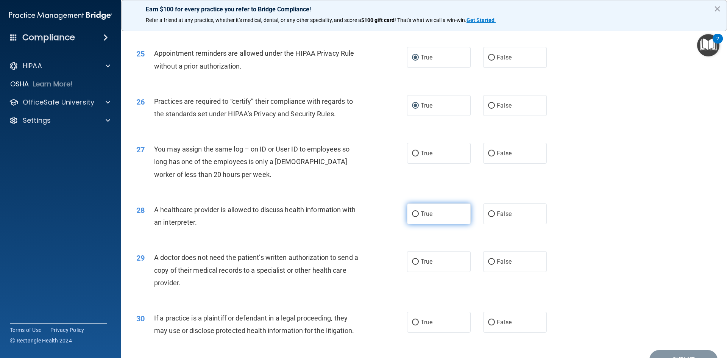
drag, startPoint x: 412, startPoint y: 213, endPoint x: 408, endPoint y: 157, distance: 56.5
click at [412, 213] on input "True" at bounding box center [415, 214] width 7 height 6
radio input "true"
click at [408, 154] on label "True" at bounding box center [439, 153] width 64 height 21
click at [412, 154] on input "True" at bounding box center [415, 154] width 7 height 6
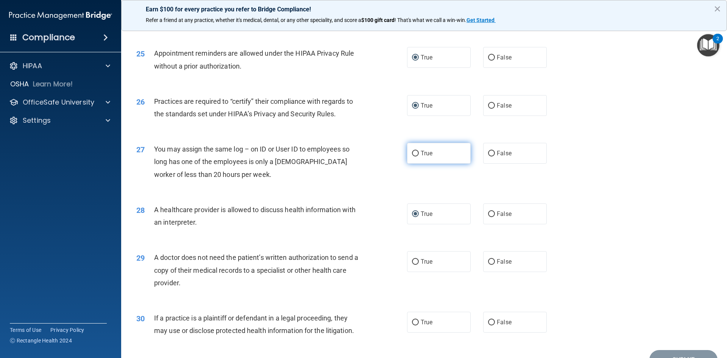
radio input "true"
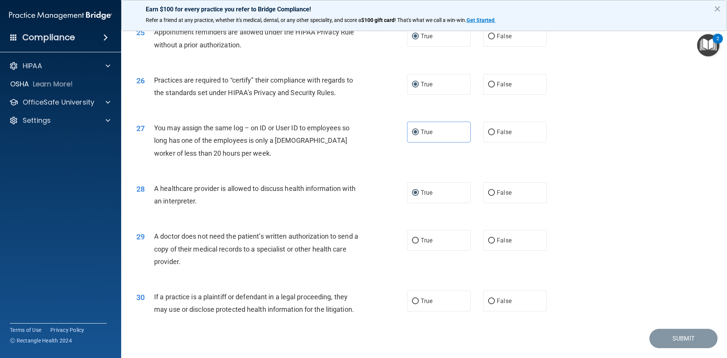
scroll to position [1404, 0]
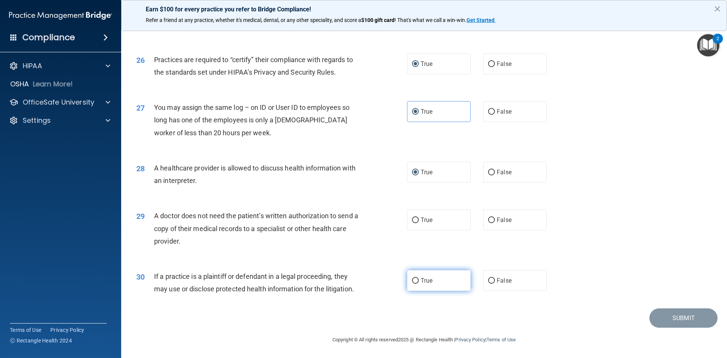
drag, startPoint x: 414, startPoint y: 280, endPoint x: 412, endPoint y: 263, distance: 16.5
click at [414, 280] on input "True" at bounding box center [415, 281] width 7 height 6
radio input "true"
click at [414, 217] on input "True" at bounding box center [415, 220] width 7 height 6
radio input "true"
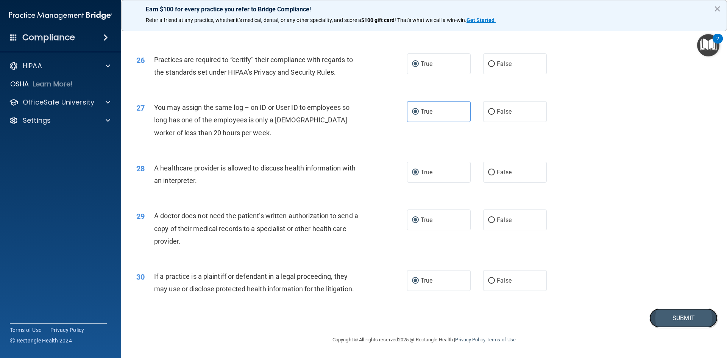
click at [681, 315] on button "Submit" at bounding box center [683, 317] width 68 height 19
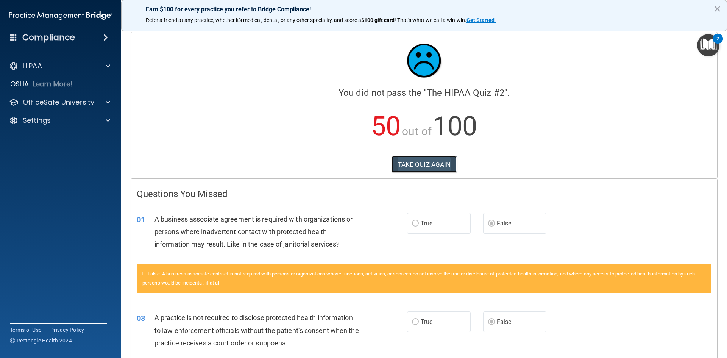
click at [435, 164] on button "TAKE QUIZ AGAIN" at bounding box center [423, 164] width 65 height 17
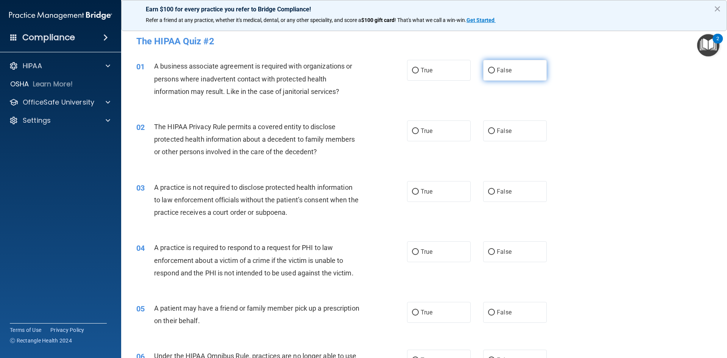
click at [499, 71] on span "False" at bounding box center [504, 70] width 15 height 7
click at [495, 71] on input "False" at bounding box center [491, 71] width 7 height 6
radio input "true"
click at [431, 127] on label "True" at bounding box center [439, 130] width 64 height 21
click at [419, 128] on input "True" at bounding box center [415, 131] width 7 height 6
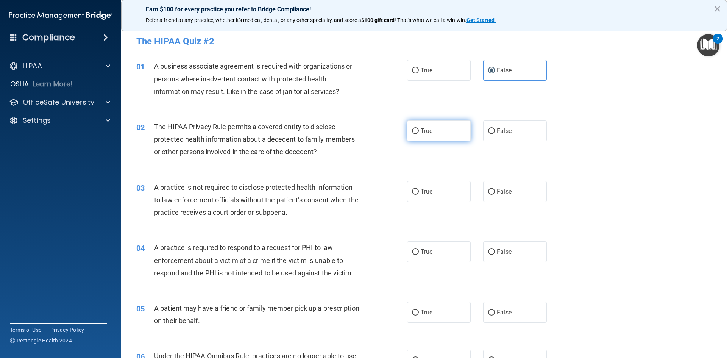
radio input "true"
click at [501, 190] on span "False" at bounding box center [504, 191] width 15 height 7
click at [495, 190] on input "False" at bounding box center [491, 192] width 7 height 6
radio input "true"
click at [509, 251] on label "False" at bounding box center [515, 251] width 64 height 21
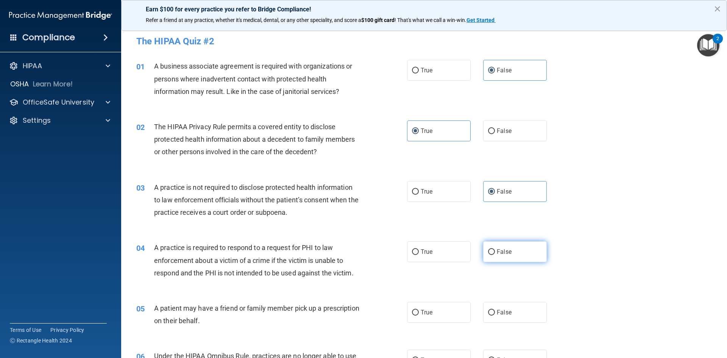
click at [495, 251] on input "False" at bounding box center [491, 252] width 7 height 6
radio input "true"
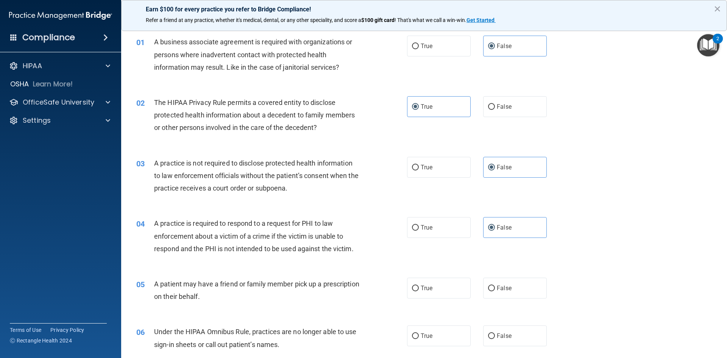
scroll to position [38, 0]
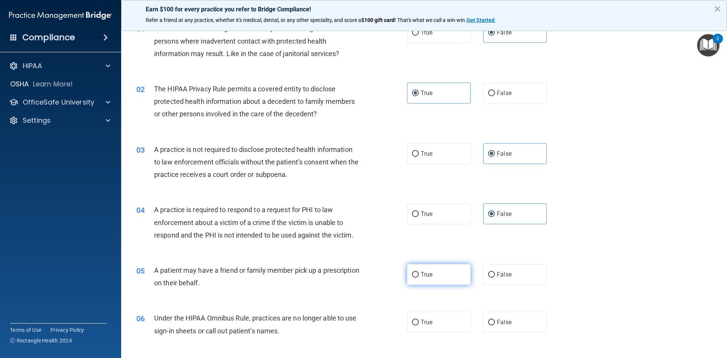
click at [421, 277] on span "True" at bounding box center [426, 274] width 12 height 7
click at [419, 277] on input "True" at bounding box center [415, 275] width 7 height 6
radio input "true"
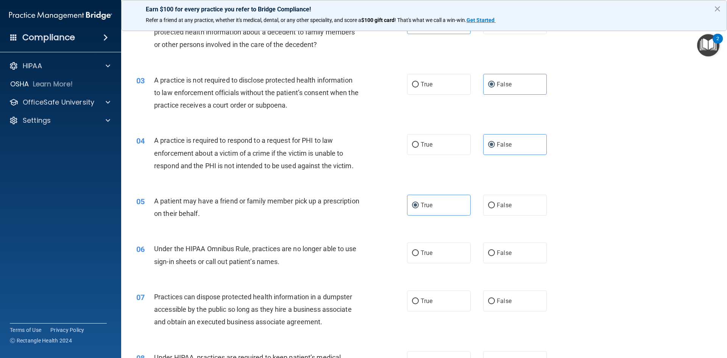
scroll to position [151, 0]
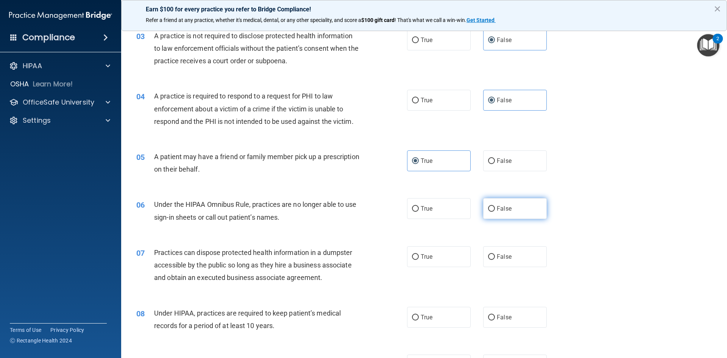
click at [498, 210] on span "False" at bounding box center [504, 208] width 15 height 7
click at [495, 210] on input "False" at bounding box center [491, 209] width 7 height 6
radio input "true"
click at [503, 260] on label "False" at bounding box center [515, 256] width 64 height 21
click at [495, 260] on input "False" at bounding box center [491, 257] width 7 height 6
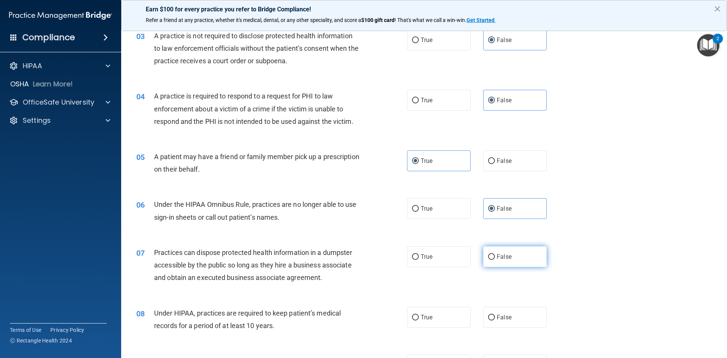
radio input "true"
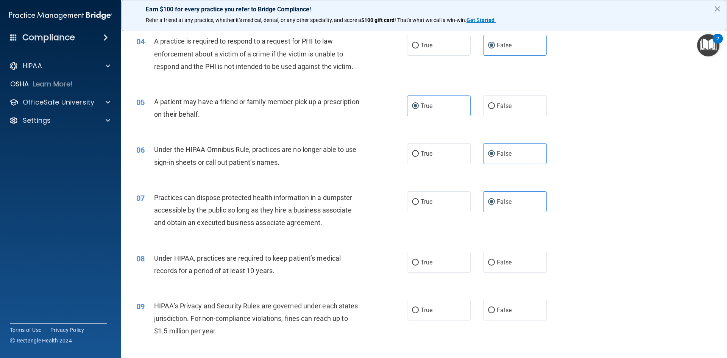
scroll to position [227, 0]
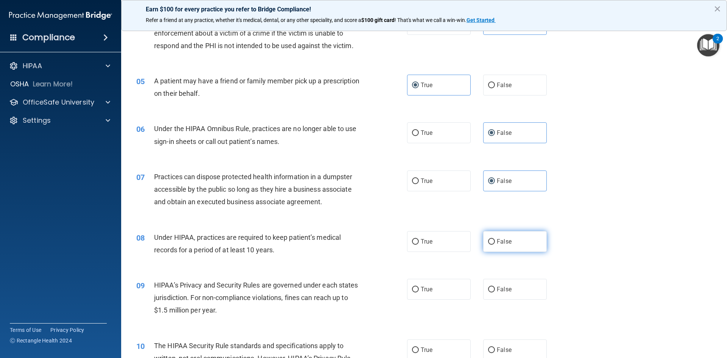
click at [511, 243] on label "False" at bounding box center [515, 241] width 64 height 21
click at [495, 243] on input "False" at bounding box center [491, 242] width 7 height 6
radio input "true"
click at [507, 294] on label "False" at bounding box center [515, 289] width 64 height 21
click at [495, 292] on input "False" at bounding box center [491, 290] width 7 height 6
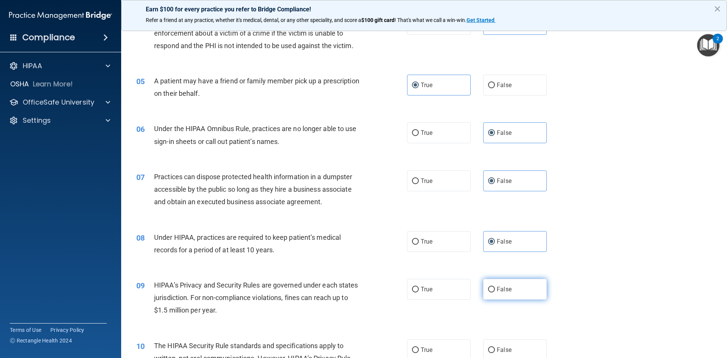
radio input "true"
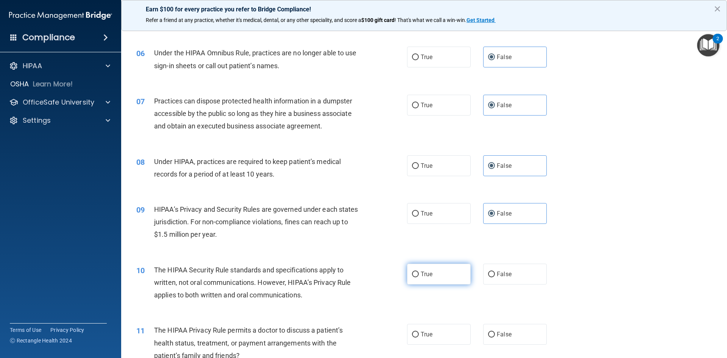
click at [419, 268] on label "True" at bounding box center [439, 273] width 64 height 21
click at [419, 271] on input "True" at bounding box center [415, 274] width 7 height 6
radio input "true"
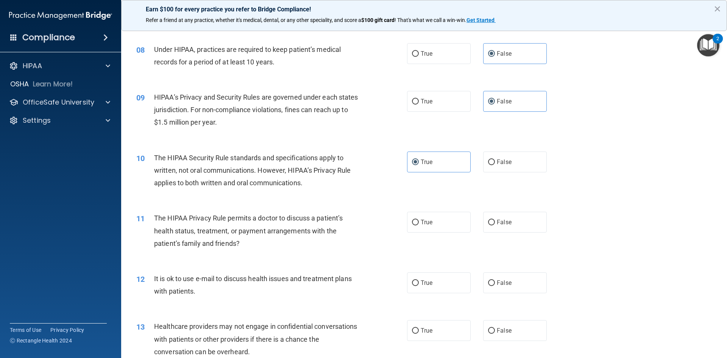
scroll to position [416, 0]
click at [424, 217] on span "True" at bounding box center [426, 220] width 12 height 7
click at [419, 218] on input "True" at bounding box center [415, 221] width 7 height 6
radio input "true"
click at [422, 287] on label "True" at bounding box center [439, 281] width 64 height 21
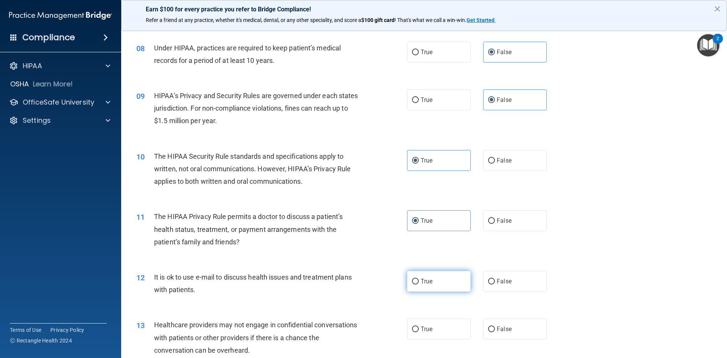
click at [419, 284] on input "True" at bounding box center [415, 282] width 7 height 6
radio input "true"
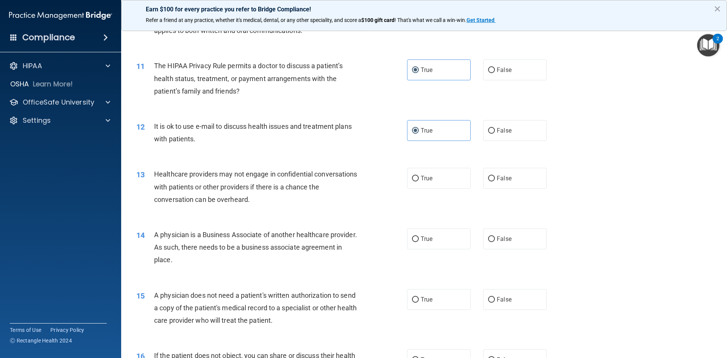
scroll to position [568, 0]
click at [509, 184] on label "False" at bounding box center [515, 177] width 64 height 21
click at [495, 181] on input "False" at bounding box center [491, 178] width 7 height 6
radio input "true"
click at [502, 237] on span "False" at bounding box center [504, 237] width 15 height 7
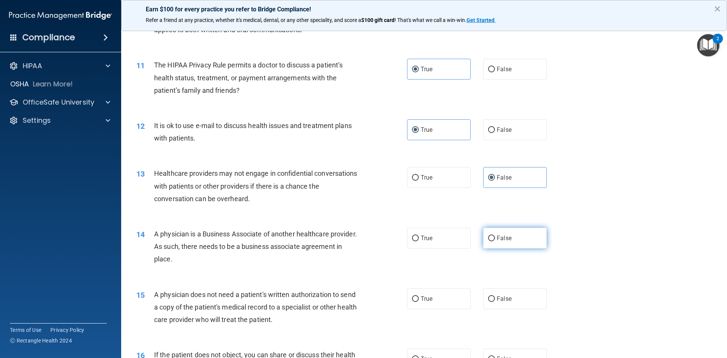
click at [495, 237] on input "False" at bounding box center [491, 238] width 7 height 6
radio input "true"
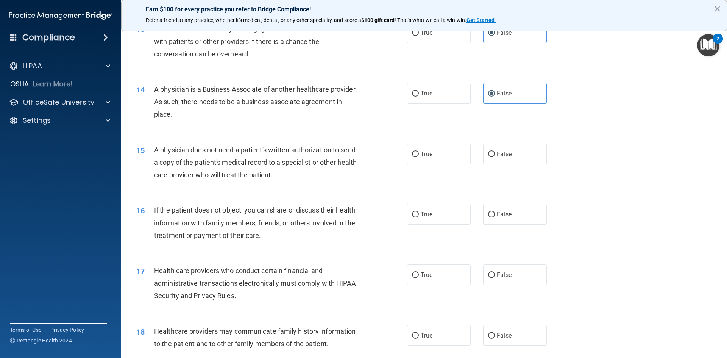
scroll to position [719, 0]
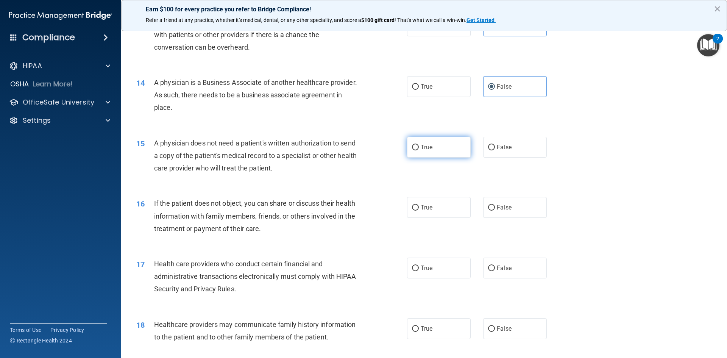
click at [411, 142] on label "True" at bounding box center [439, 147] width 64 height 21
click at [412, 145] on input "True" at bounding box center [415, 148] width 7 height 6
radio input "true"
click at [424, 202] on label "True" at bounding box center [439, 207] width 64 height 21
click at [419, 205] on input "True" at bounding box center [415, 208] width 7 height 6
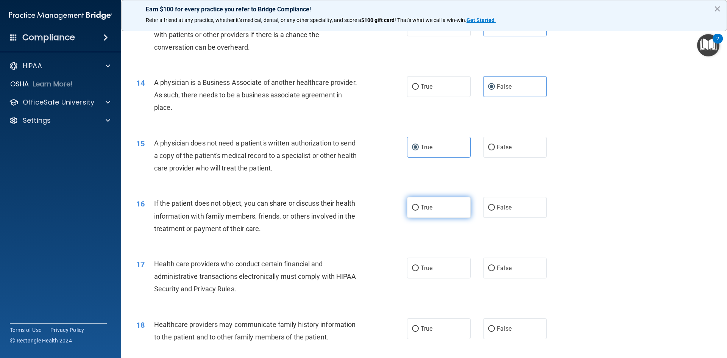
radio input "true"
click at [420, 268] on span "True" at bounding box center [426, 267] width 12 height 7
click at [419, 268] on input "True" at bounding box center [415, 268] width 7 height 6
radio input "true"
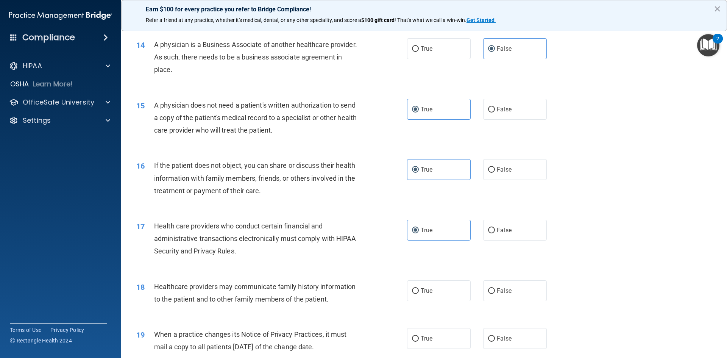
scroll to position [795, 0]
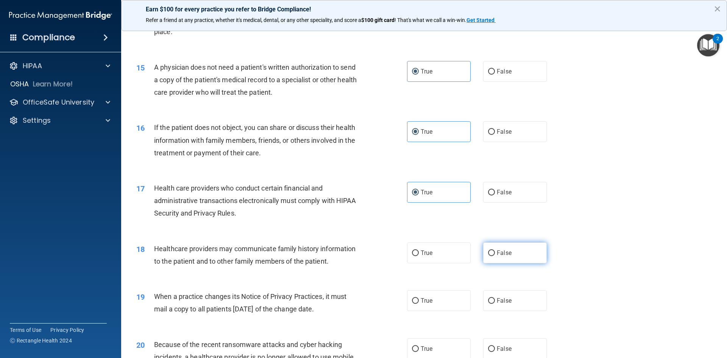
click at [503, 251] on span "False" at bounding box center [504, 252] width 15 height 7
click at [495, 251] on input "False" at bounding box center [491, 253] width 7 height 6
radio input "true"
click at [509, 305] on label "False" at bounding box center [515, 300] width 64 height 21
click at [495, 304] on input "False" at bounding box center [491, 301] width 7 height 6
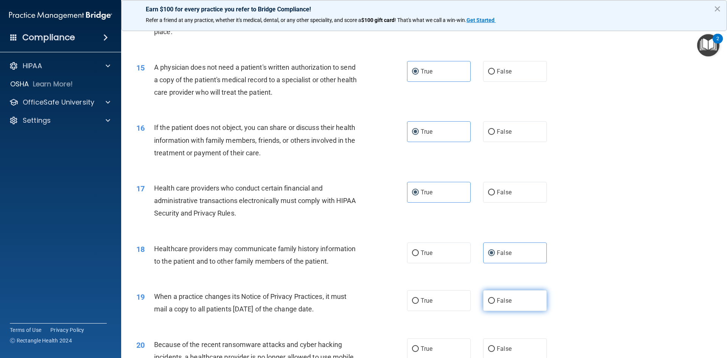
radio input "true"
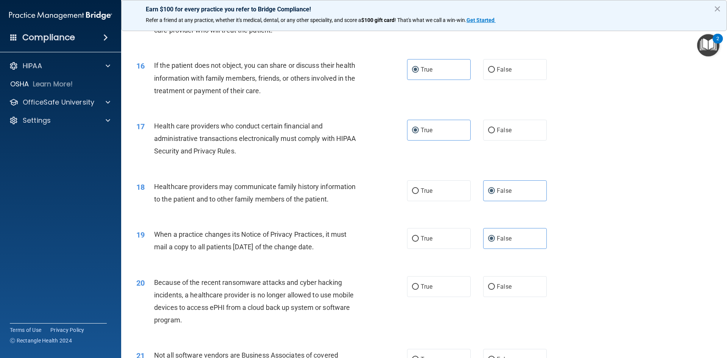
scroll to position [871, 0]
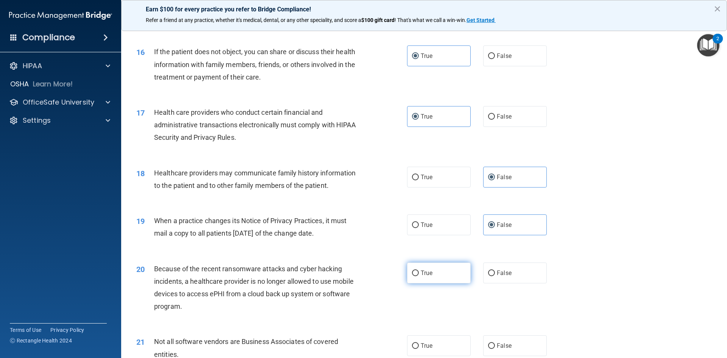
click at [436, 268] on label "True" at bounding box center [439, 272] width 64 height 21
click at [419, 270] on input "True" at bounding box center [415, 273] width 7 height 6
radio input "true"
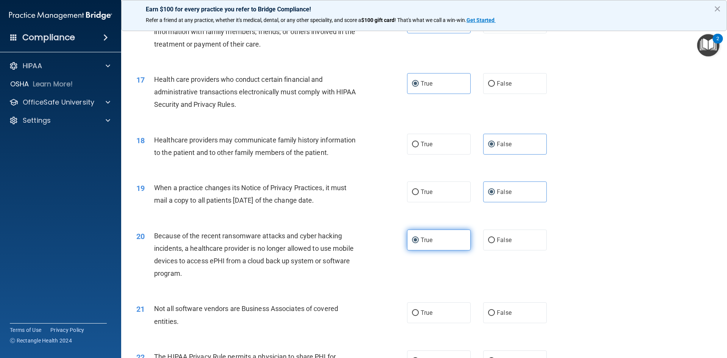
scroll to position [946, 0]
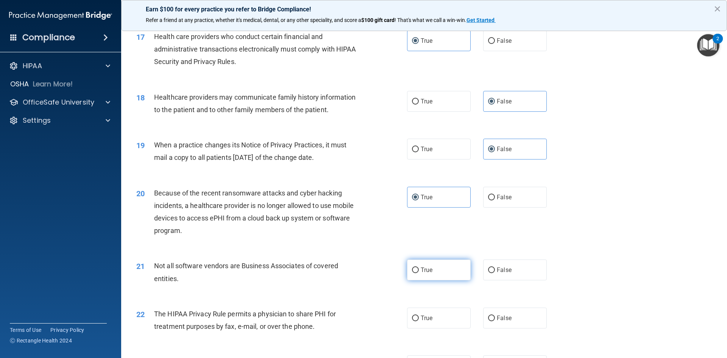
click at [436, 270] on label "True" at bounding box center [439, 269] width 64 height 21
click at [419, 270] on input "True" at bounding box center [415, 270] width 7 height 6
radio input "true"
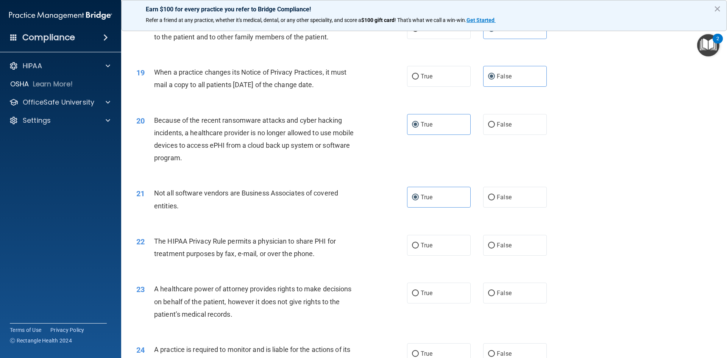
scroll to position [1022, 0]
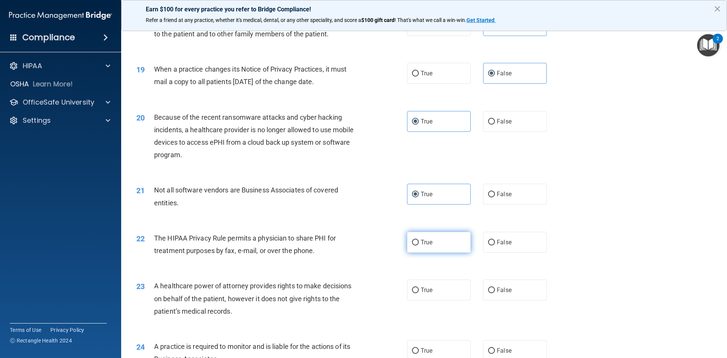
click at [425, 238] on label "True" at bounding box center [439, 242] width 64 height 21
click at [419, 240] on input "True" at bounding box center [415, 243] width 7 height 6
radio input "true"
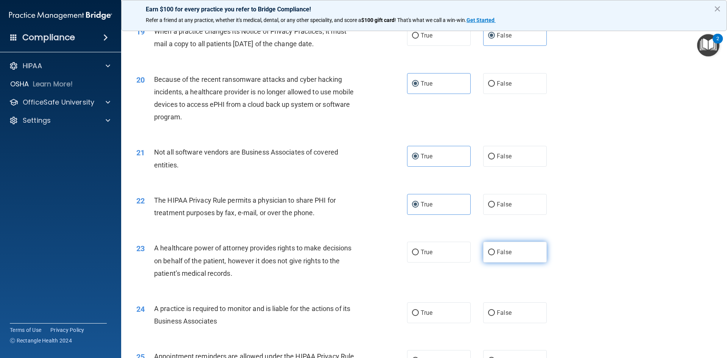
click at [502, 254] on span "False" at bounding box center [504, 251] width 15 height 7
click at [495, 254] on input "False" at bounding box center [491, 252] width 7 height 6
radio input "true"
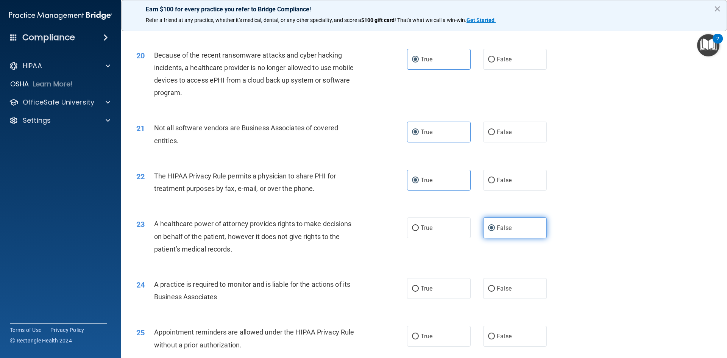
scroll to position [1098, 0]
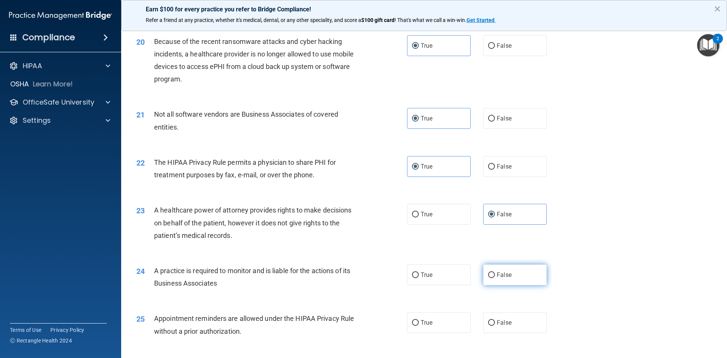
click at [501, 270] on label "False" at bounding box center [515, 274] width 64 height 21
click at [495, 272] on input "False" at bounding box center [491, 275] width 7 height 6
radio input "true"
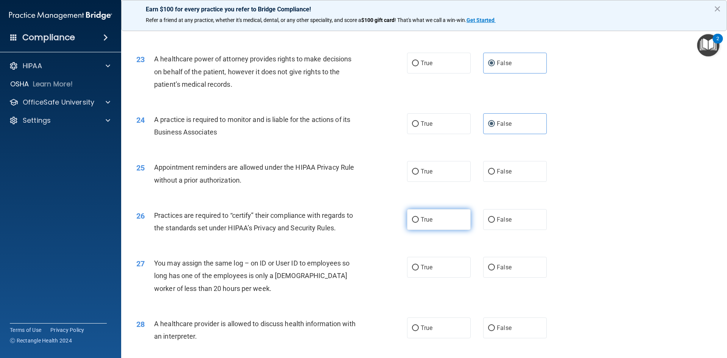
scroll to position [1249, 0]
click at [416, 168] on label "True" at bounding box center [439, 170] width 64 height 21
click at [416, 168] on input "True" at bounding box center [415, 171] width 7 height 6
radio input "true"
click at [485, 223] on label "False" at bounding box center [515, 219] width 64 height 21
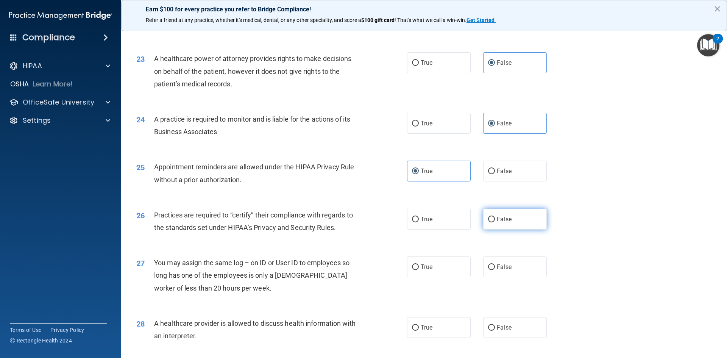
click at [488, 222] on input "False" at bounding box center [491, 219] width 7 height 6
radio input "true"
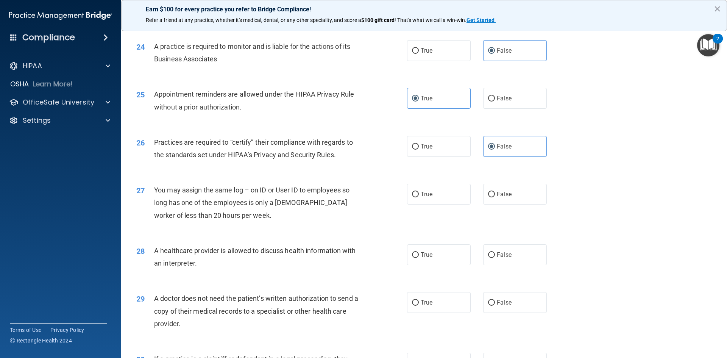
scroll to position [1325, 0]
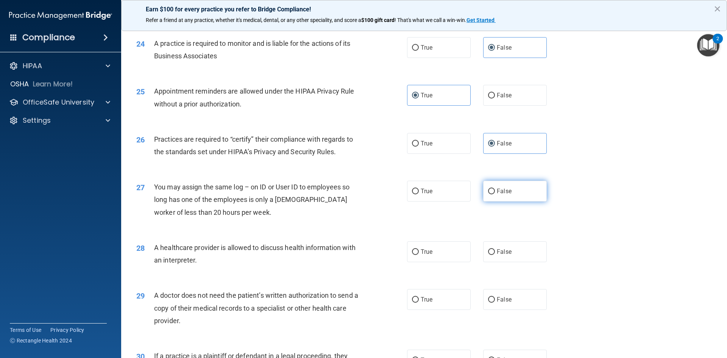
click at [515, 192] on label "False" at bounding box center [515, 191] width 64 height 21
click at [495, 192] on input "False" at bounding box center [491, 191] width 7 height 6
radio input "true"
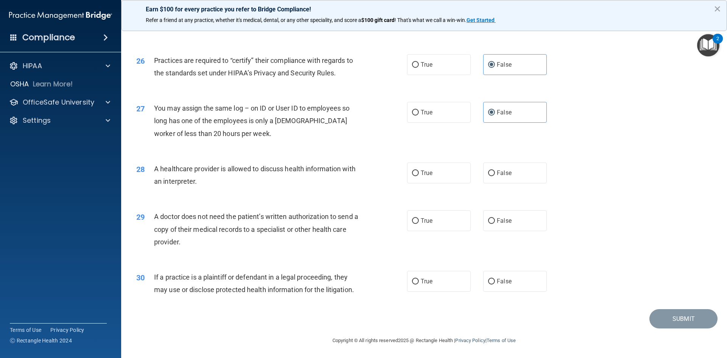
scroll to position [1404, 0]
click at [452, 174] on label "True" at bounding box center [439, 172] width 64 height 21
click at [419, 174] on input "True" at bounding box center [415, 173] width 7 height 6
radio input "true"
click at [441, 217] on label "True" at bounding box center [439, 219] width 64 height 21
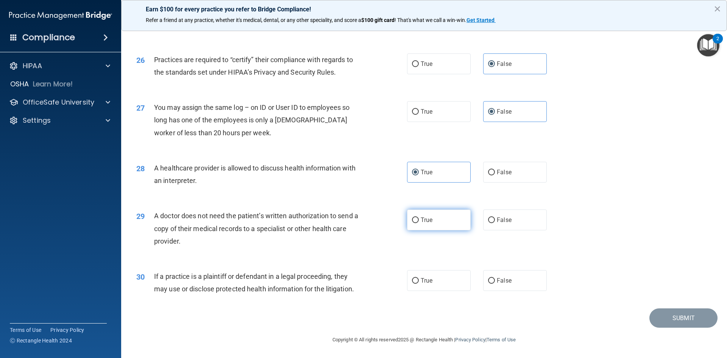
click at [419, 217] on input "True" at bounding box center [415, 220] width 7 height 6
radio input "true"
click at [436, 284] on label "True" at bounding box center [439, 280] width 64 height 21
click at [419, 283] on input "True" at bounding box center [415, 281] width 7 height 6
radio input "true"
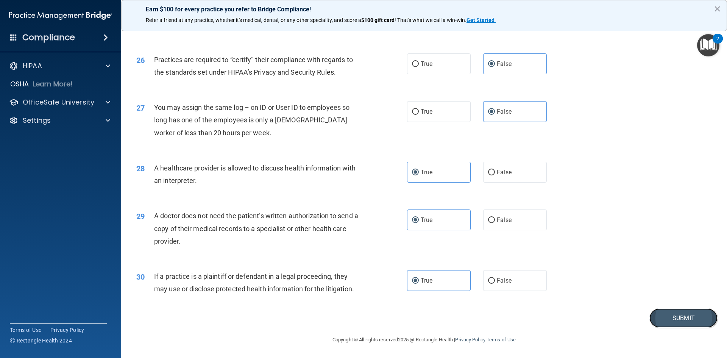
click at [688, 318] on button "Submit" at bounding box center [683, 317] width 68 height 19
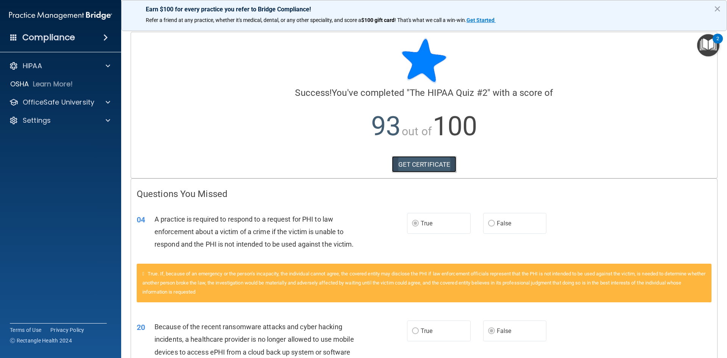
click at [430, 163] on link "GET CERTIFICATE" at bounding box center [424, 164] width 65 height 17
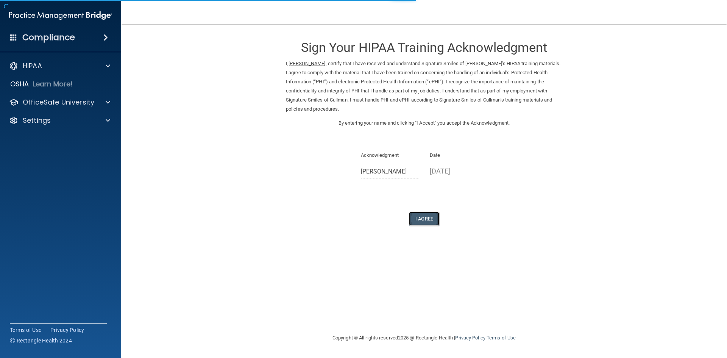
click at [418, 213] on button "I Agree" at bounding box center [424, 219] width 30 height 14
